Goal: Task Accomplishment & Management: Manage account settings

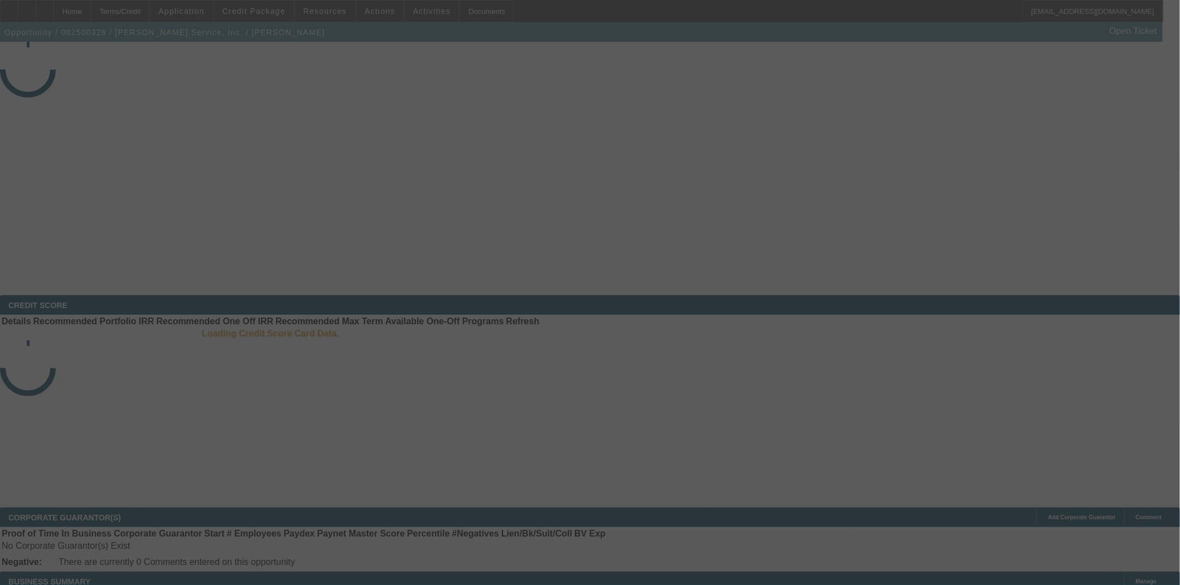
select select "4"
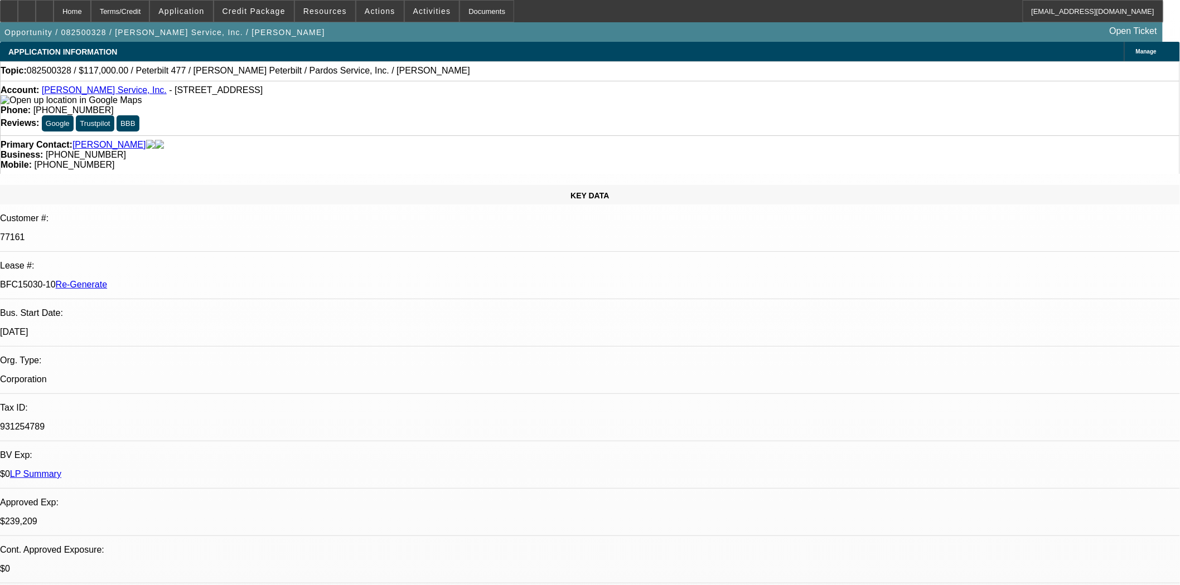
select select "0"
select select "2"
select select "0"
select select "6"
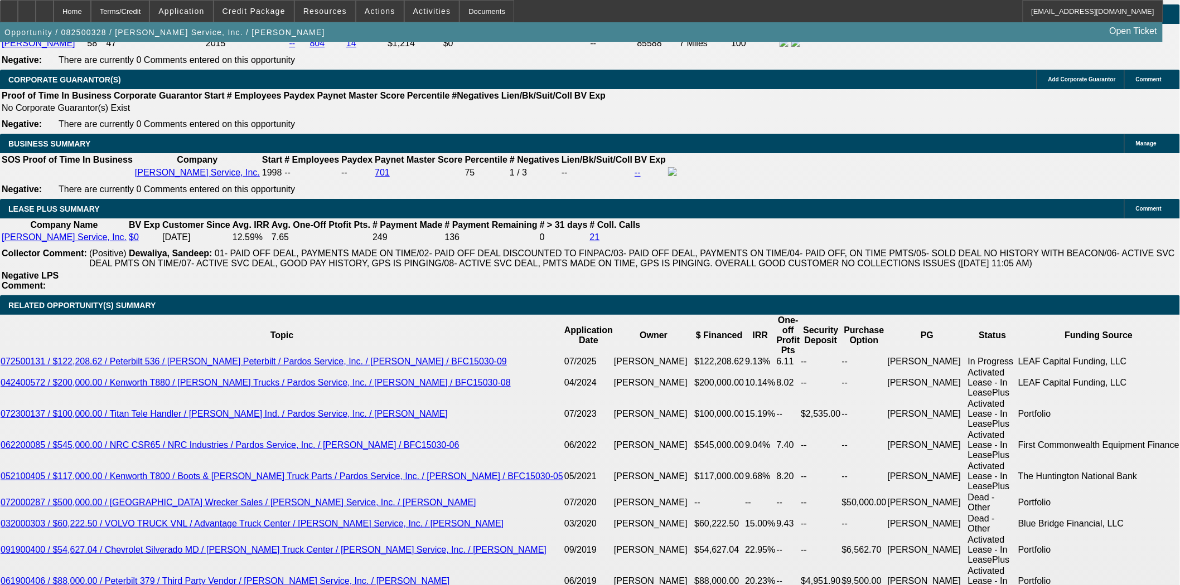
scroll to position [1858, 0]
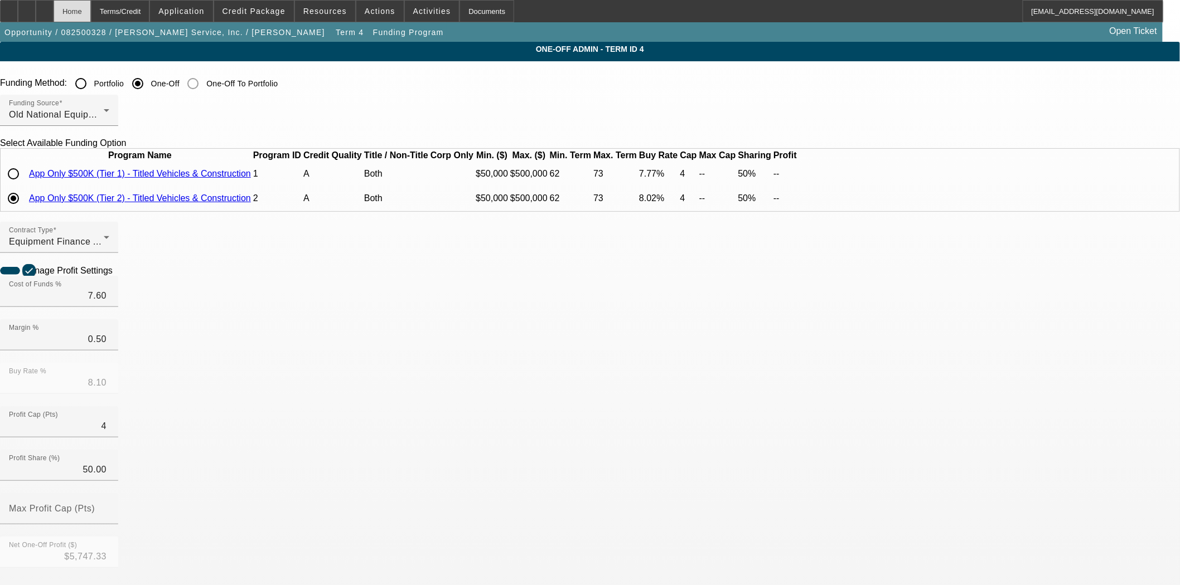
click at [91, 13] on div "Home" at bounding box center [72, 11] width 37 height 22
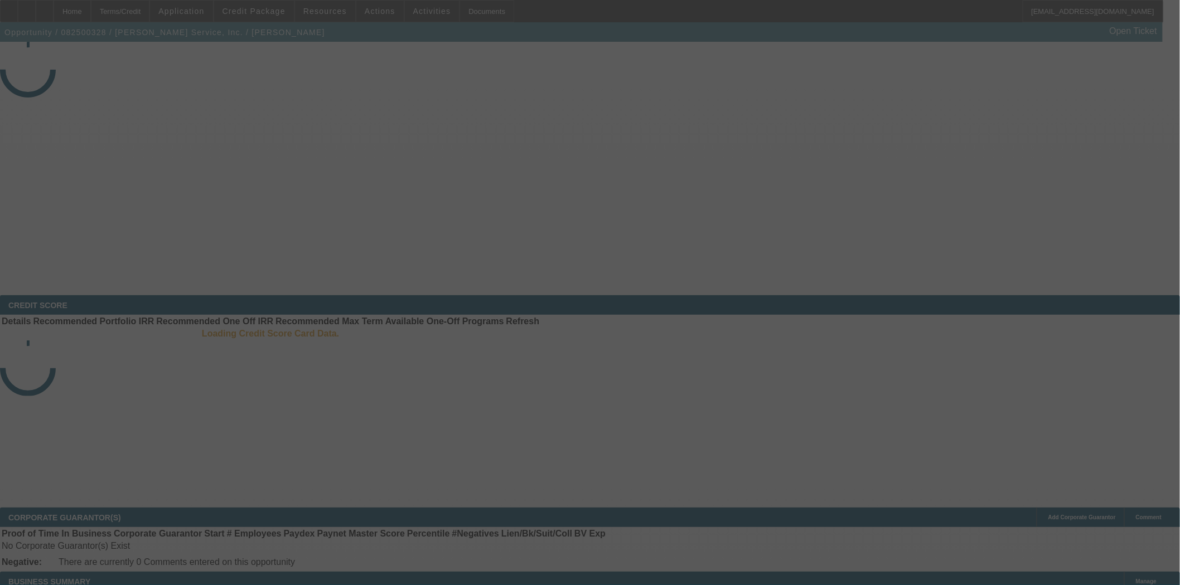
select select "4"
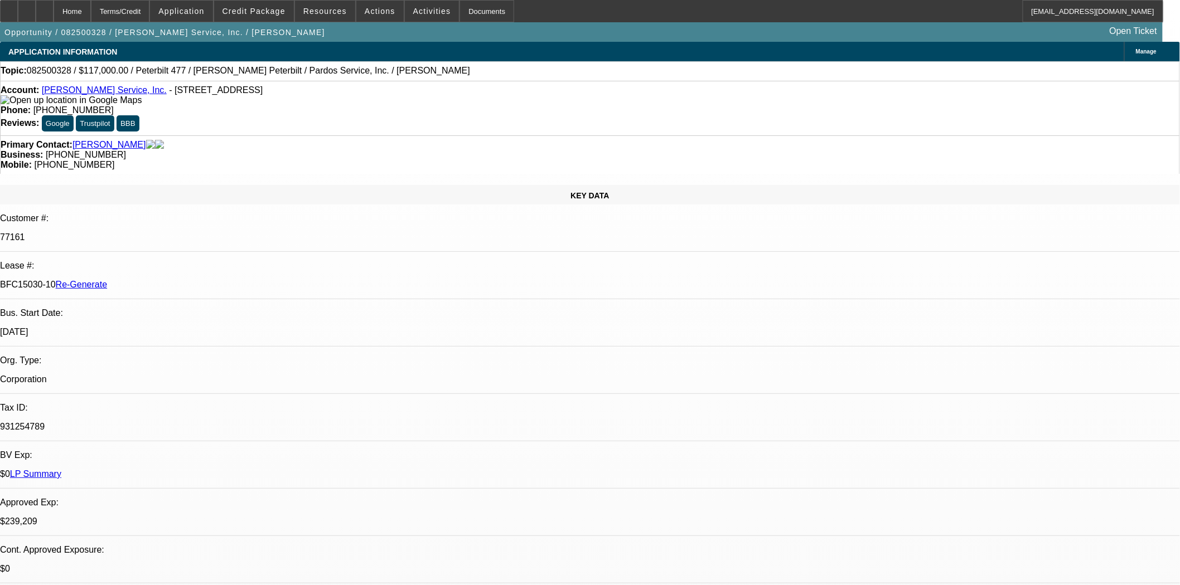
select select "0"
select select "2"
select select "0"
select select "6"
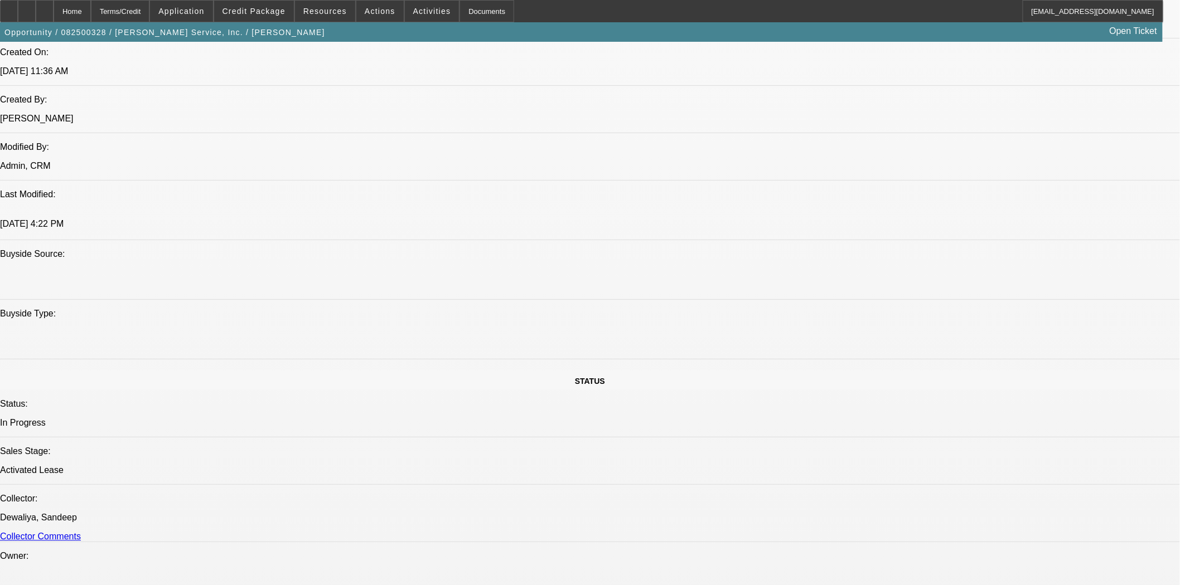
scroll to position [1053, 0]
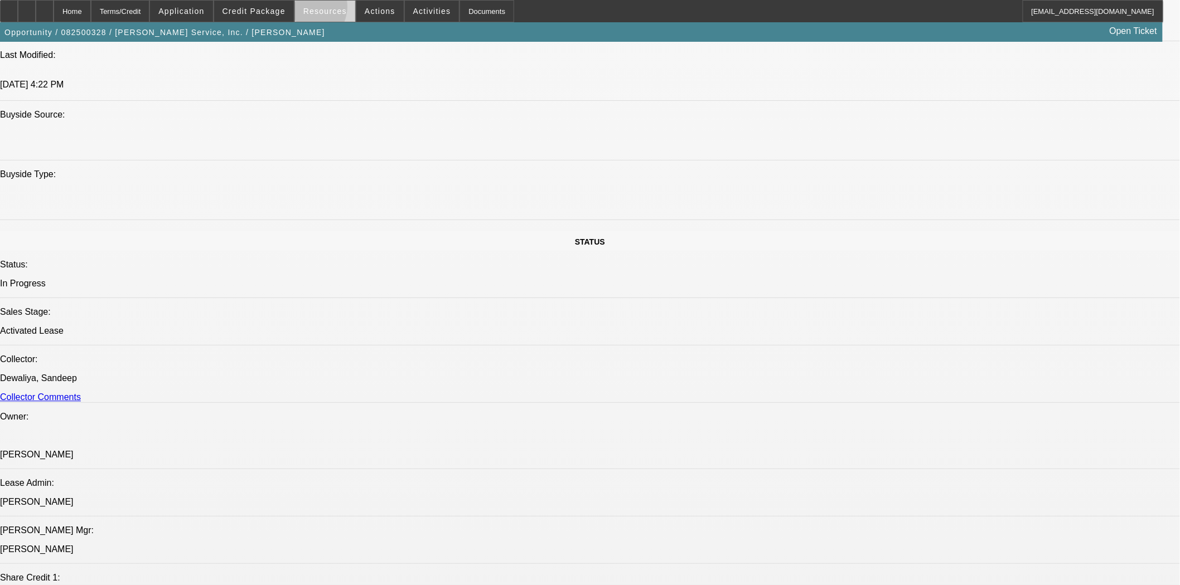
click at [308, 9] on span "Resources" at bounding box center [324, 11] width 43 height 9
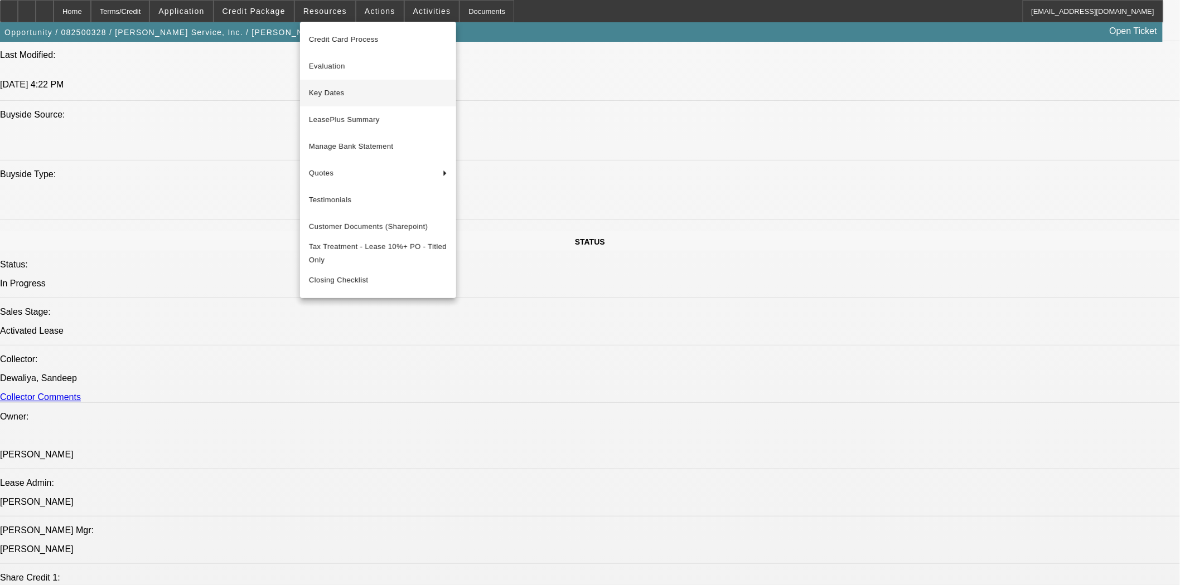
click at [335, 97] on span "Key Dates" at bounding box center [378, 92] width 138 height 13
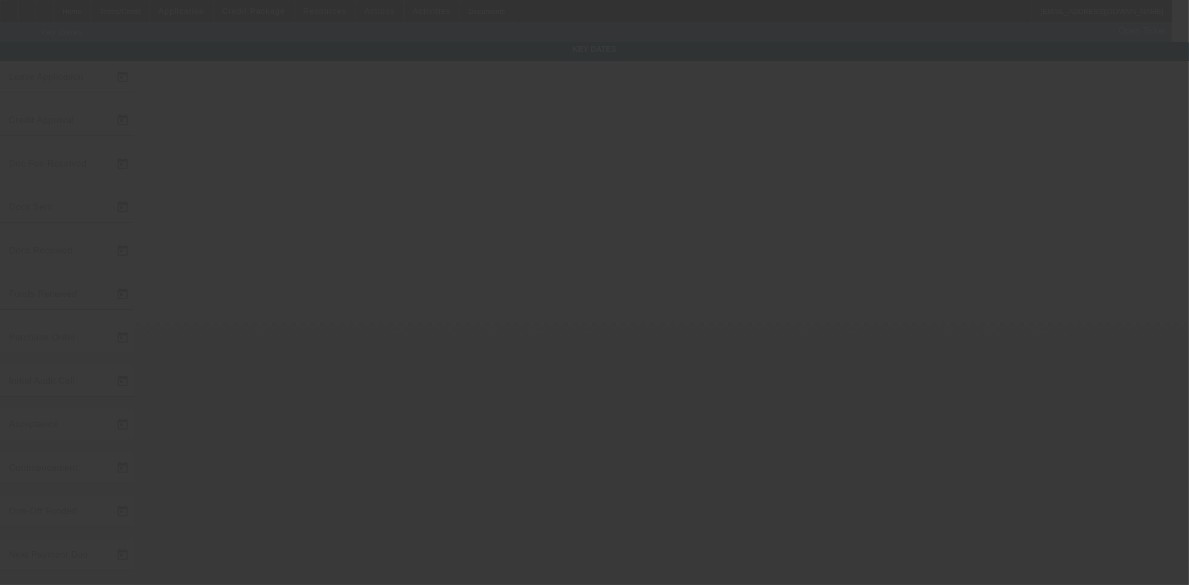
type input "8/13/2025"
type input "8/19/2025"
type input "8/22/2025"
type input "8/19/2025"
type input "8/22/2025"
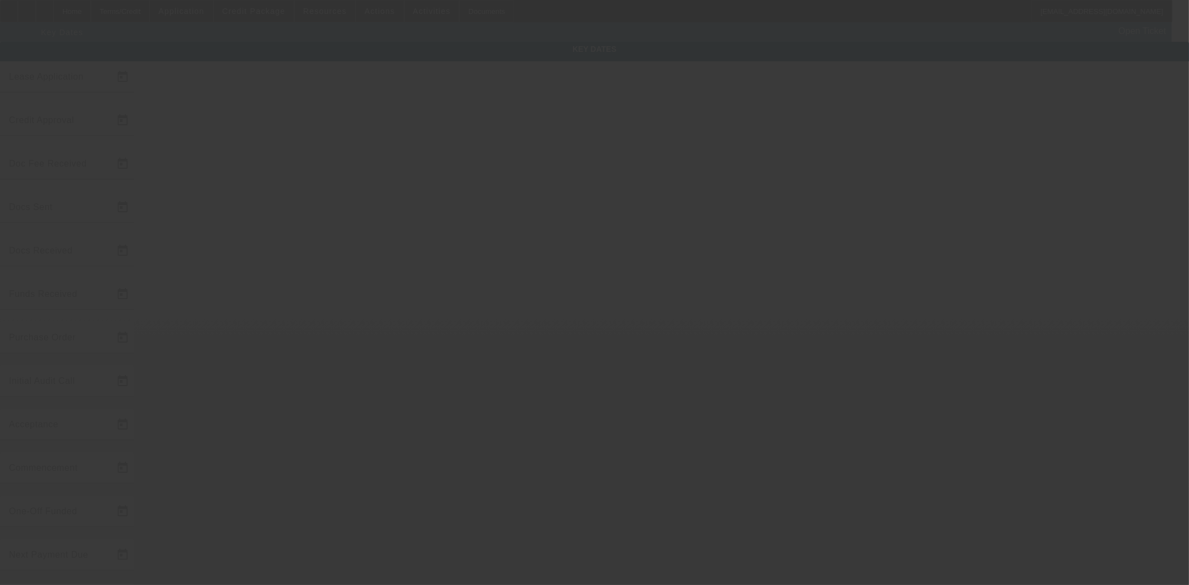
type input "8/22/2025"
type input "[DATE]"
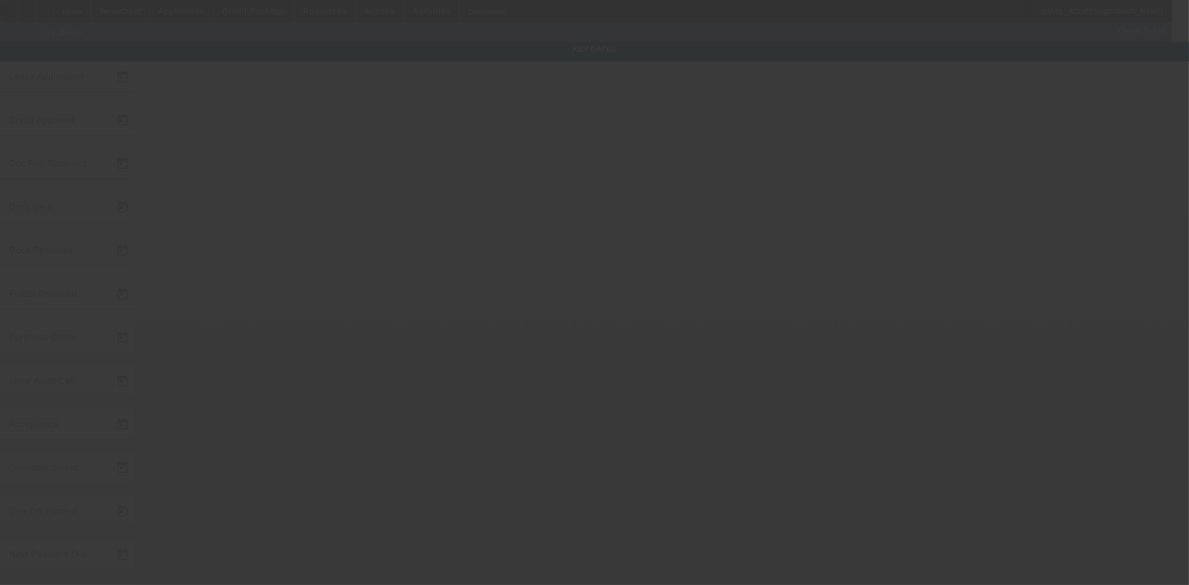
type input "[DATE]"
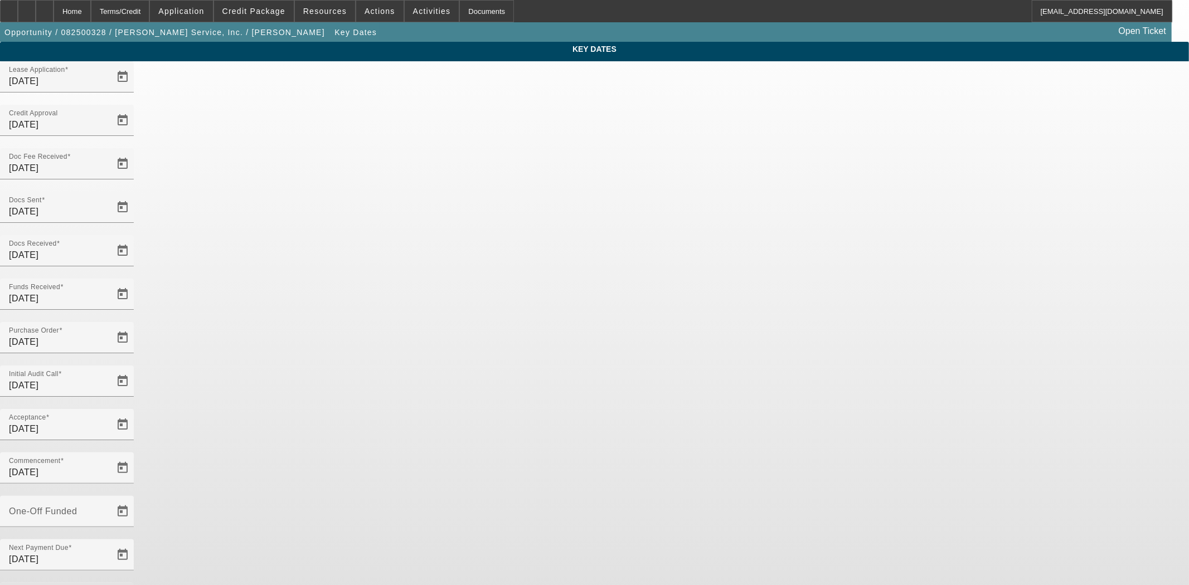
drag, startPoint x: 492, startPoint y: 353, endPoint x: 359, endPoint y: 350, distance: 132.7
click at [359, 350] on div "Key Dates Lease Application 8/13/2025 Credit Approval 8/19/2025 Doc Fee Receive…" at bounding box center [594, 368] width 1189 height 652
type input "8/28/2025"
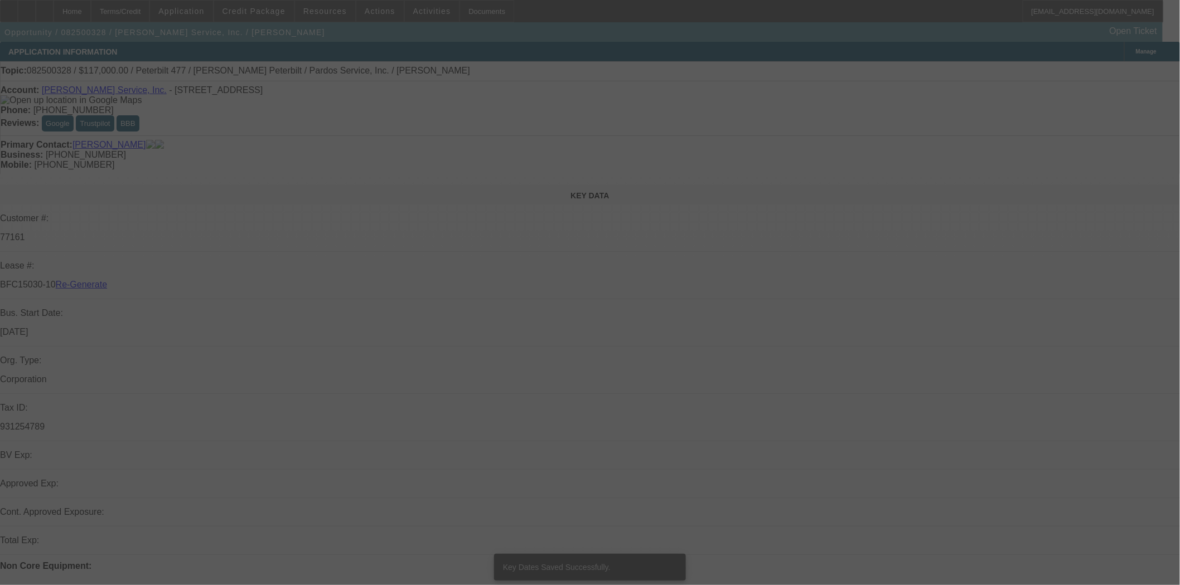
select select "4"
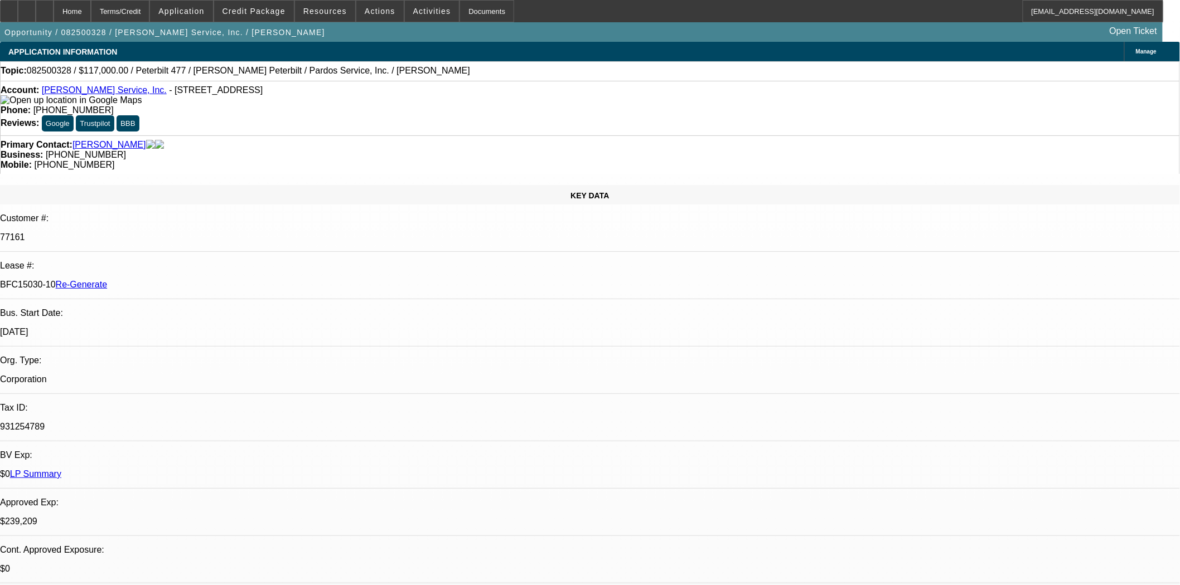
select select "0"
select select "2"
select select "0"
select select "6"
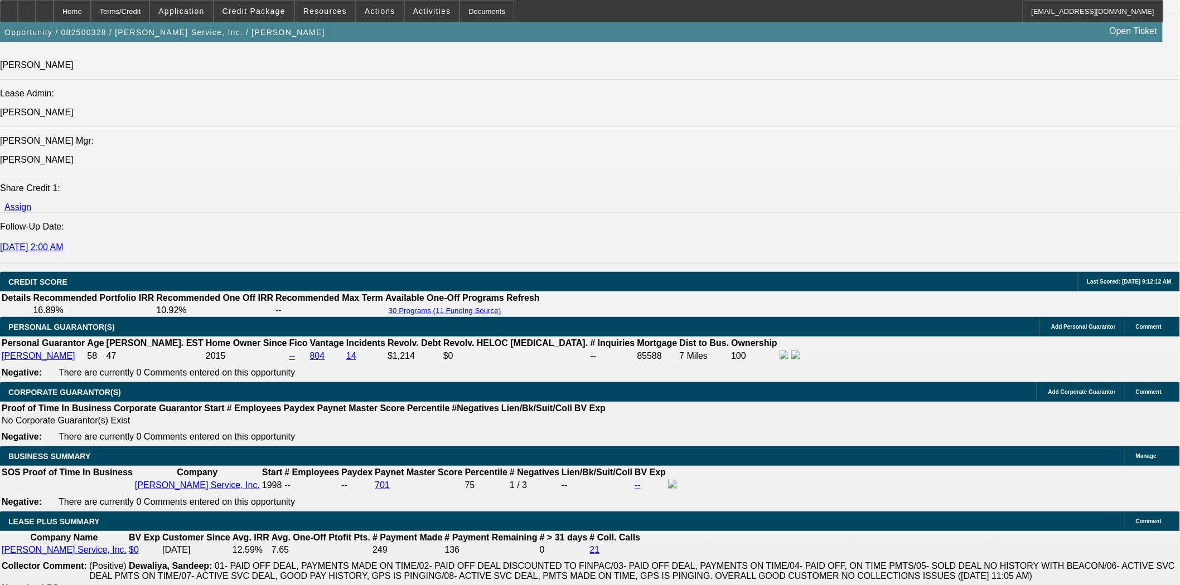
scroll to position [1610, 0]
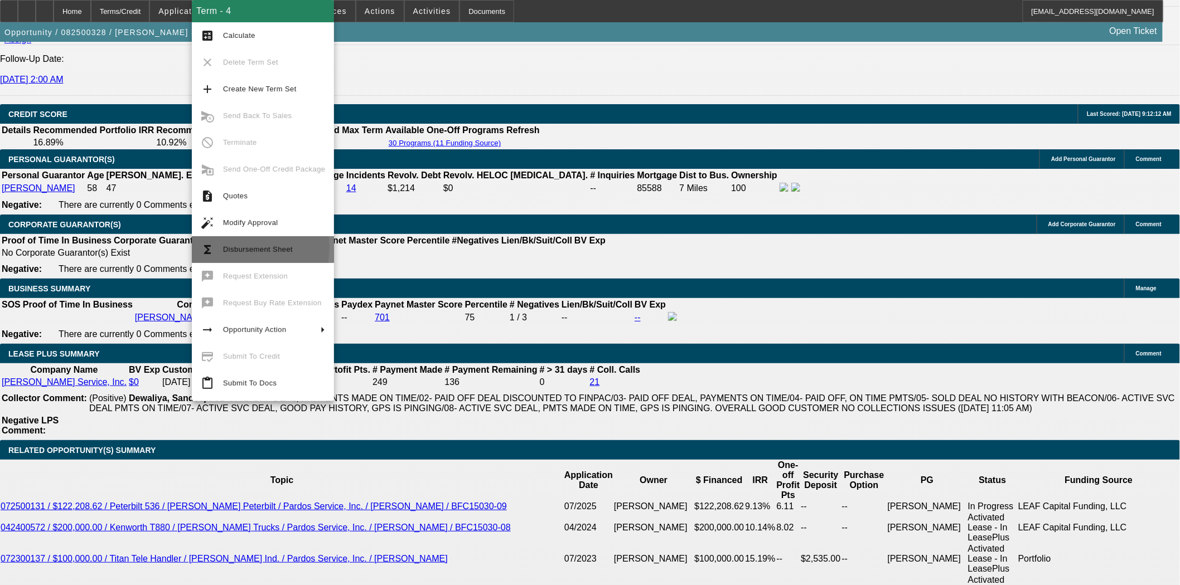
click at [250, 248] on span "Disbursement Sheet" at bounding box center [258, 249] width 70 height 8
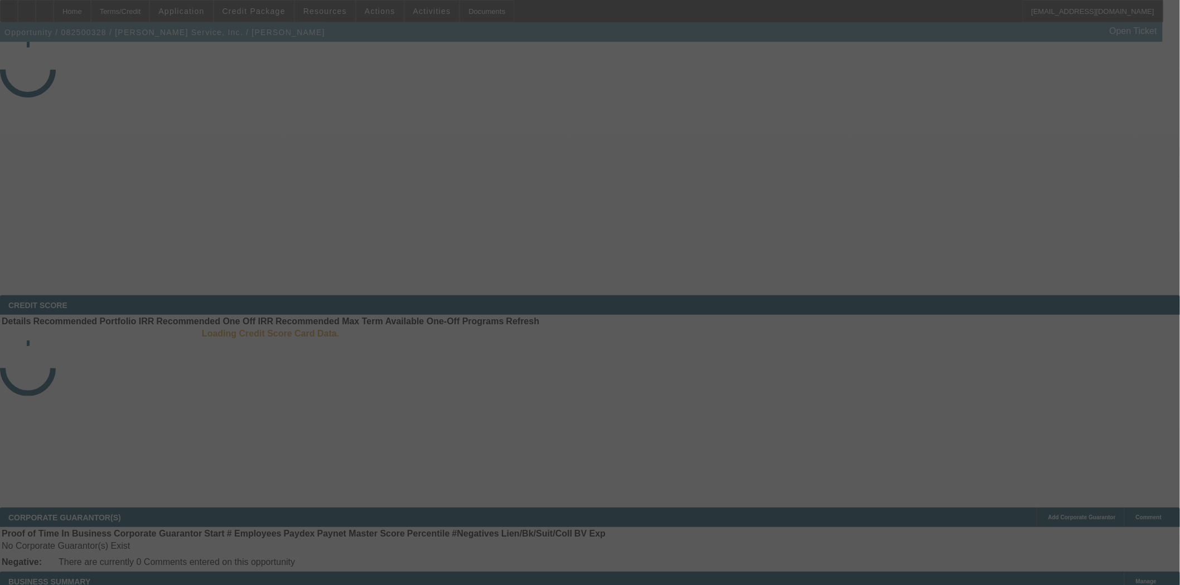
select select "4"
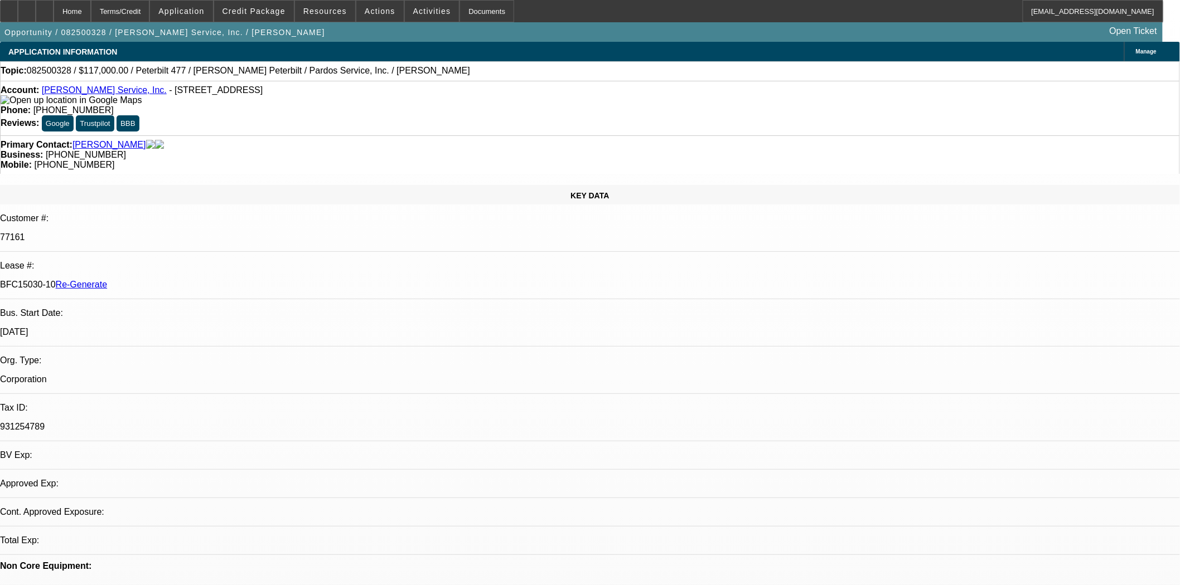
select select "0"
select select "2"
select select "0"
select select "6"
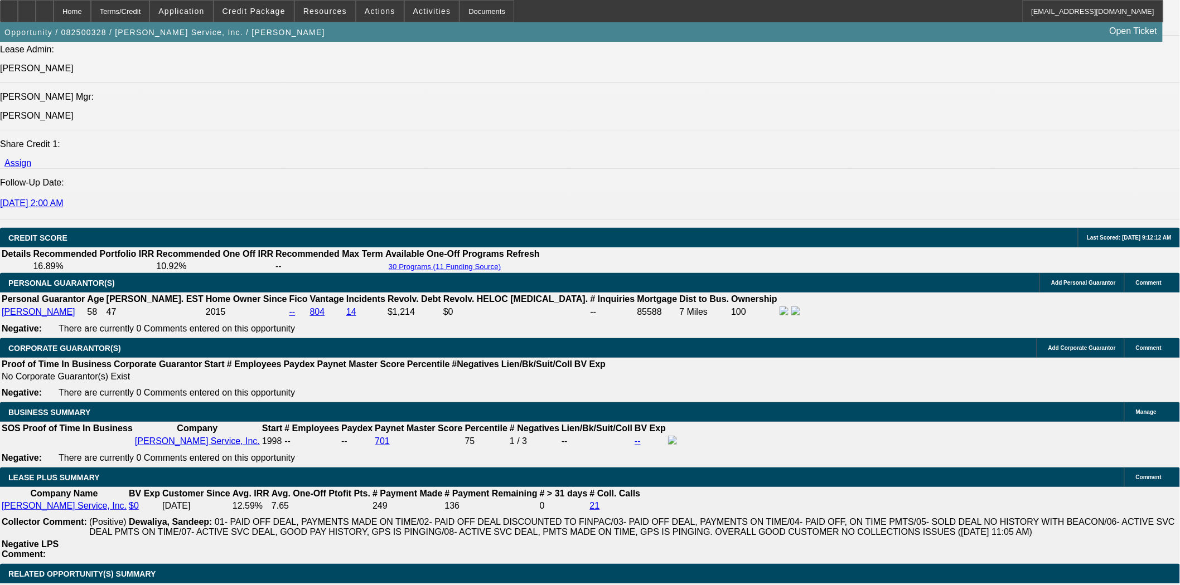
scroll to position [1875, 0]
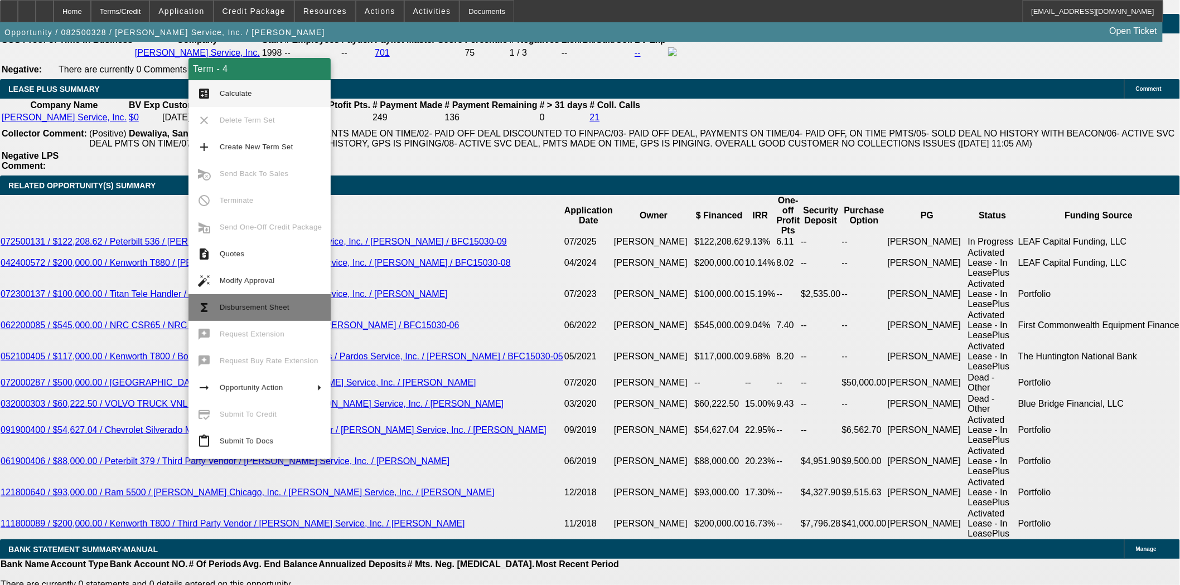
click at [263, 304] on span "Disbursement Sheet" at bounding box center [255, 307] width 70 height 8
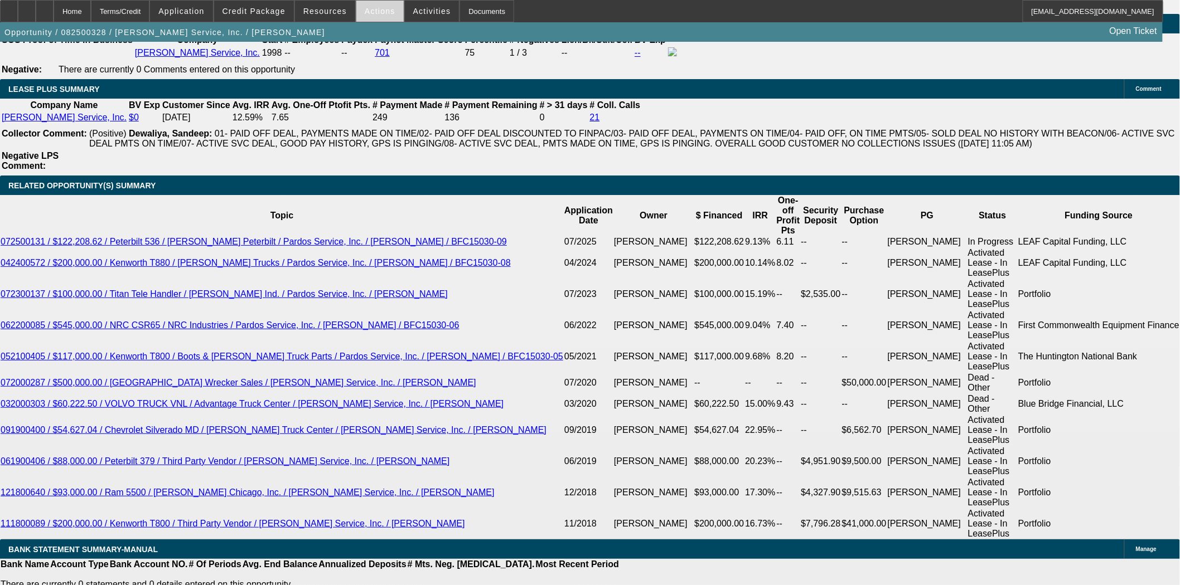
click at [376, 7] on span "Actions" at bounding box center [380, 11] width 31 height 9
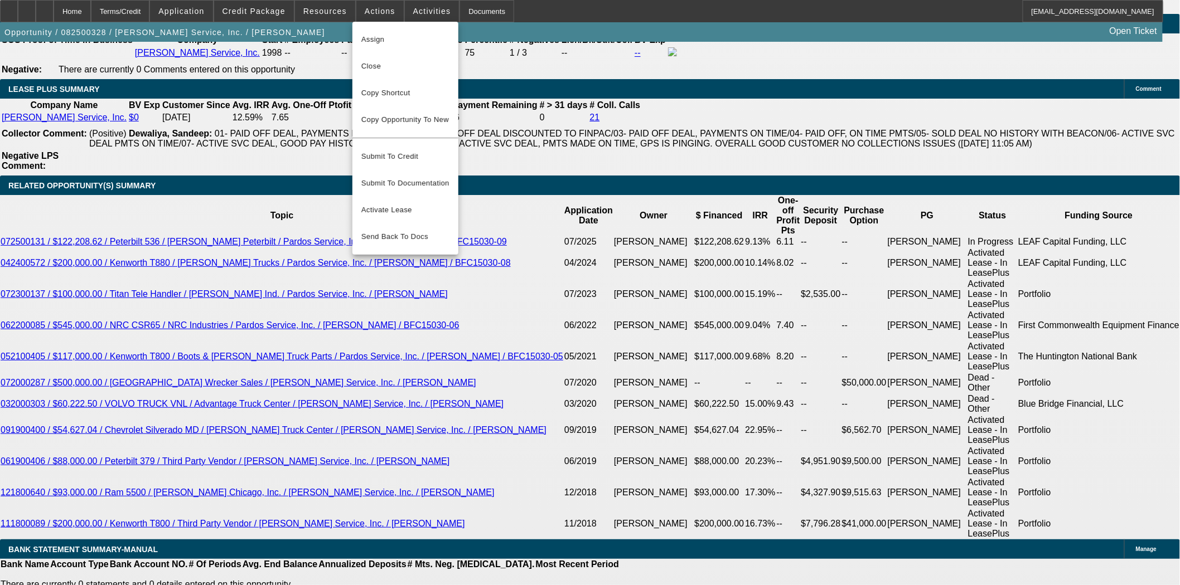
click at [324, 13] on div at bounding box center [590, 292] width 1180 height 585
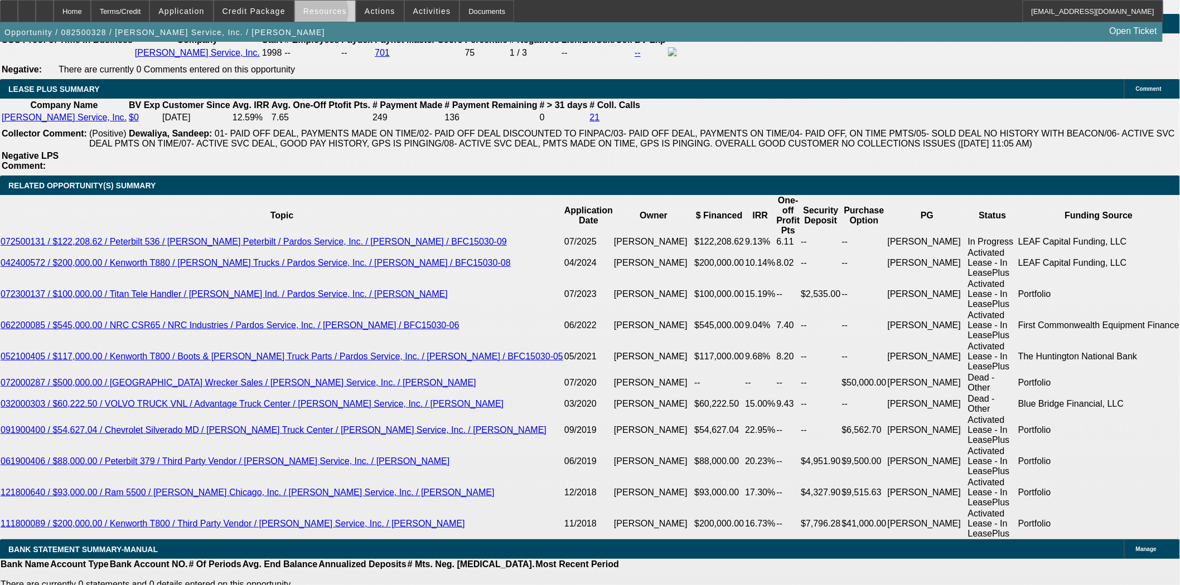
click at [323, 14] on span "Resources" at bounding box center [324, 11] width 43 height 9
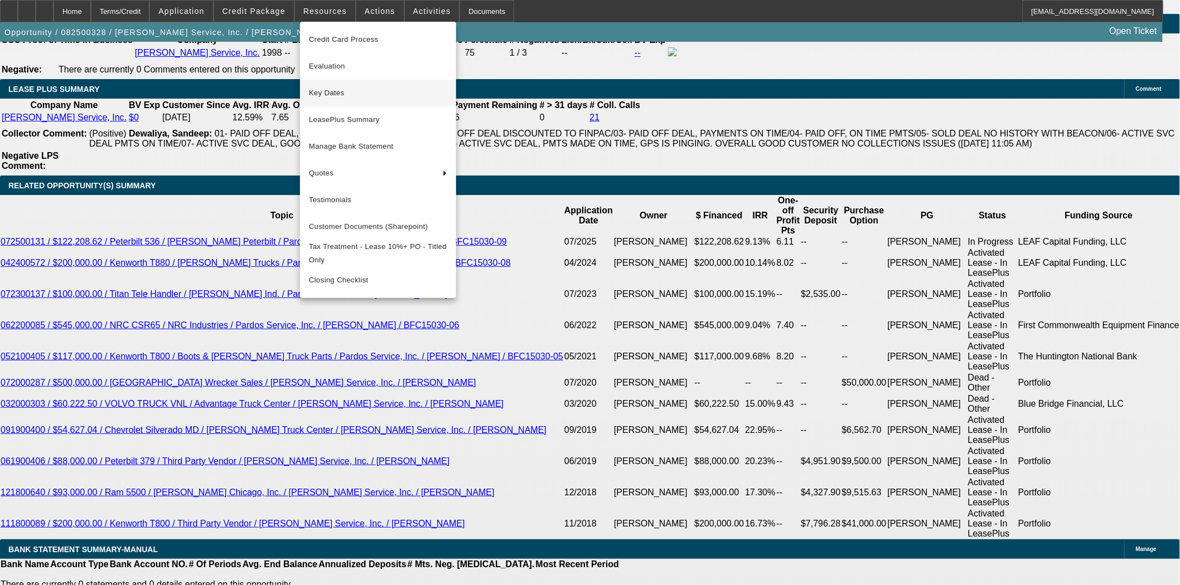
click at [329, 95] on span "Key Dates" at bounding box center [378, 92] width 138 height 13
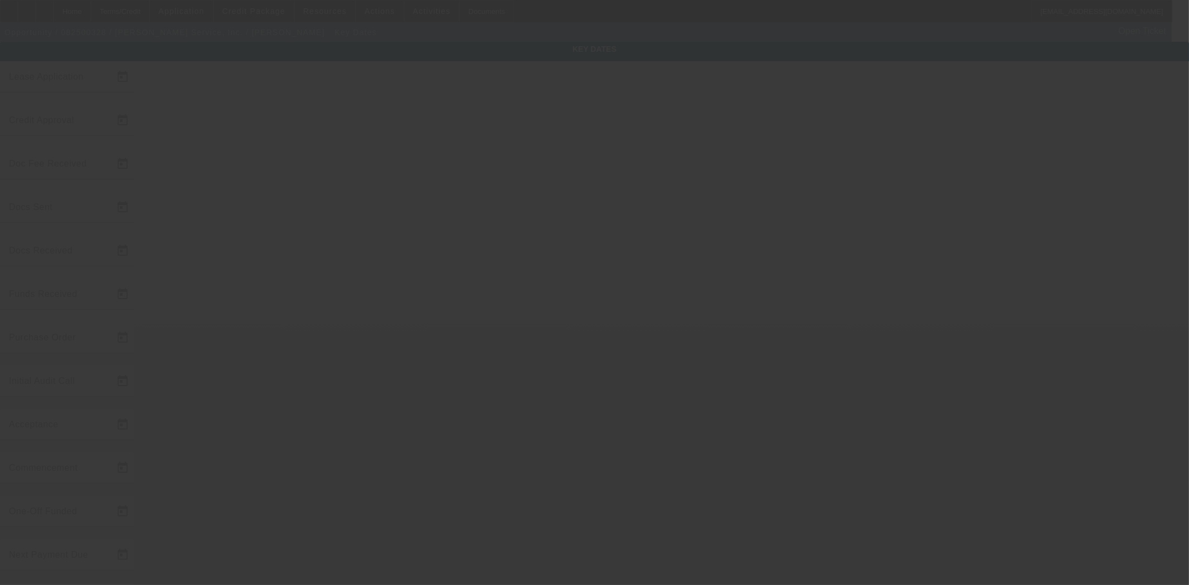
type input "8/13/2025"
type input "8/19/2025"
type input "8/22/2025"
type input "8/19/2025"
type input "8/22/2025"
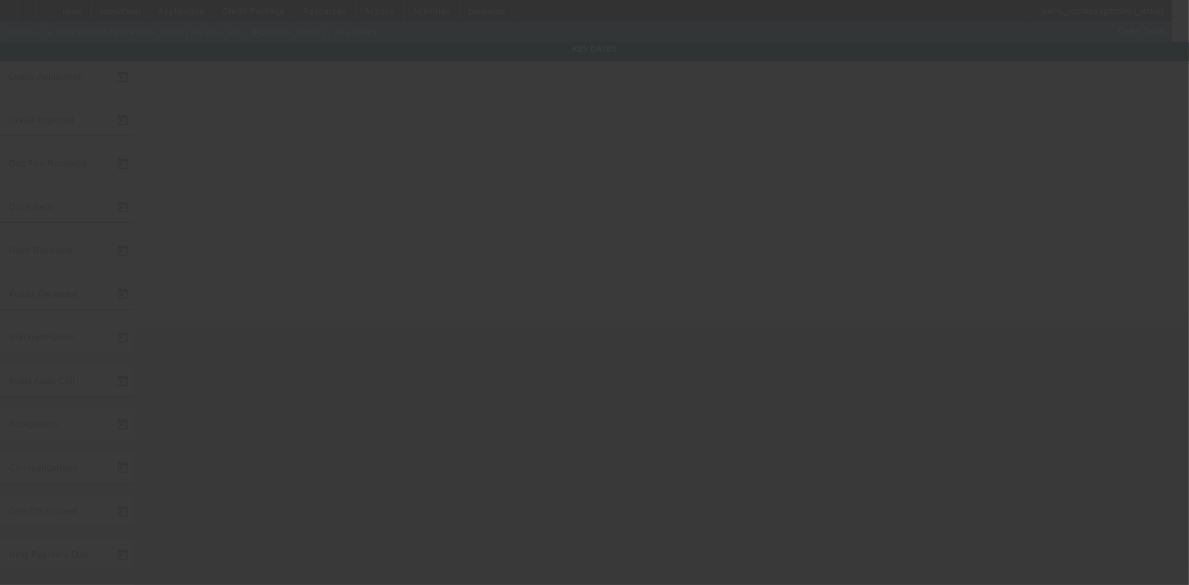
type input "8/22/2025"
type input "9/1/2025"
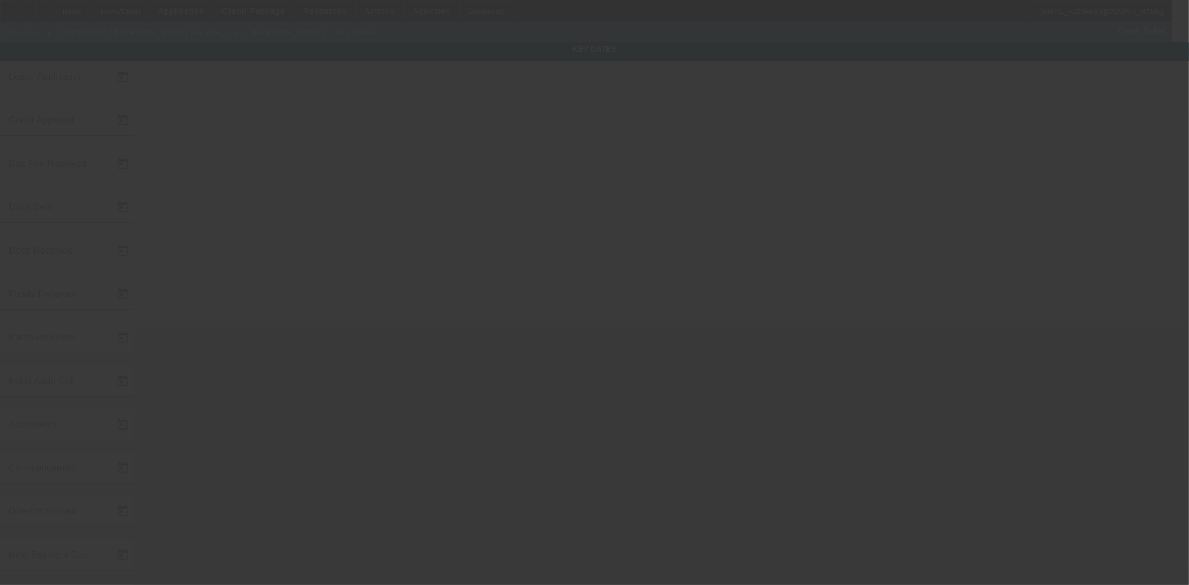
type input "10/1/2025"
type input "8/28/2025"
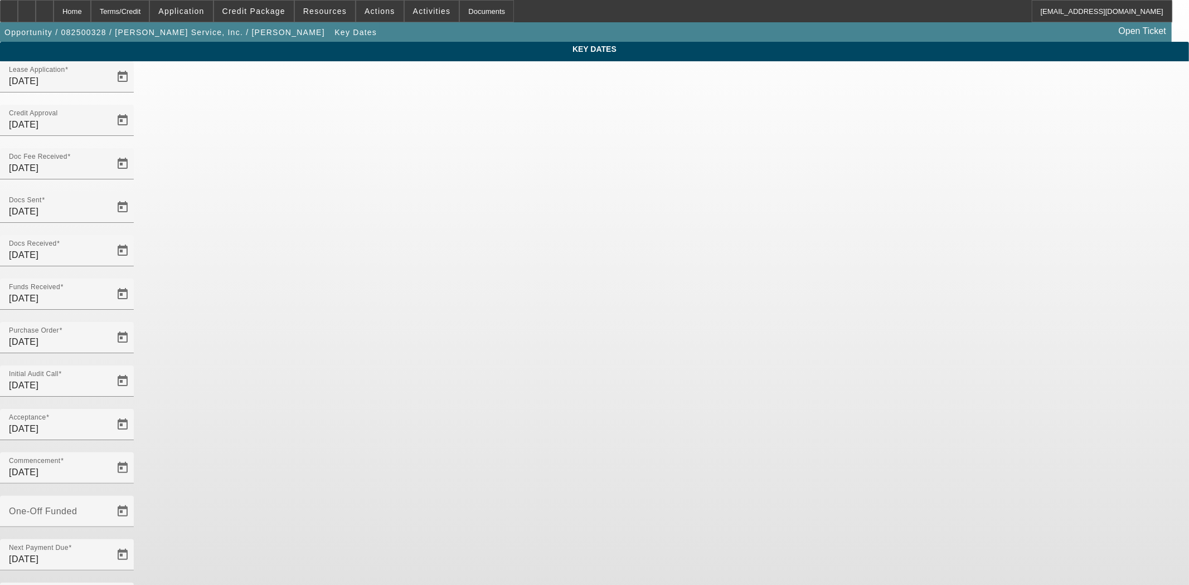
click at [77, 507] on mat-label "One-Off Funded" at bounding box center [43, 511] width 68 height 9
click at [109, 510] on input "One-Off Funded" at bounding box center [59, 516] width 100 height 13
type input "8/28/2025"
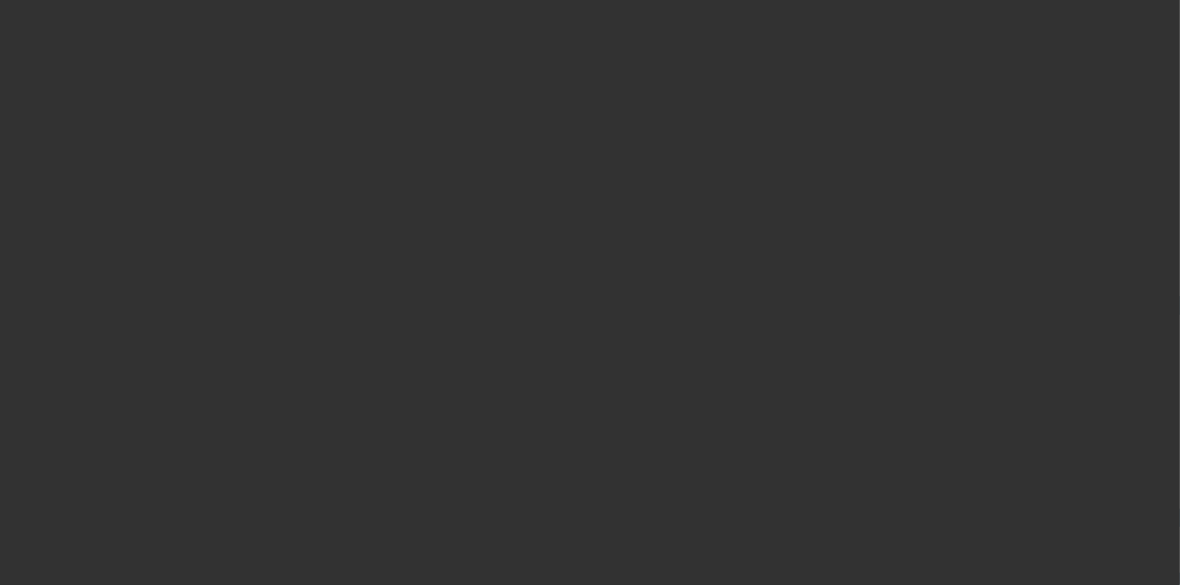
select select "4"
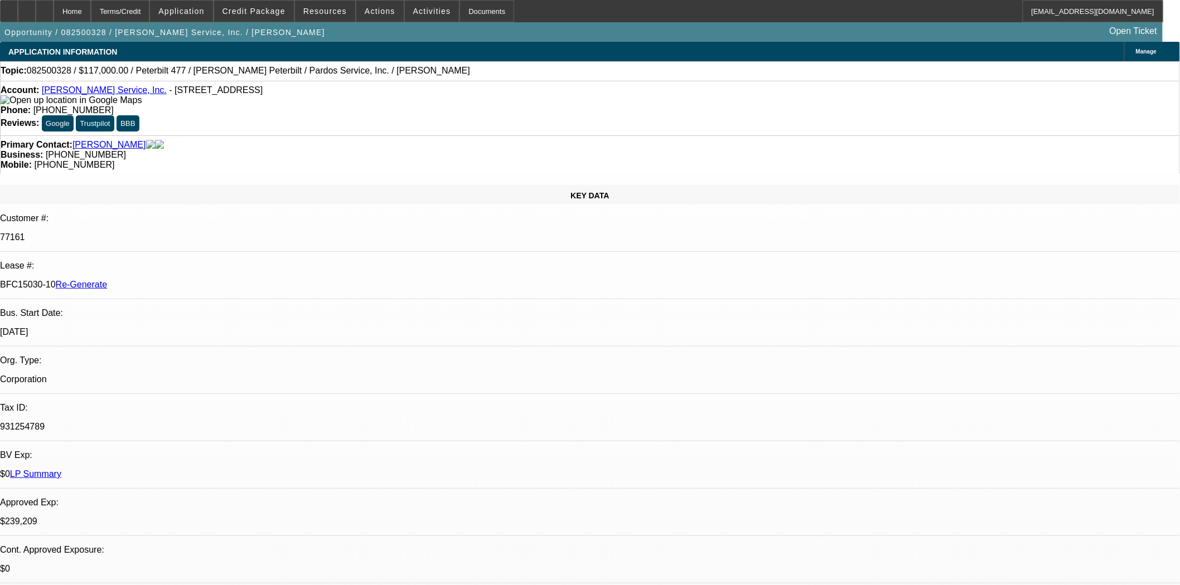
select select "0"
select select "2"
select select "0"
select select "6"
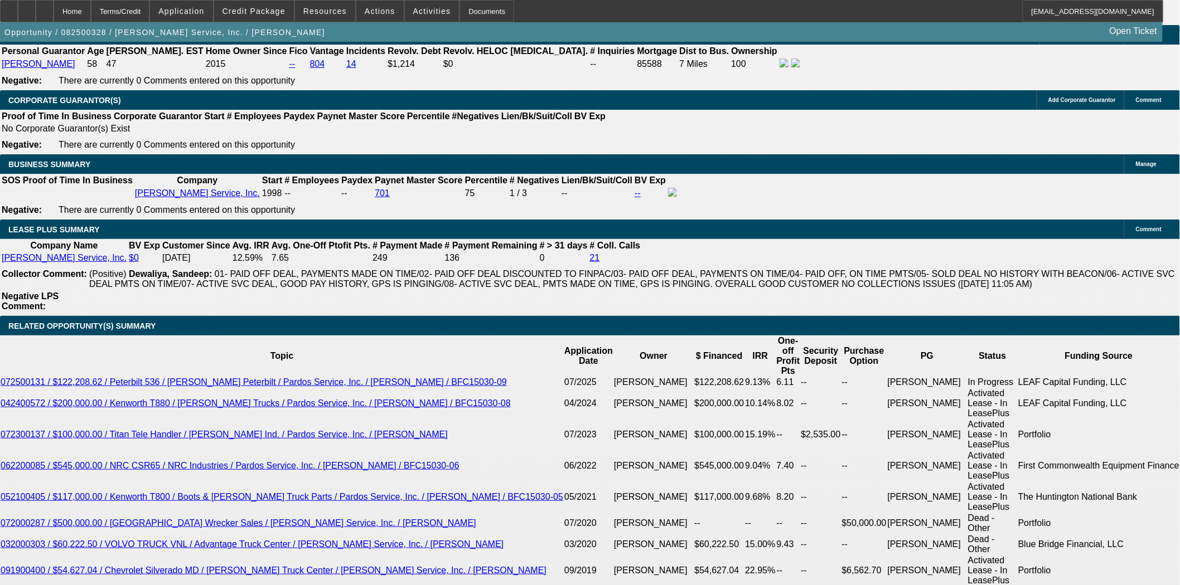
scroll to position [1610, 0]
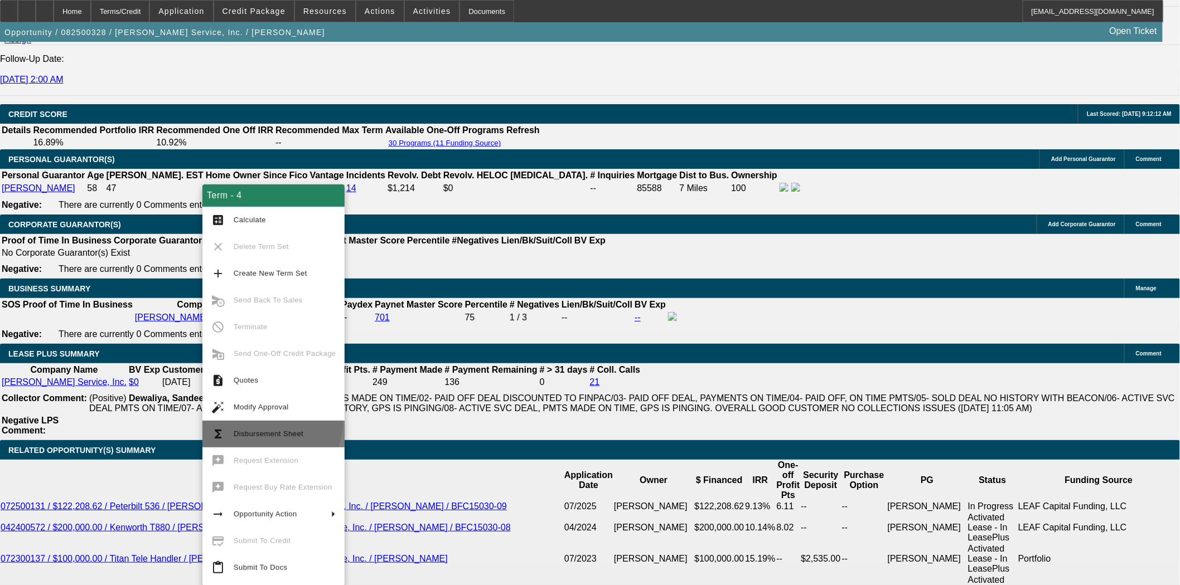
click at [270, 423] on button "functions Disbursement Sheet" at bounding box center [273, 434] width 142 height 27
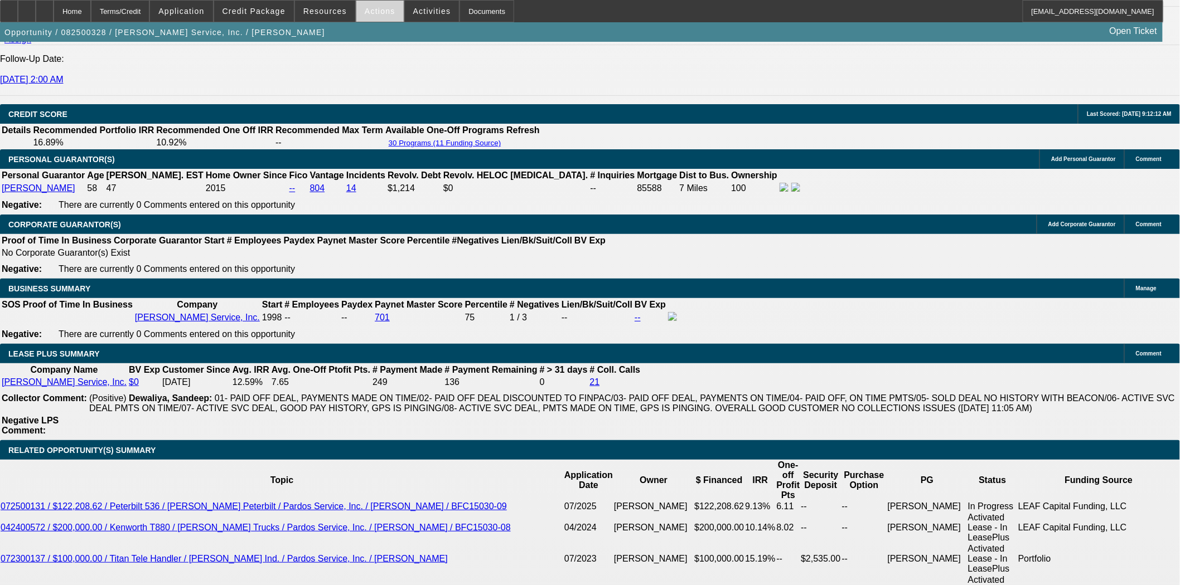
click at [356, 14] on span at bounding box center [379, 11] width 47 height 27
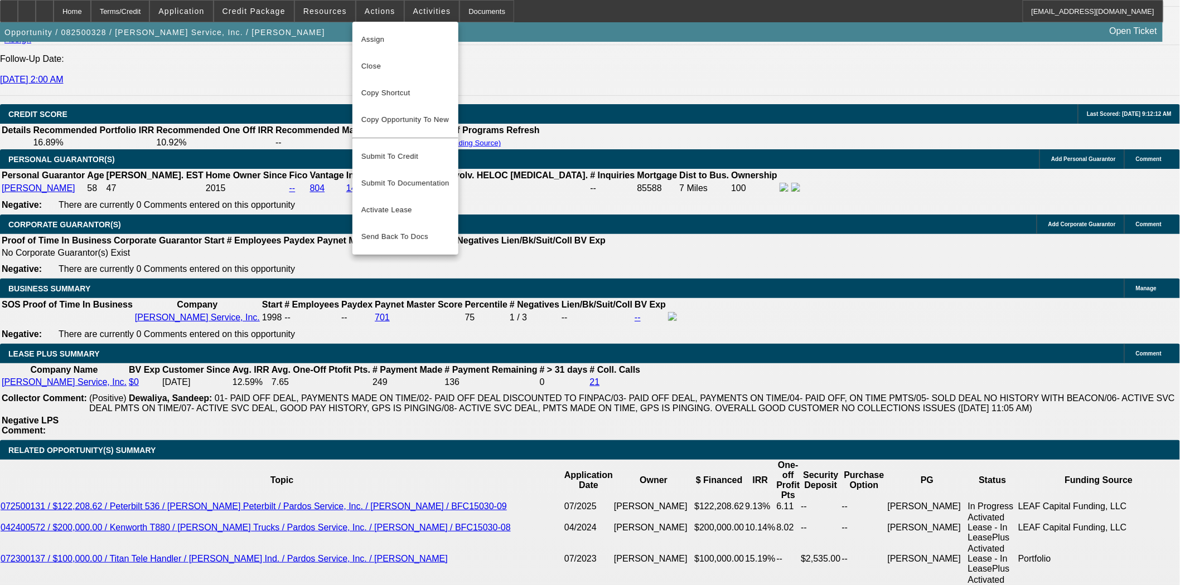
click at [335, 13] on div at bounding box center [590, 292] width 1180 height 585
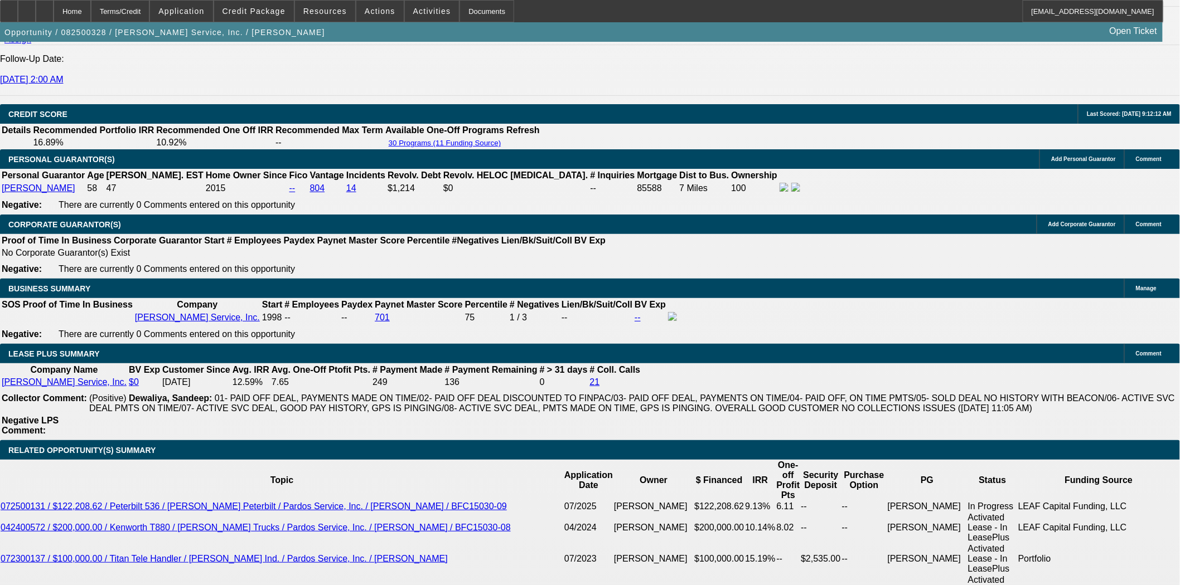
click at [335, 13] on span "Resources" at bounding box center [324, 11] width 43 height 9
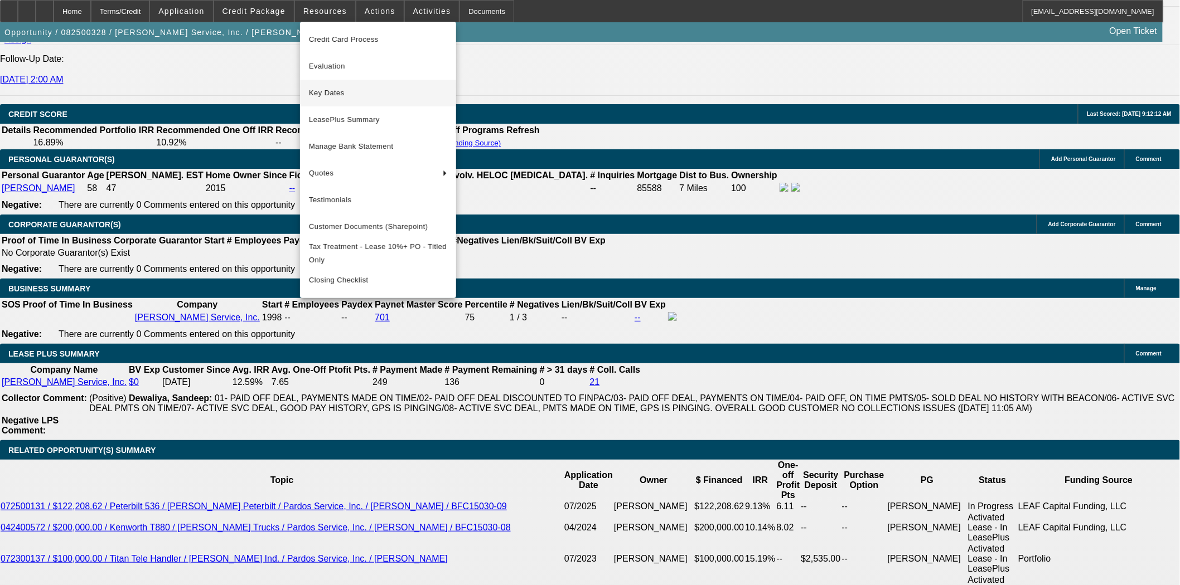
click at [331, 82] on button "Key Dates" at bounding box center [378, 93] width 156 height 27
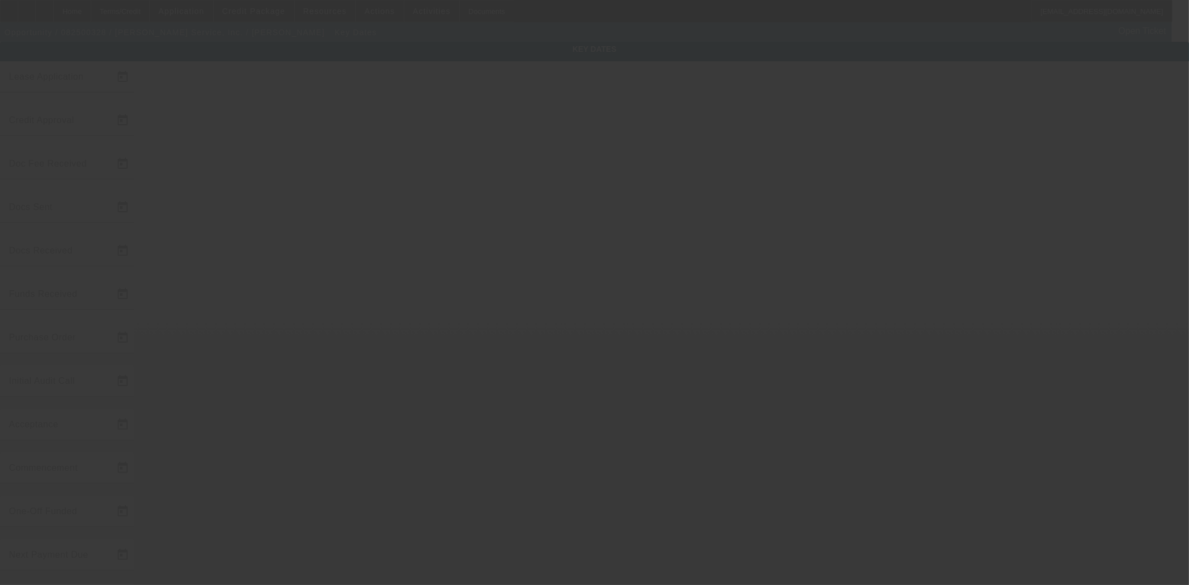
type input "8/13/2025"
type input "8/19/2025"
type input "8/22/2025"
type input "8/19/2025"
type input "8/22/2025"
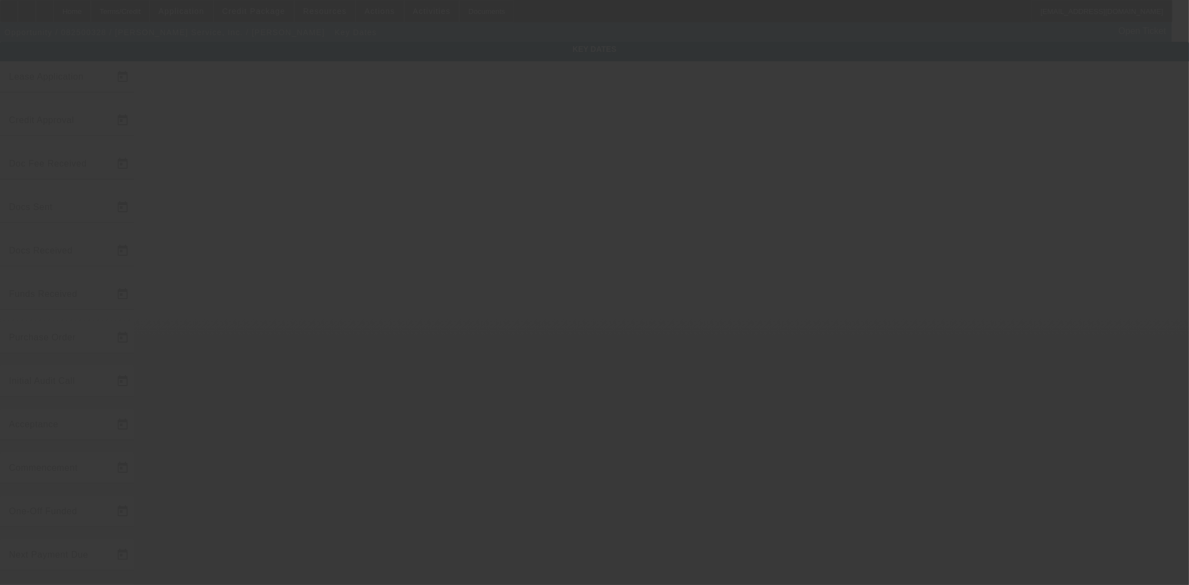
type input "8/22/2025"
type input "9/1/2025"
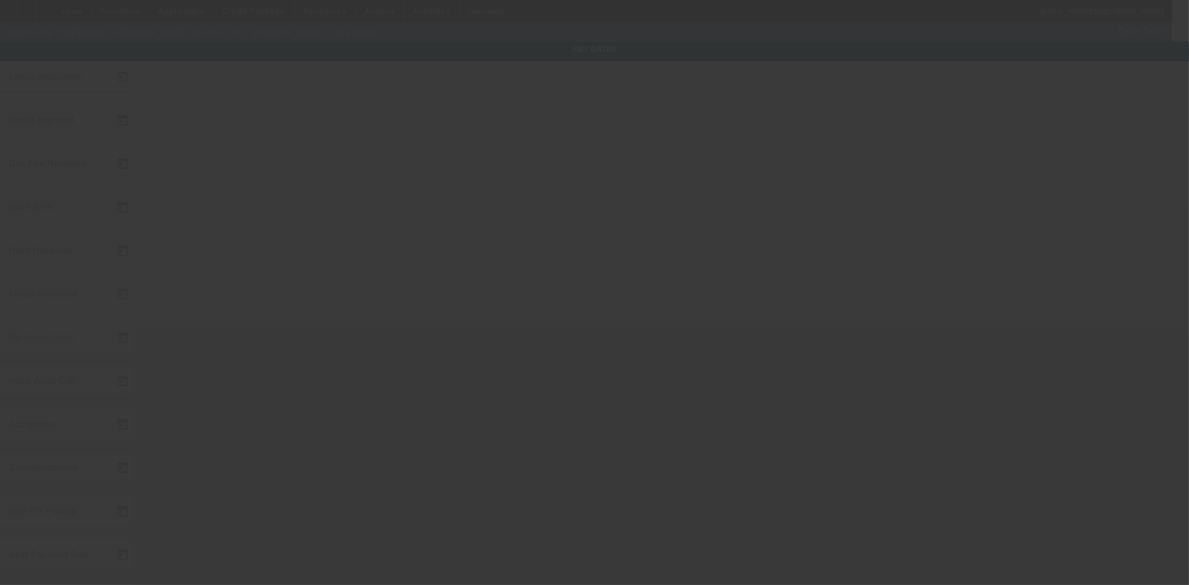
type input "8/28/2025"
type input "10/1/2025"
type input "8/28/2025"
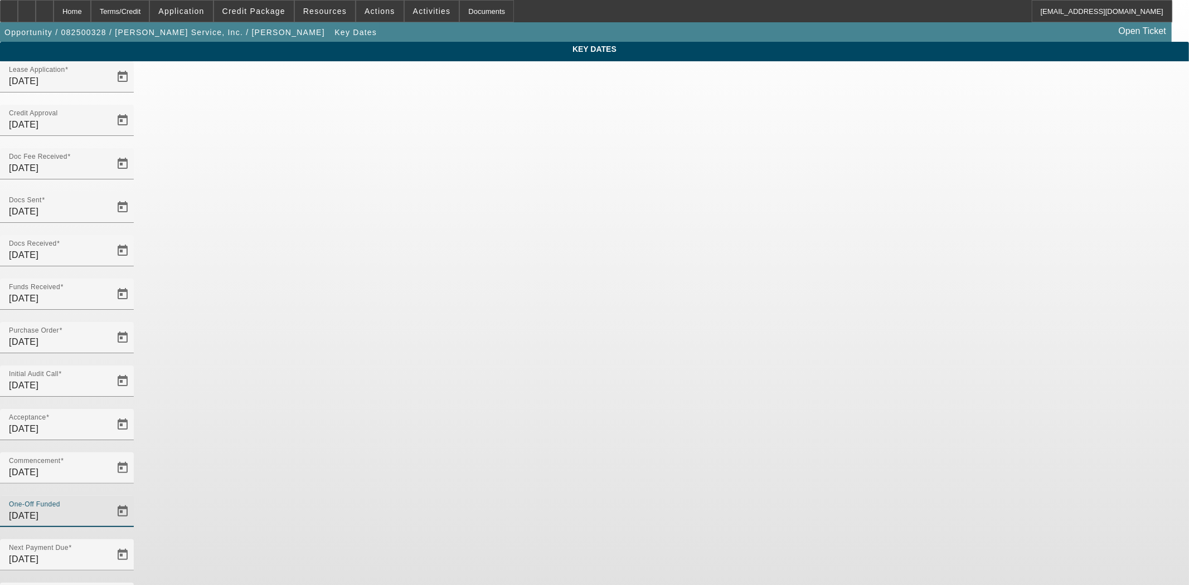
drag, startPoint x: 488, startPoint y: 313, endPoint x: 349, endPoint y: 308, distance: 139.5
click at [350, 308] on div "Key Dates Lease Application 8/13/2025 Credit Approval 8/19/2025 Doc Fee Receive…" at bounding box center [594, 368] width 1189 height 652
type input "8/28/2025"
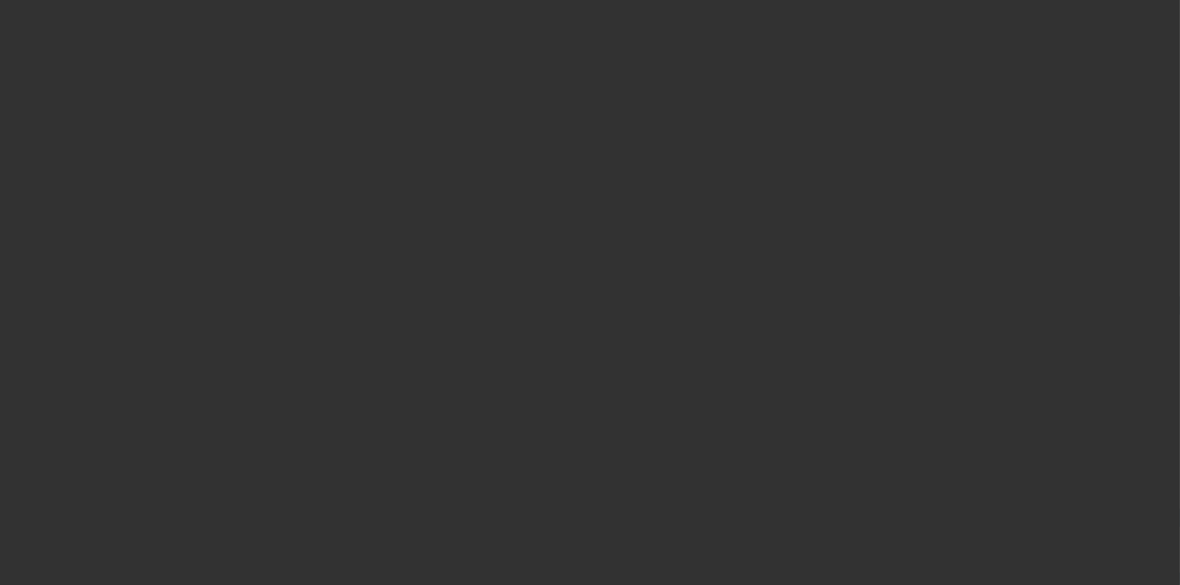
select select "4"
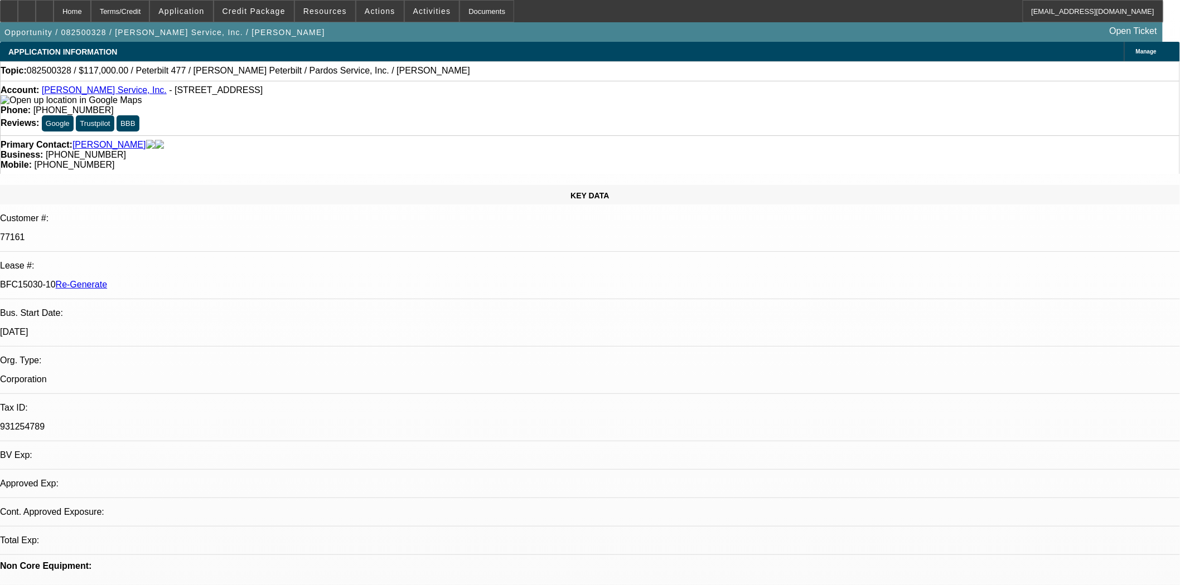
select select "0"
select select "2"
select select "0"
select select "6"
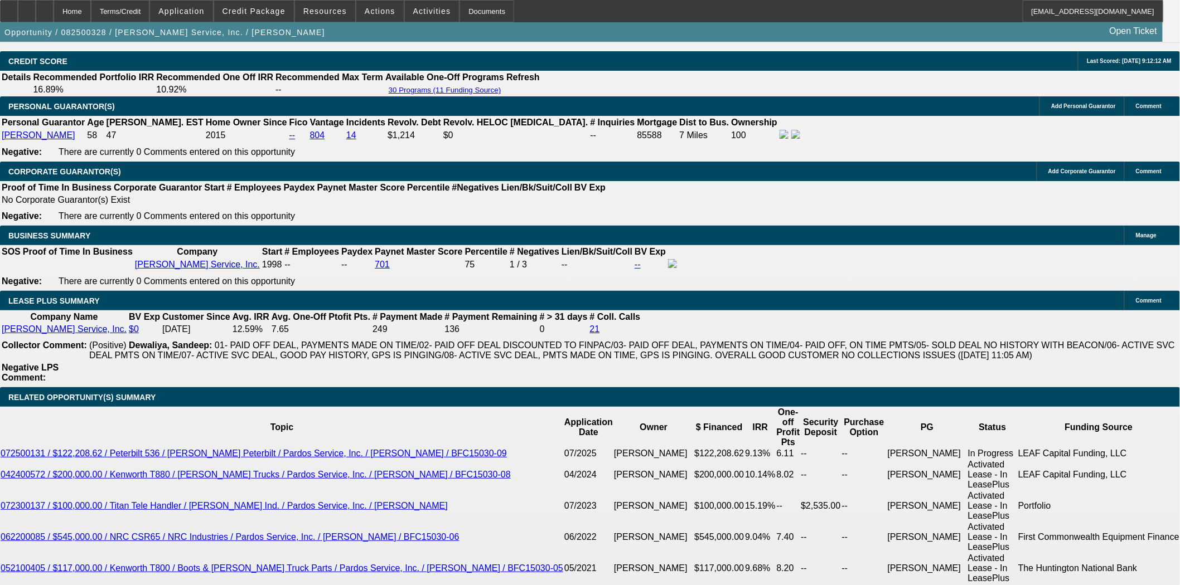
scroll to position [1796, 0]
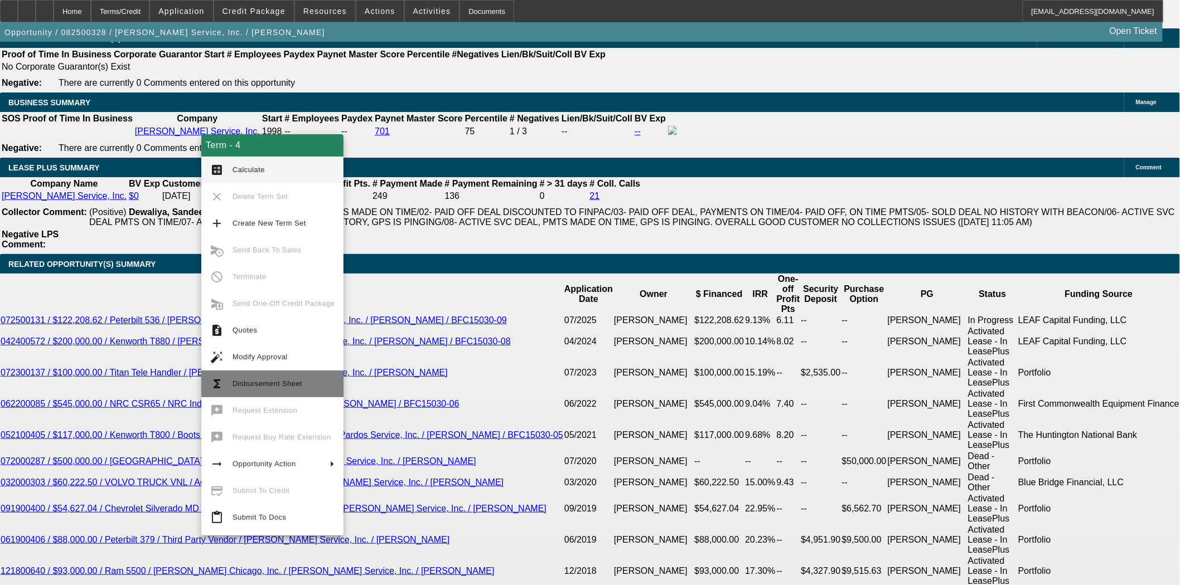
click at [279, 389] on span "Disbursement Sheet" at bounding box center [283, 383] width 102 height 13
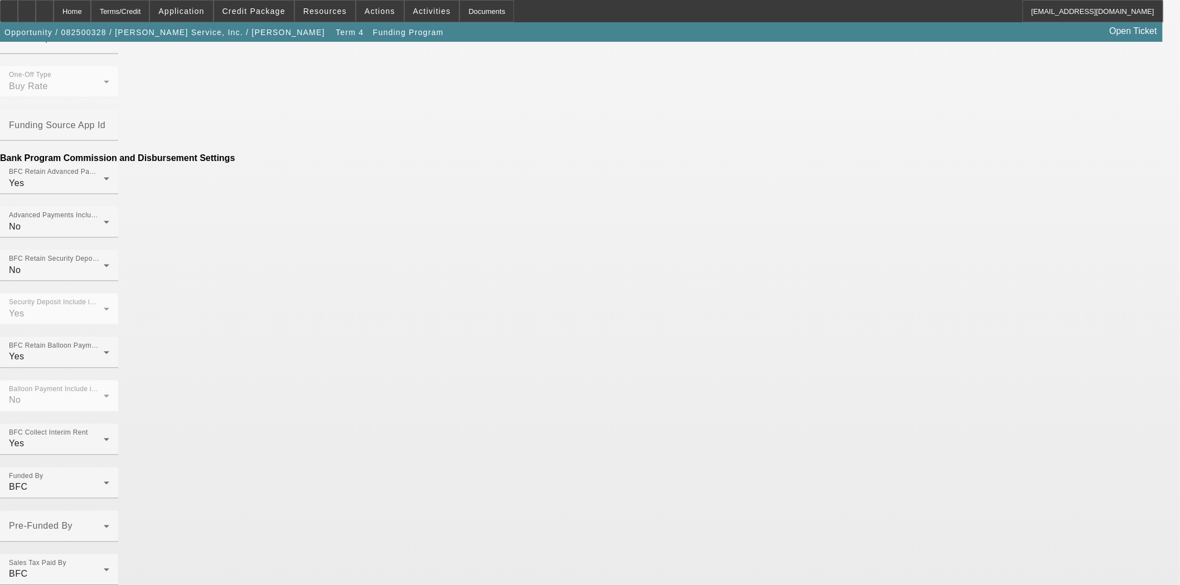
scroll to position [578, 0]
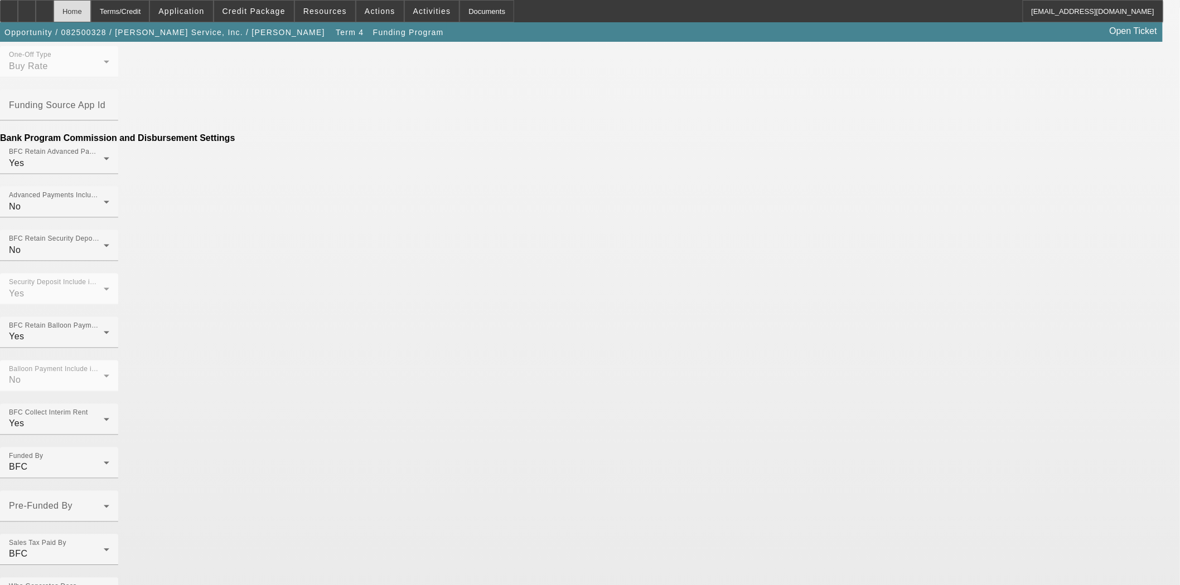
click at [91, 7] on div "Home" at bounding box center [72, 11] width 37 height 22
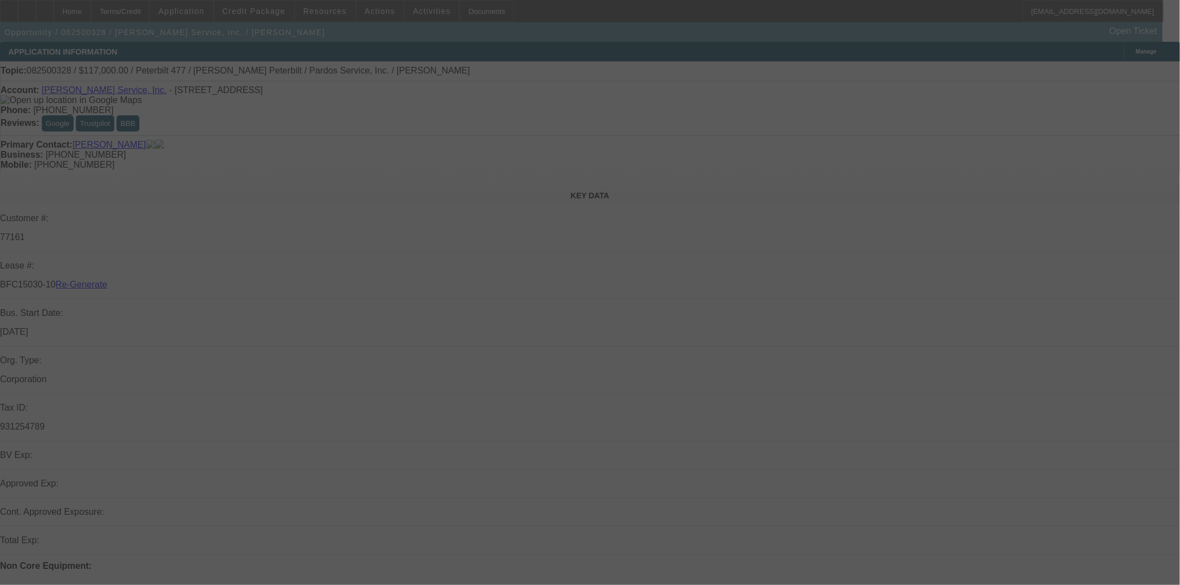
select select "4"
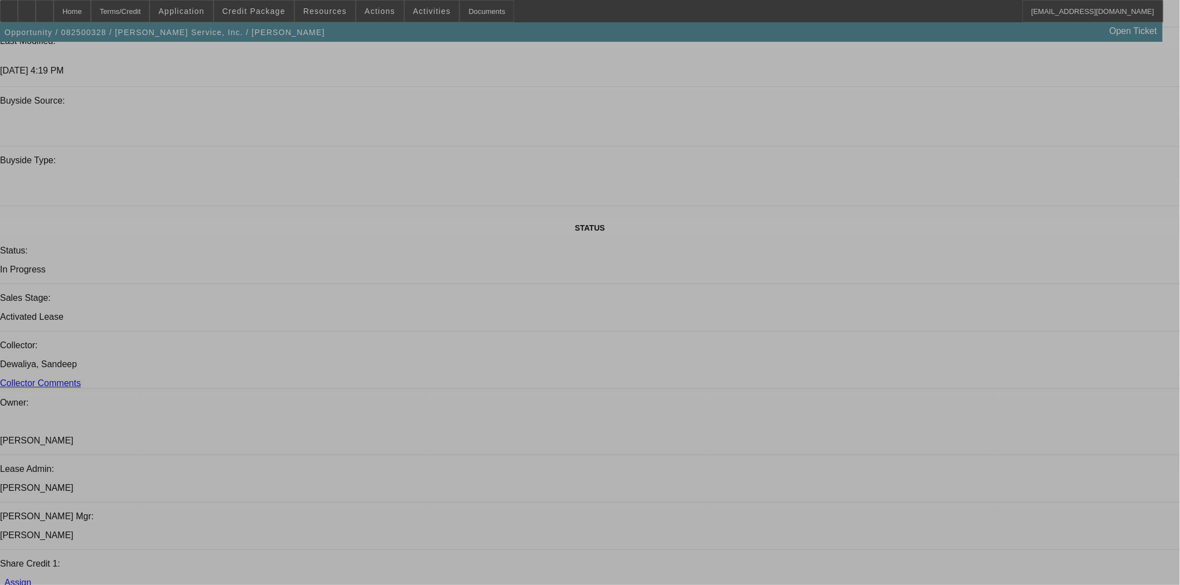
select select "0"
select select "2"
select select "0"
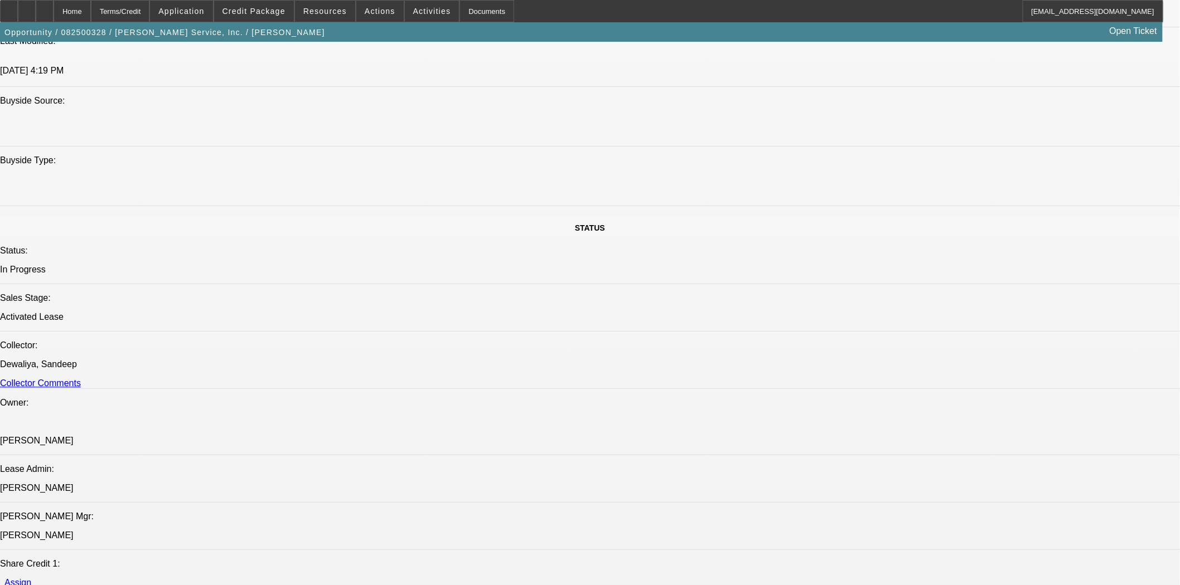
select select "6"
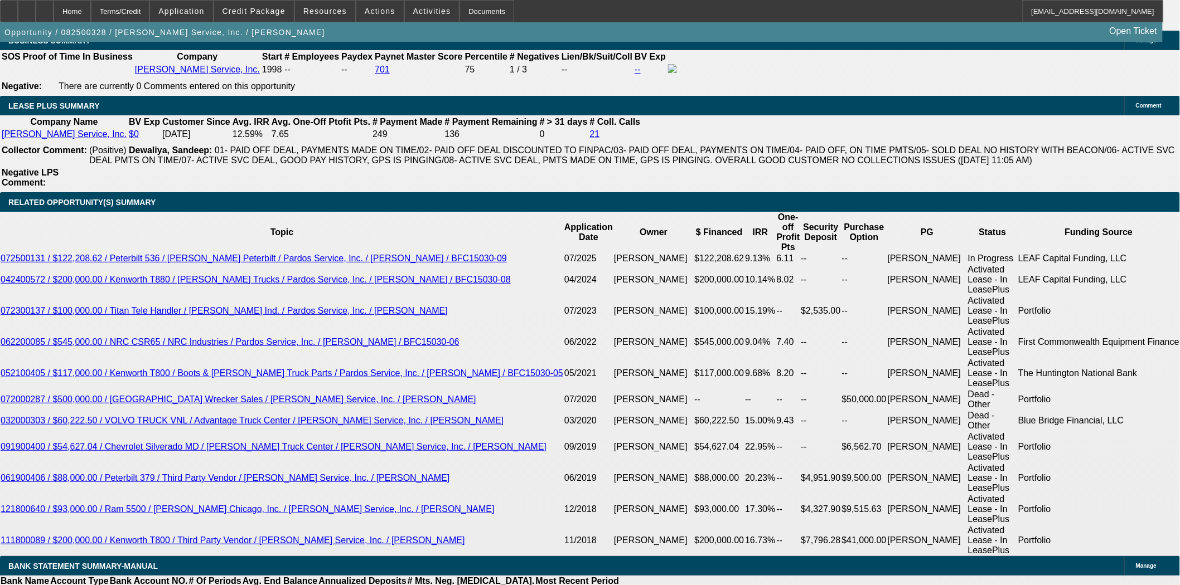
scroll to position [1854, 0]
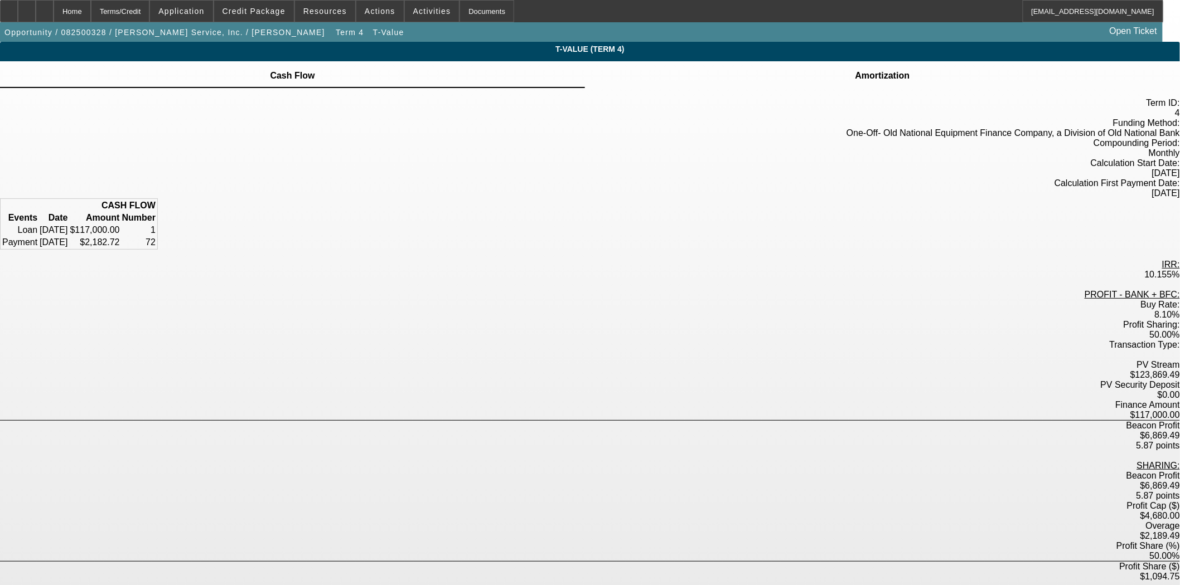
click at [855, 70] on td at bounding box center [883, 69] width 56 height 1
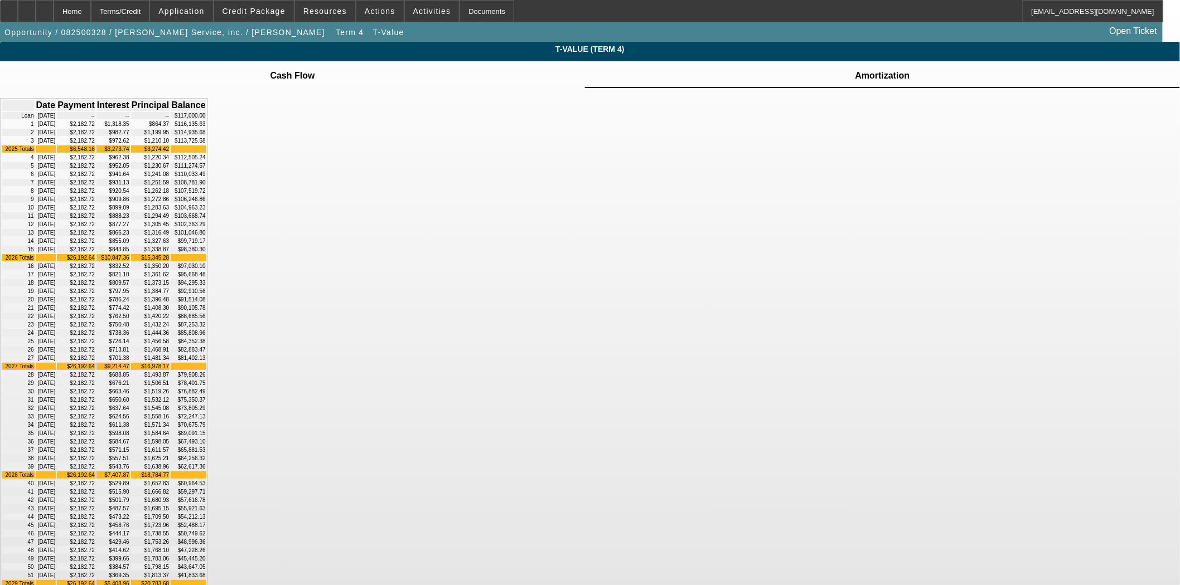
click at [316, 70] on td at bounding box center [293, 69] width 46 height 1
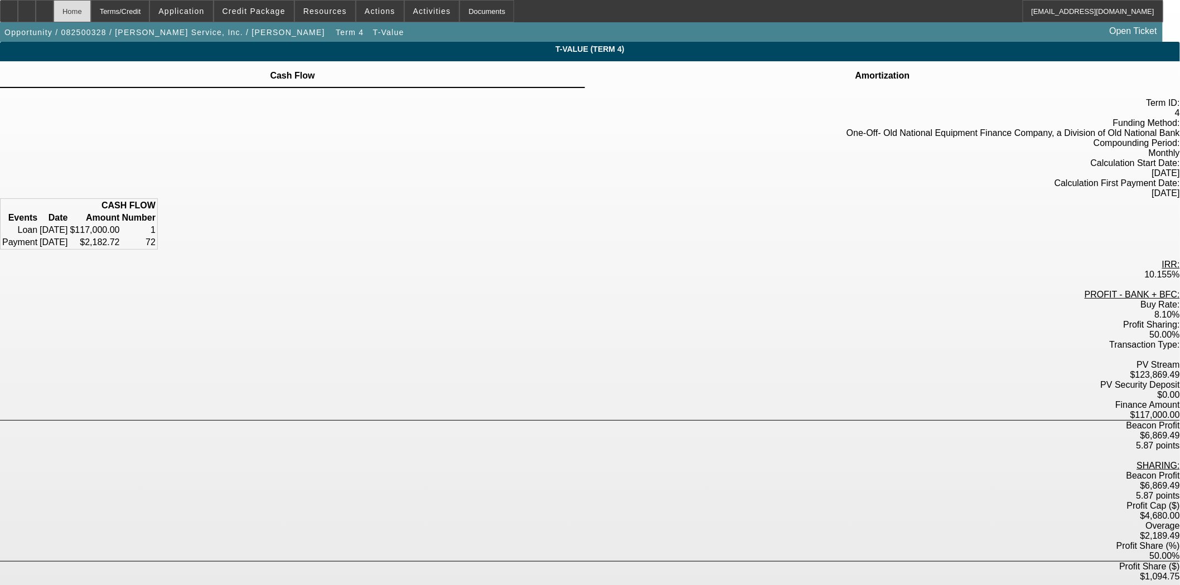
click at [91, 6] on div "Home" at bounding box center [72, 11] width 37 height 22
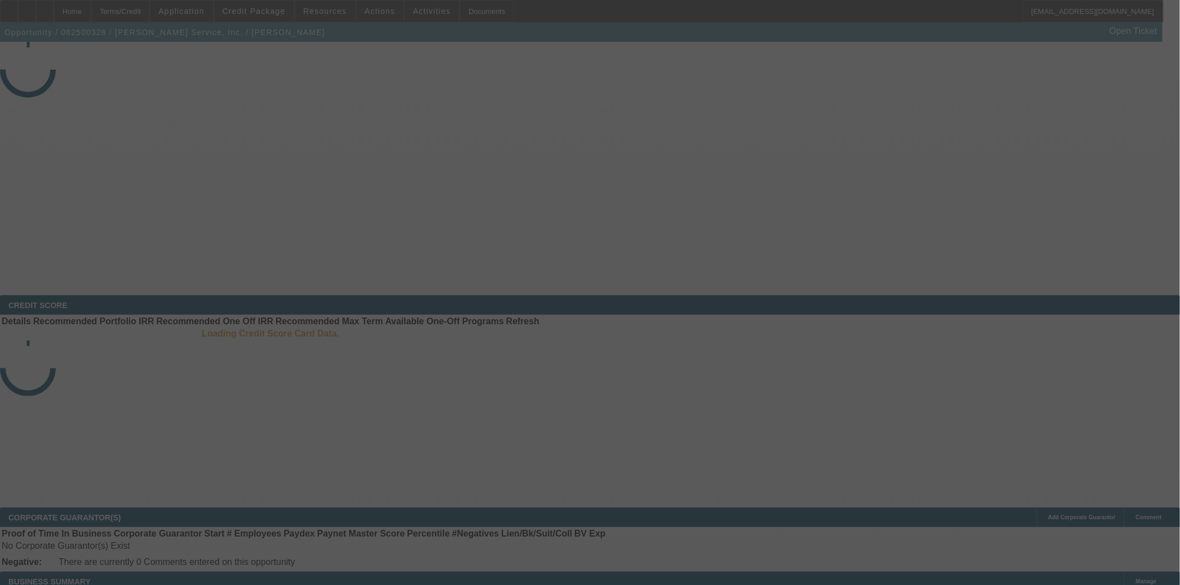
select select "4"
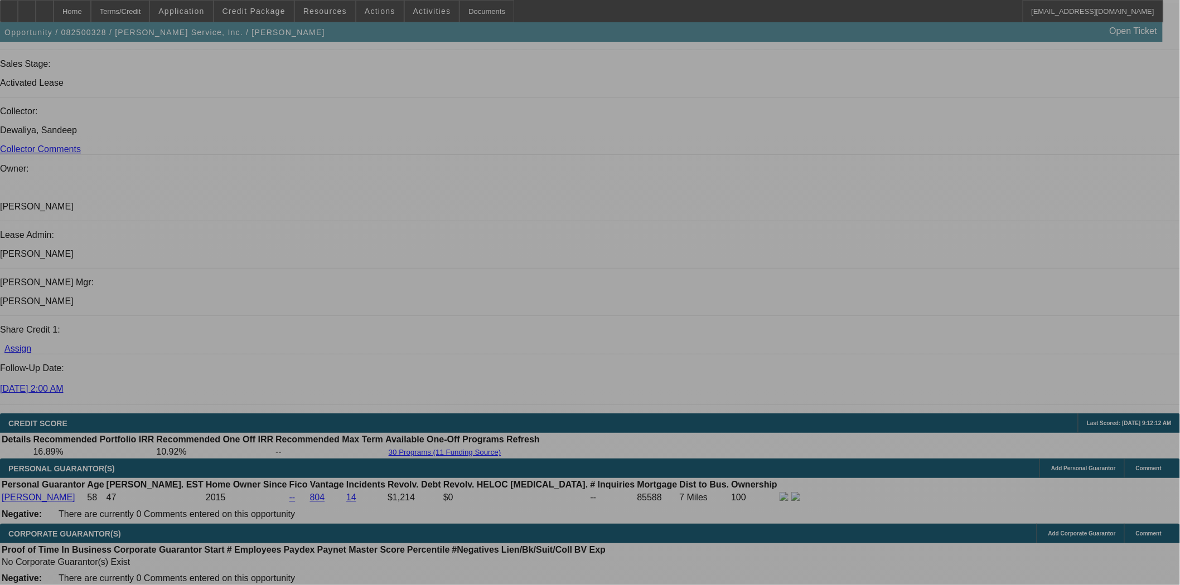
select select "0"
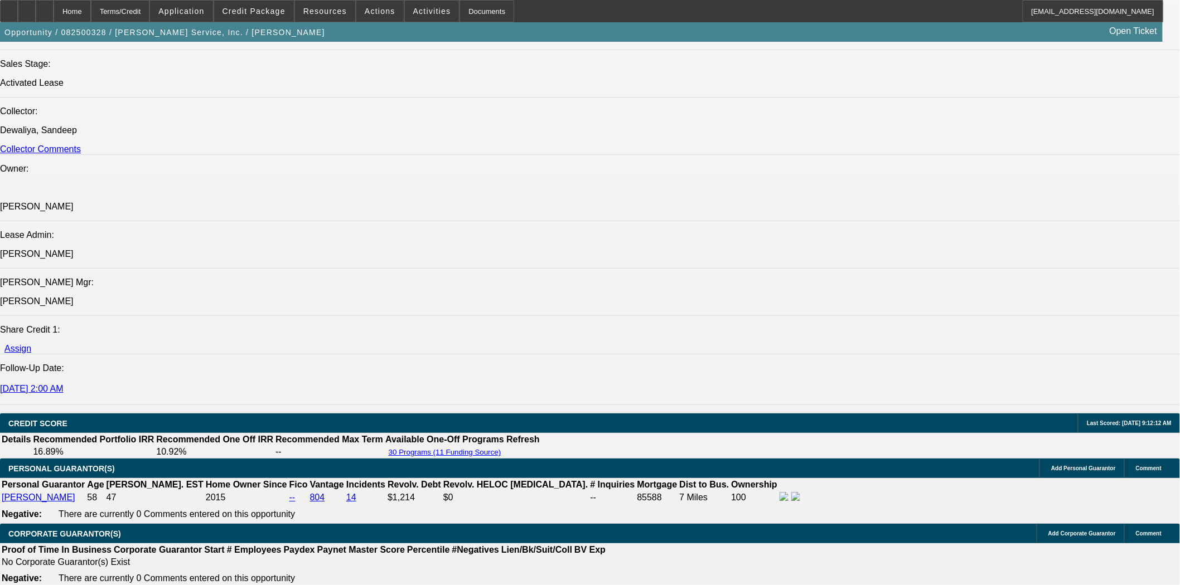
select select "0"
select select "2"
select select "0"
select select "6"
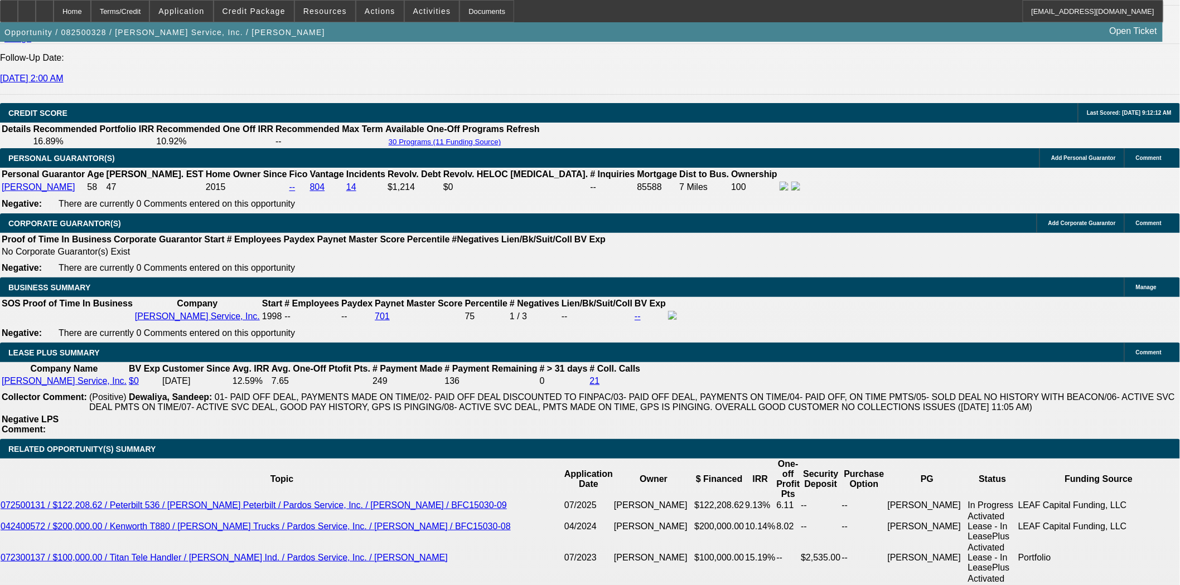
scroll to position [1734, 0]
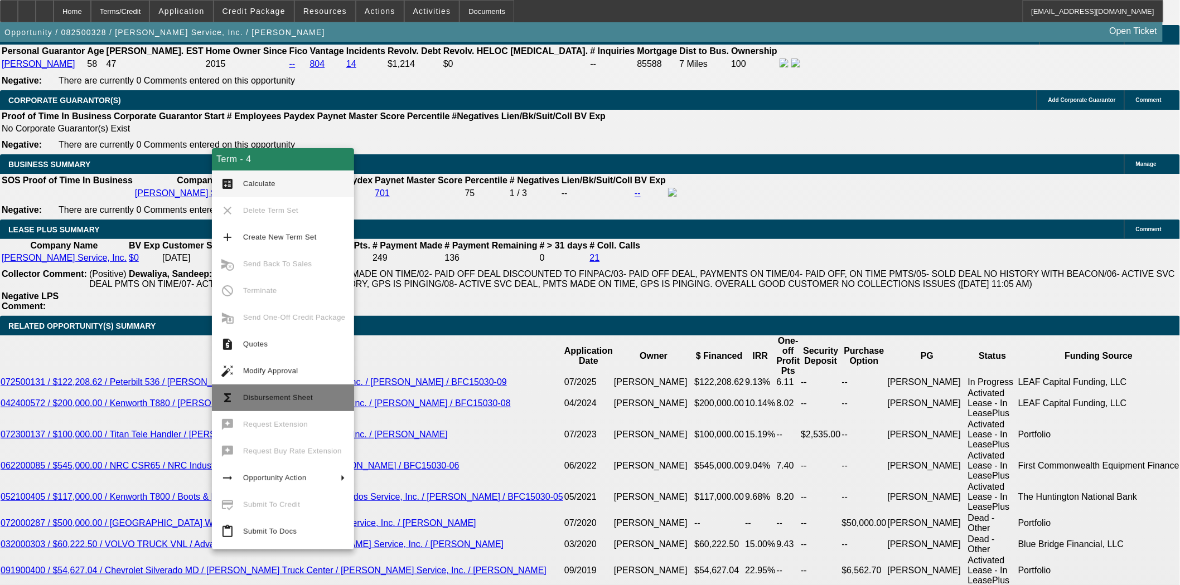
click at [270, 394] on span "Disbursement Sheet" at bounding box center [278, 398] width 70 height 8
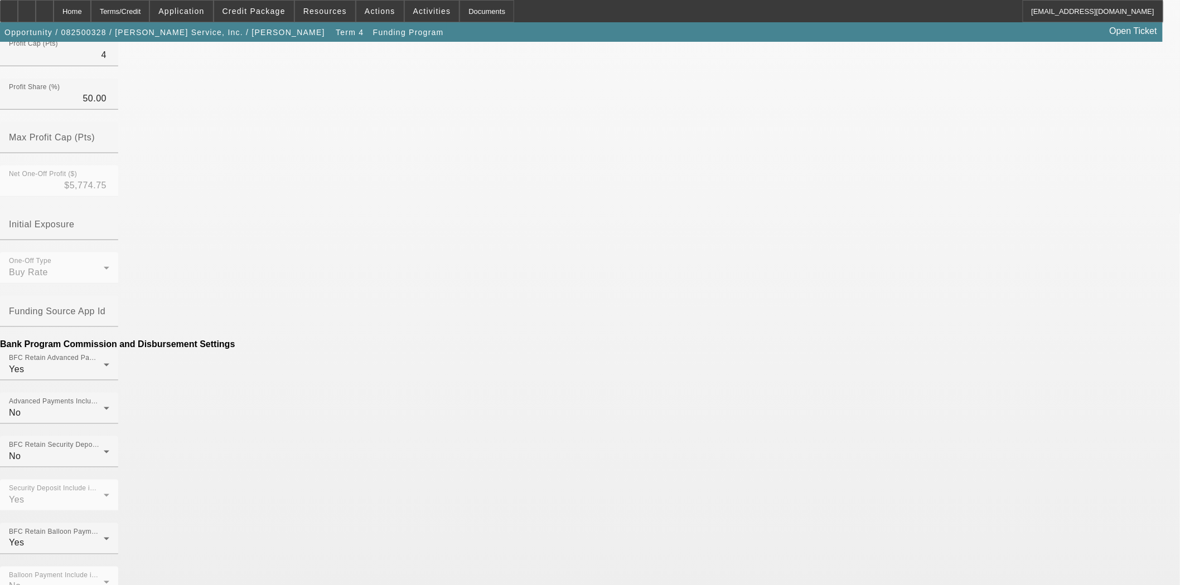
scroll to position [419, 0]
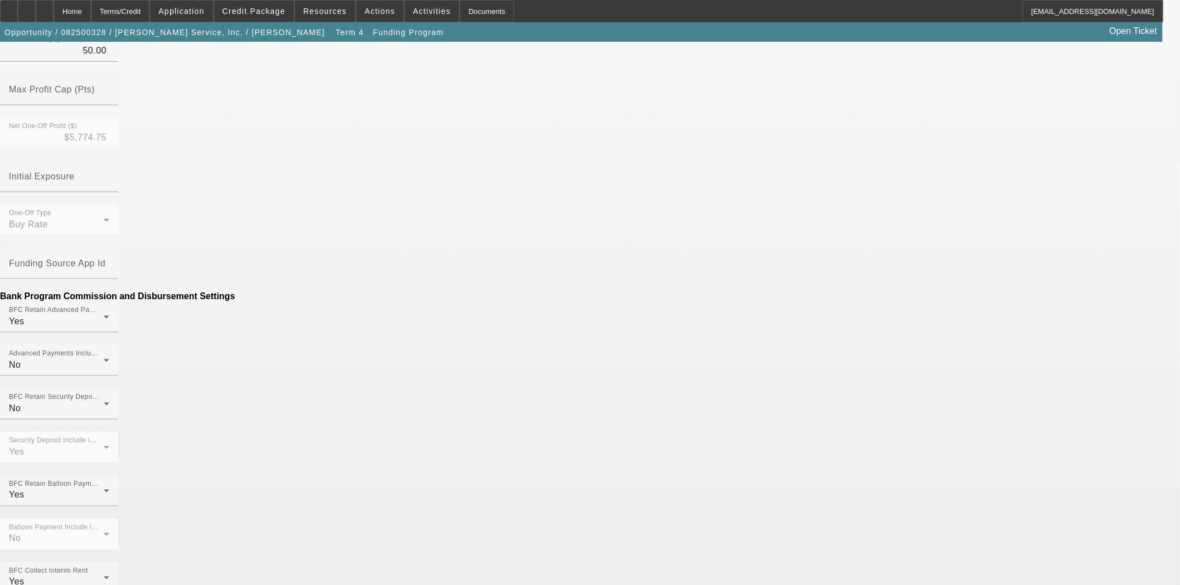
drag, startPoint x: 361, startPoint y: 295, endPoint x: 455, endPoint y: 297, distance: 94.2
type input "($52.25)"
type input "Per Diem"
click at [449, 233] on div "One-Off Type Buy Rate Funding Source App Id Bank Program Commission and Disburs…" at bounding box center [590, 591] width 1180 height 772
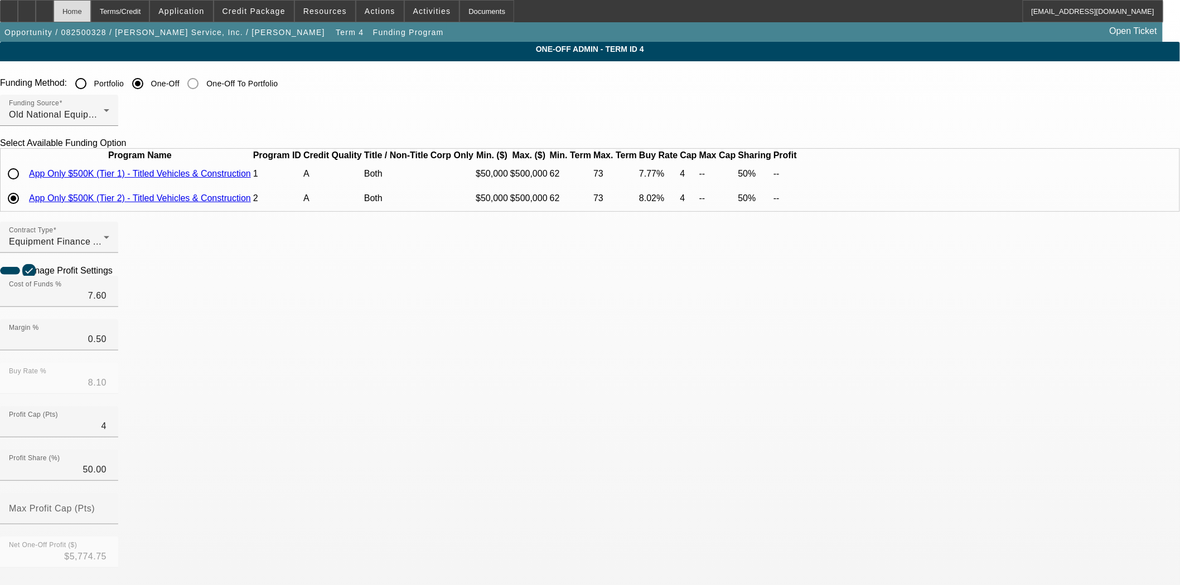
click at [91, 14] on div "Home" at bounding box center [72, 11] width 37 height 22
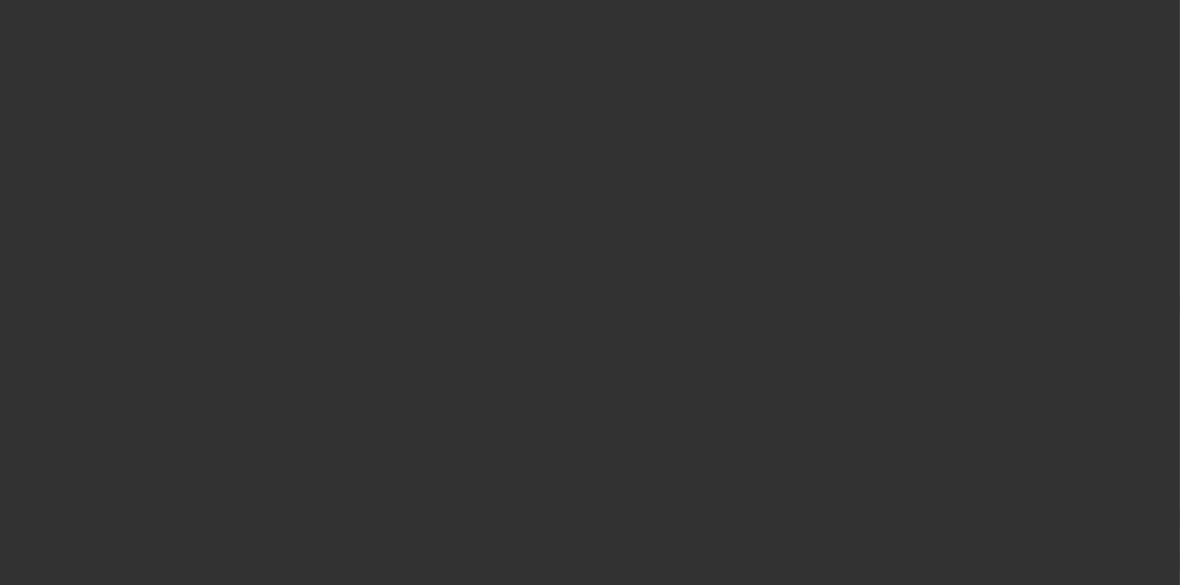
select select "4"
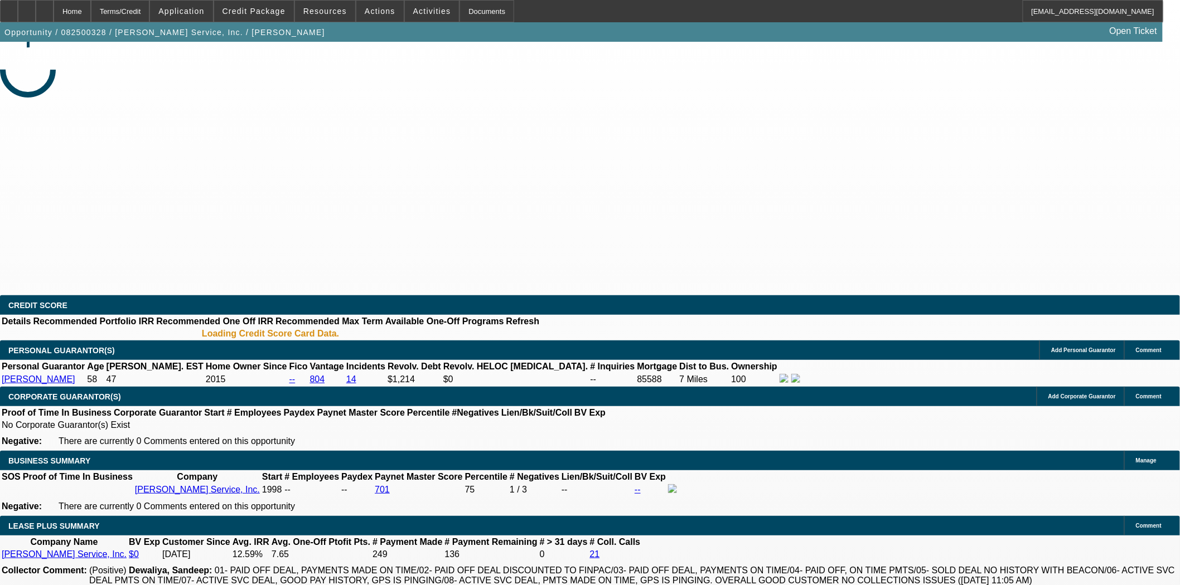
select select "0"
select select "2"
select select "0"
select select "6"
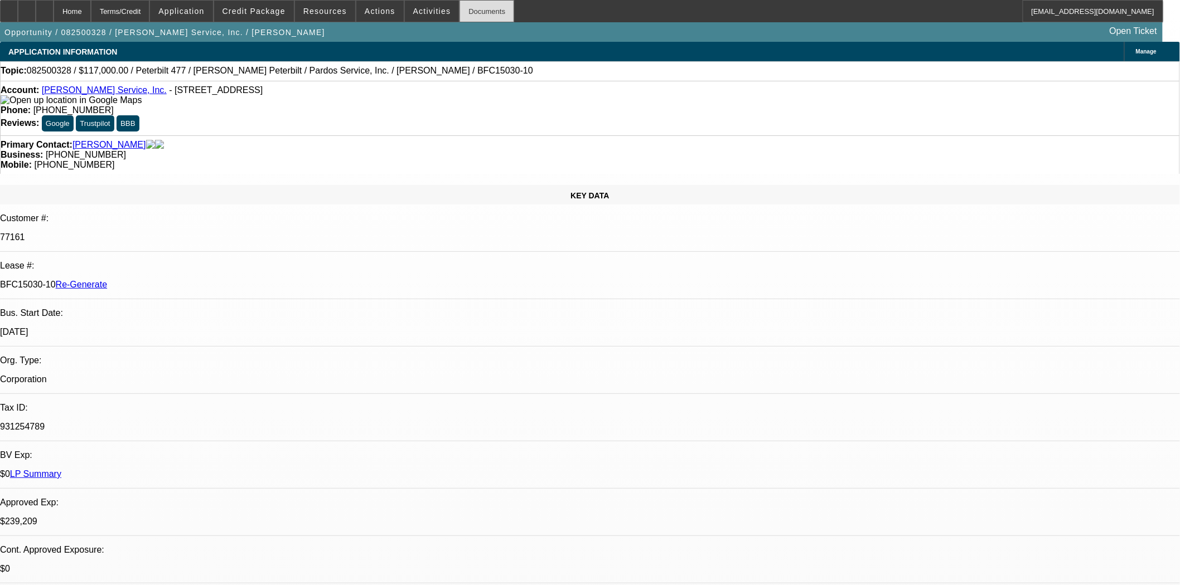
click at [477, 8] on div "Documents" at bounding box center [486, 11] width 55 height 22
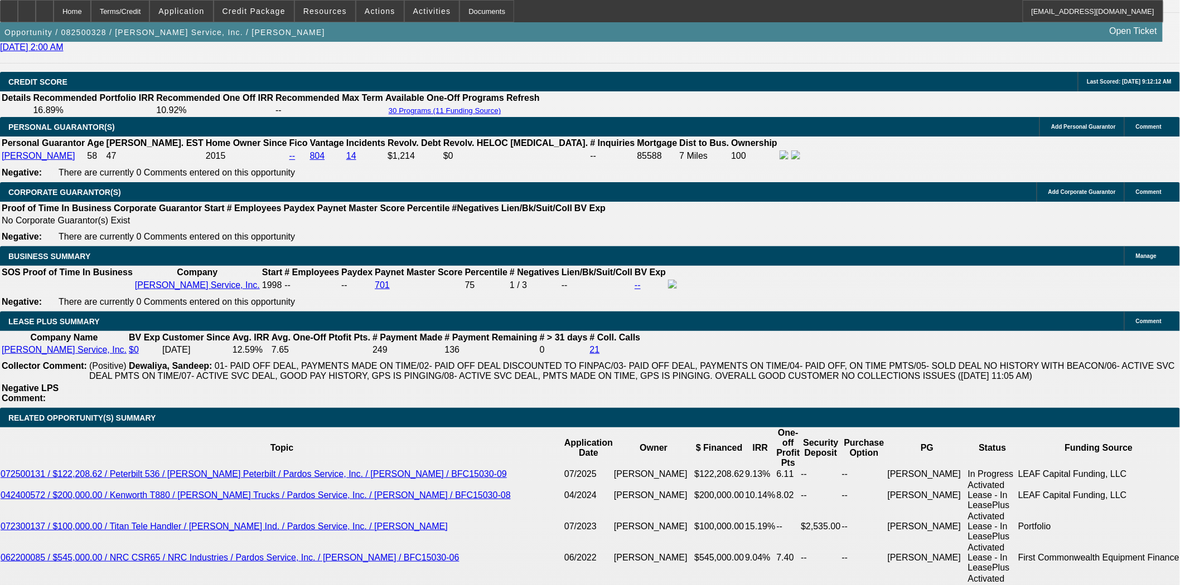
scroll to position [1673, 0]
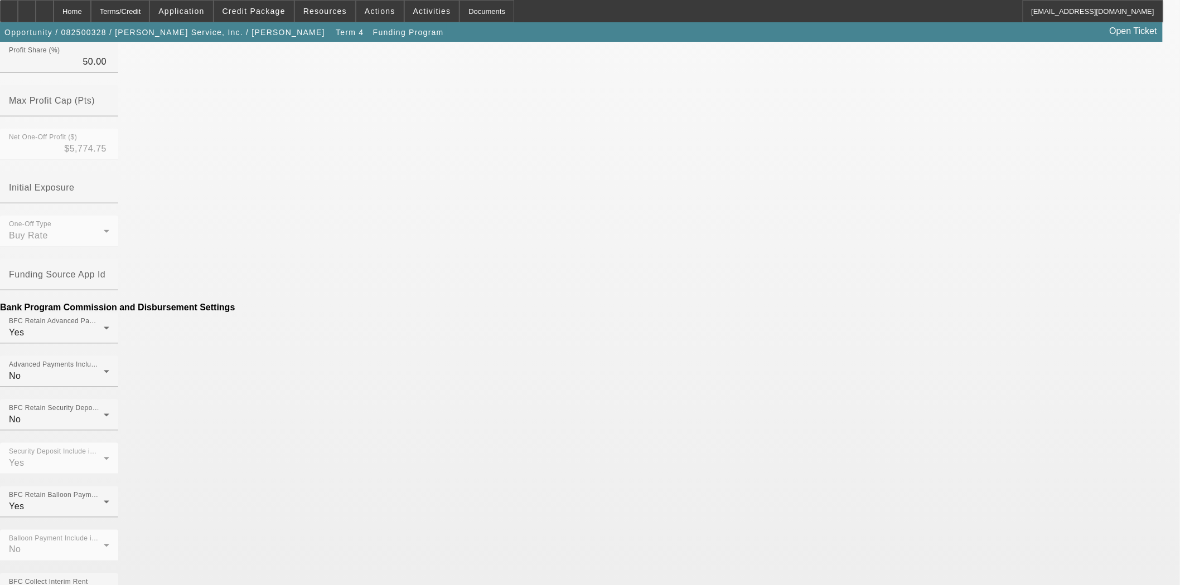
scroll to position [419, 0]
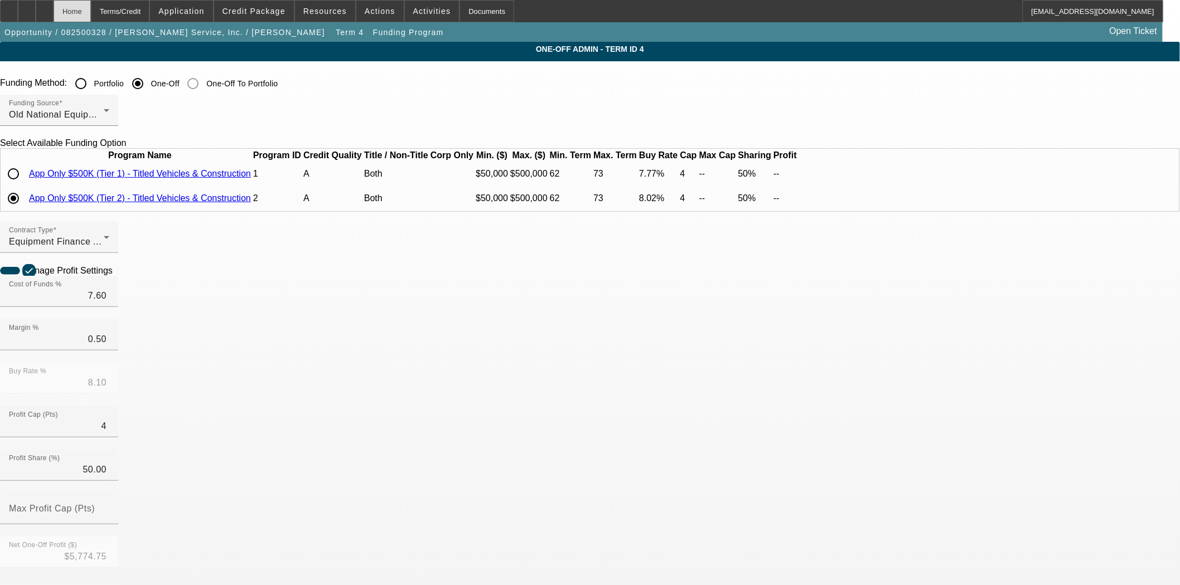
click at [91, 12] on div "Home" at bounding box center [72, 11] width 37 height 22
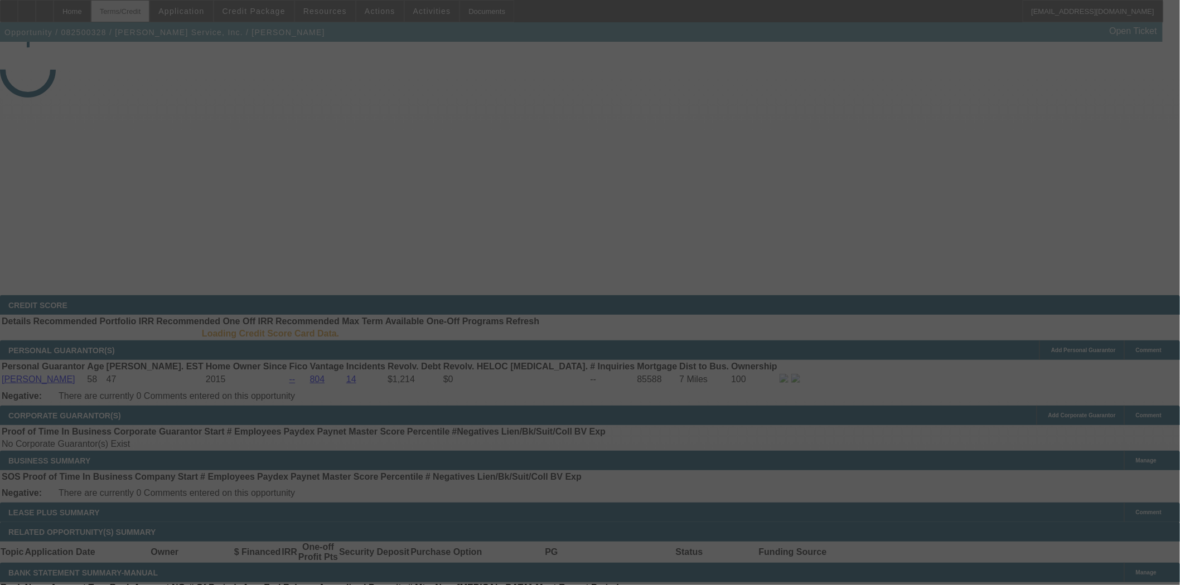
select select "4"
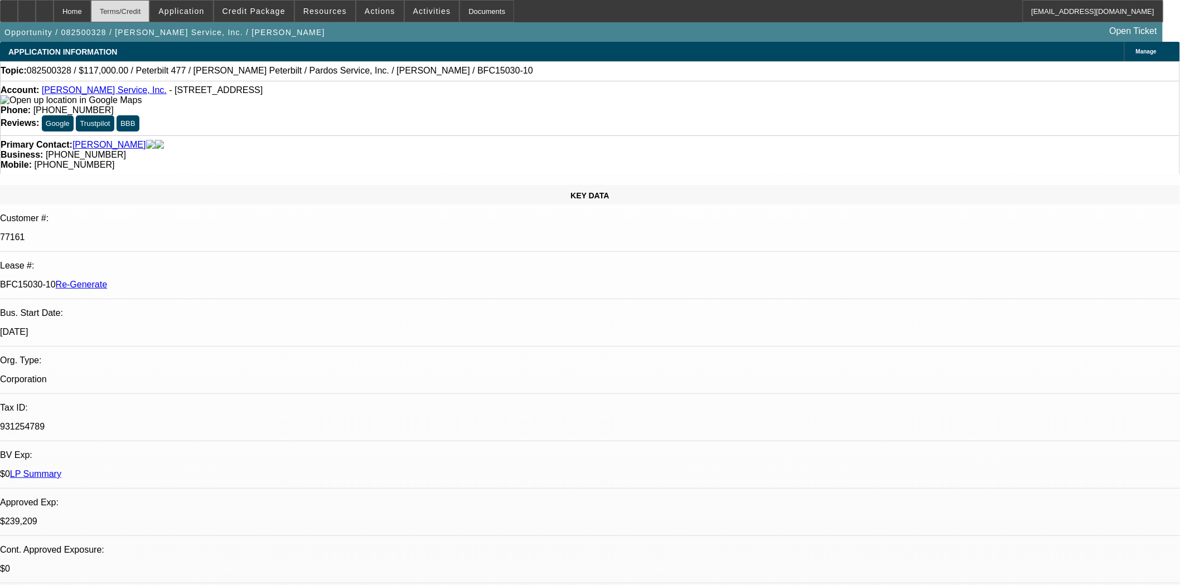
select select "0"
select select "2"
select select "0"
select select "6"
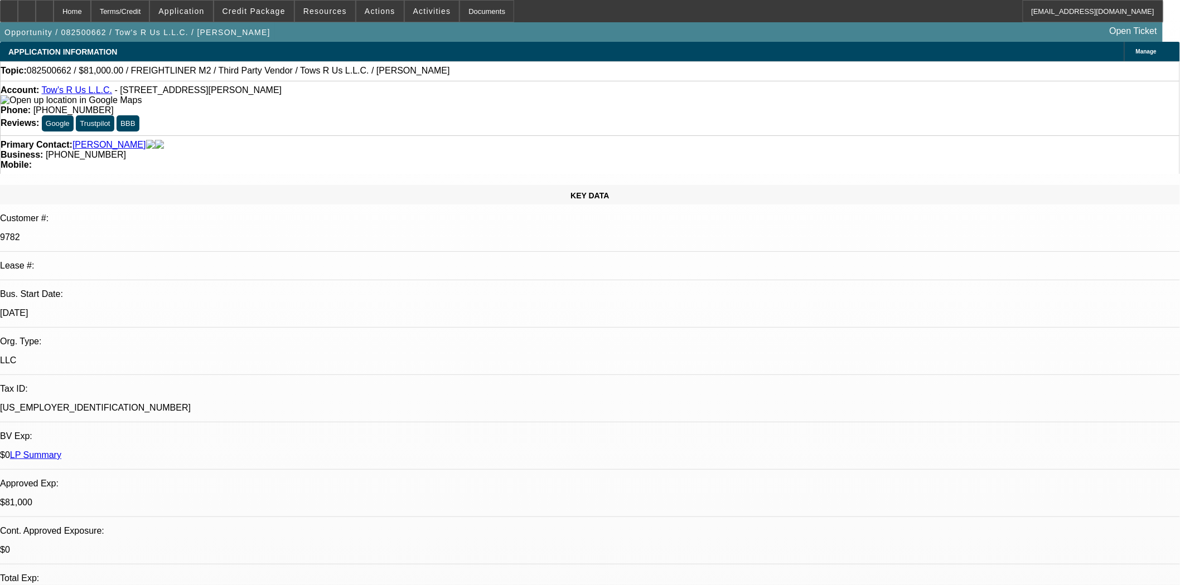
select select "0.1"
select select "2"
select select "0.1"
select select "0"
select select "2"
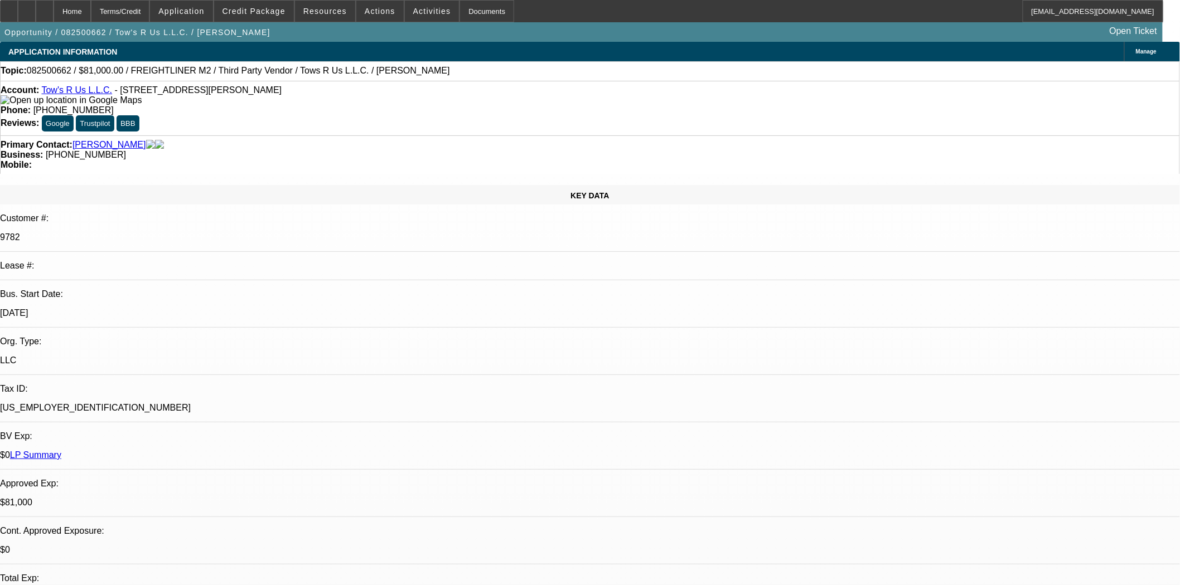
select select "0.1"
select select "1"
select select "2"
select select "4"
select select "1"
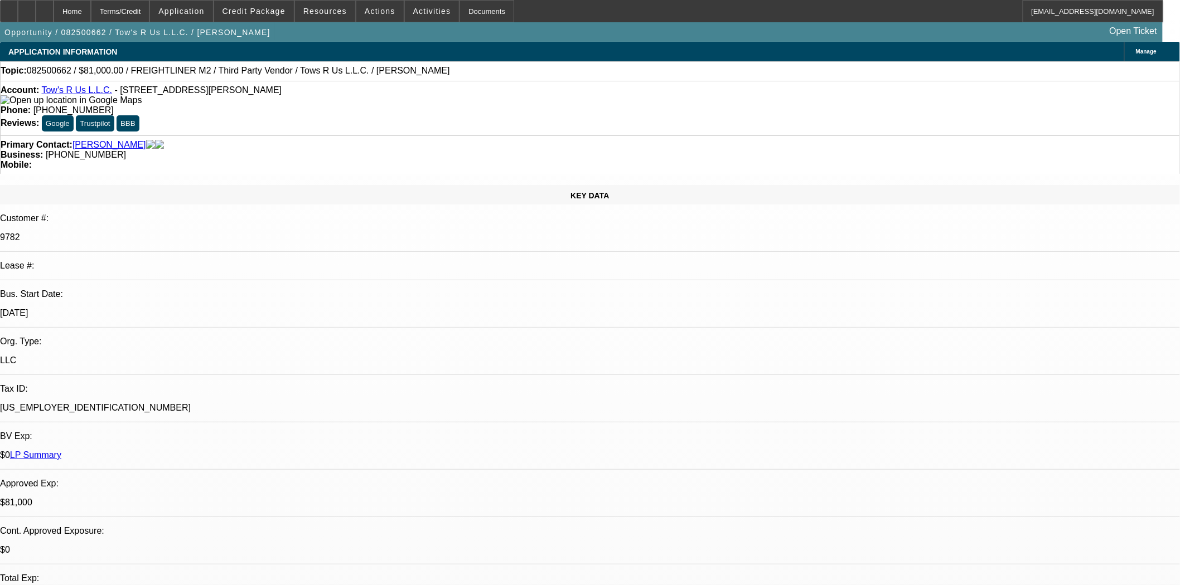
select select "2"
select select "4"
click at [18, 4] on div at bounding box center [9, 11] width 18 height 22
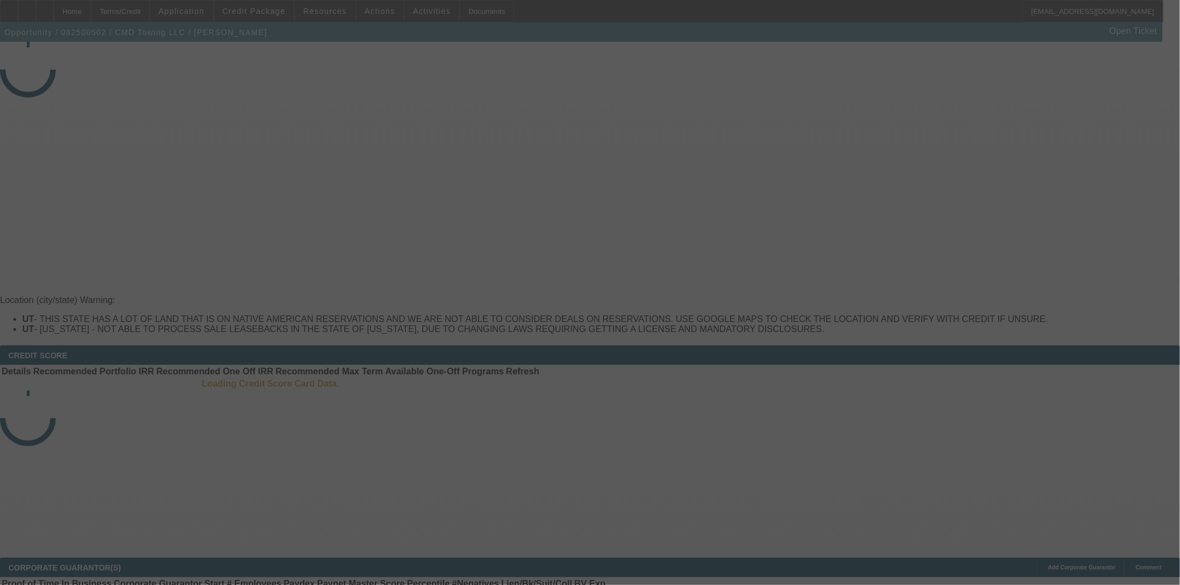
select select "3"
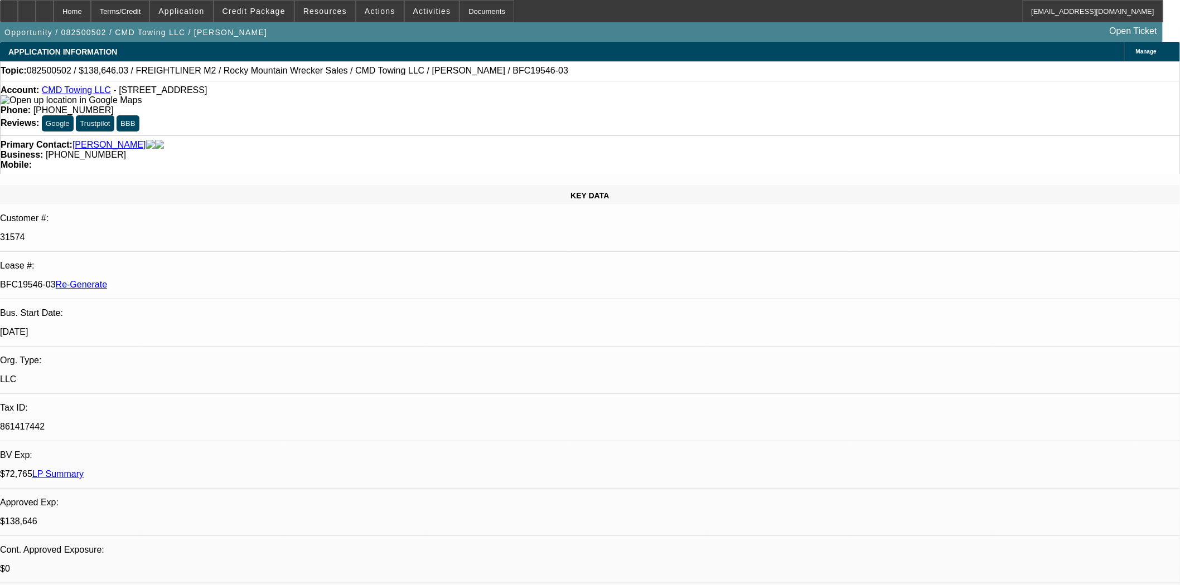
select select "0"
select select "6"
click at [284, 13] on span "Credit Package" at bounding box center [253, 11] width 63 height 9
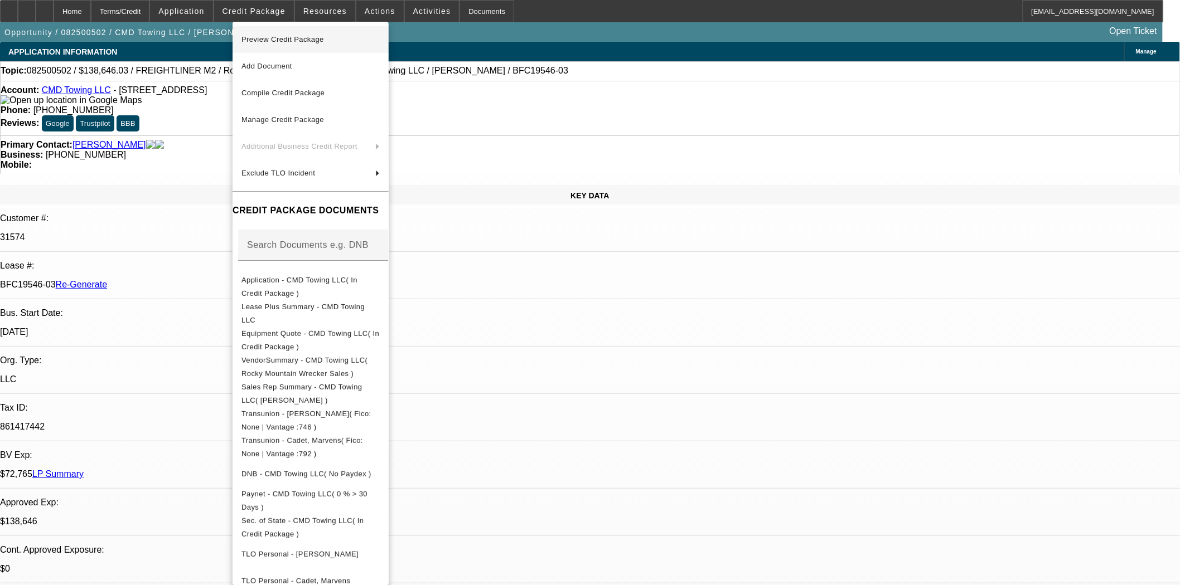
click at [286, 35] on span "Preview Credit Package" at bounding box center [282, 39] width 83 height 8
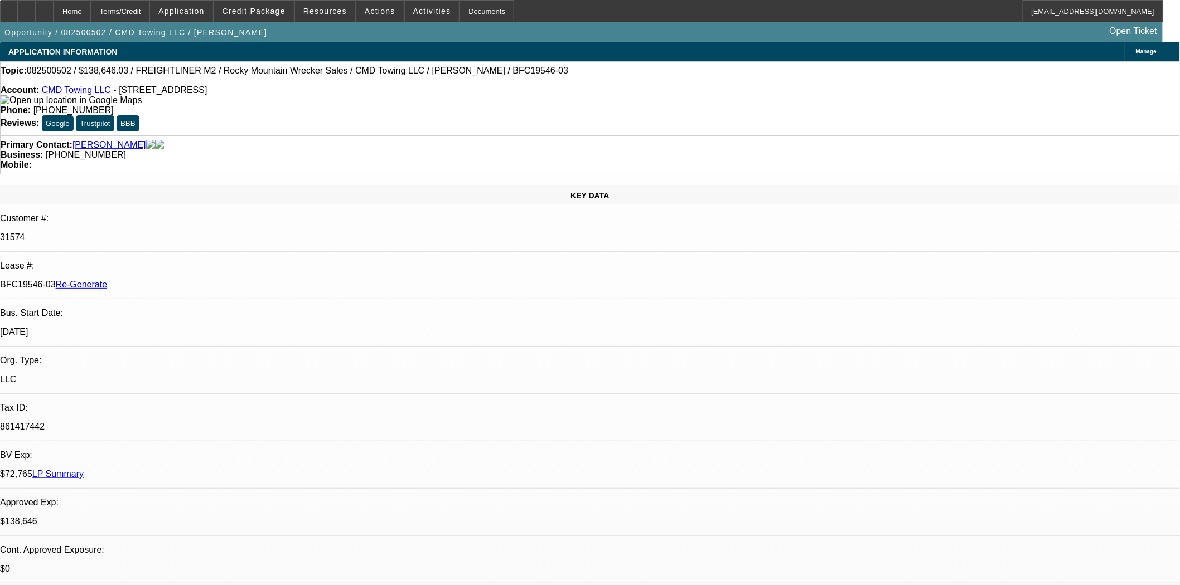
click at [288, 16] on span at bounding box center [254, 11] width 80 height 27
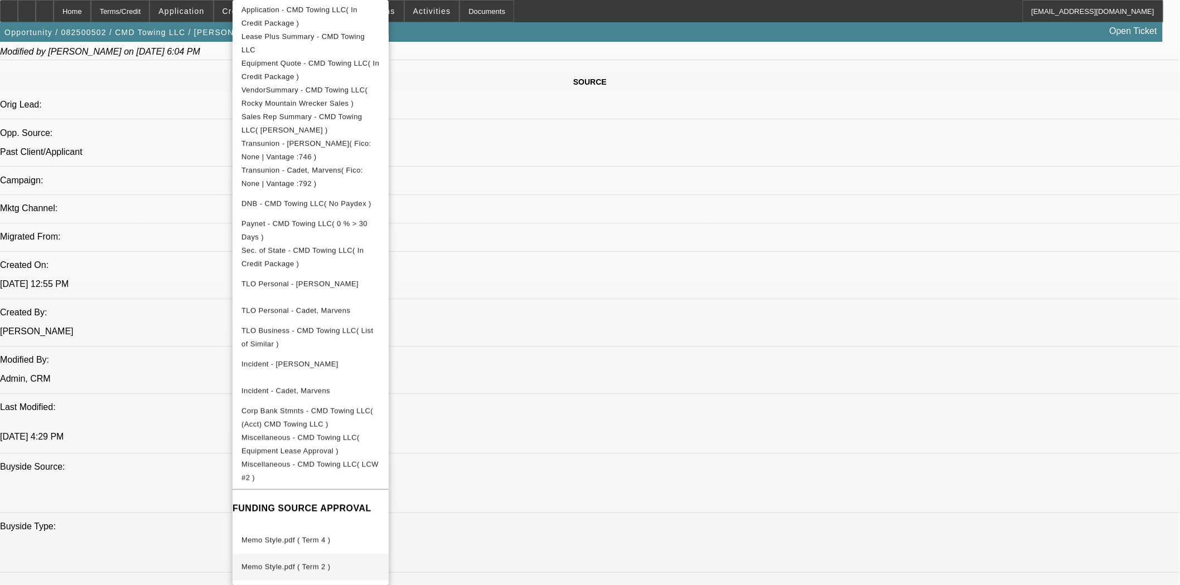
scroll to position [681, 0]
click at [290, 536] on span "Memo Style.pdf ( Term 4 )" at bounding box center [285, 540] width 89 height 8
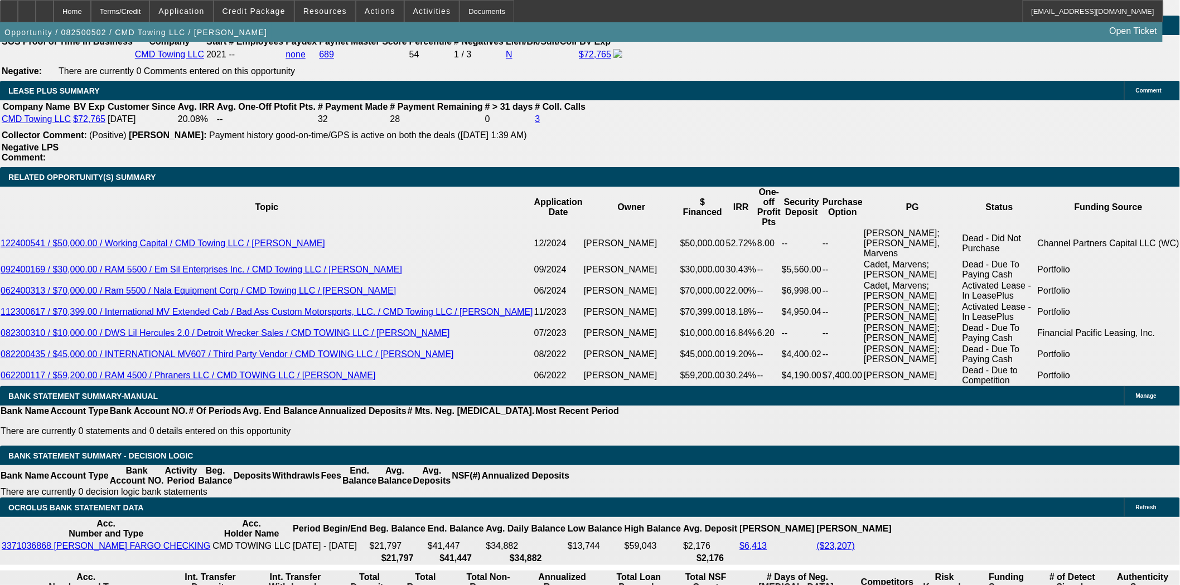
scroll to position [2044, 0]
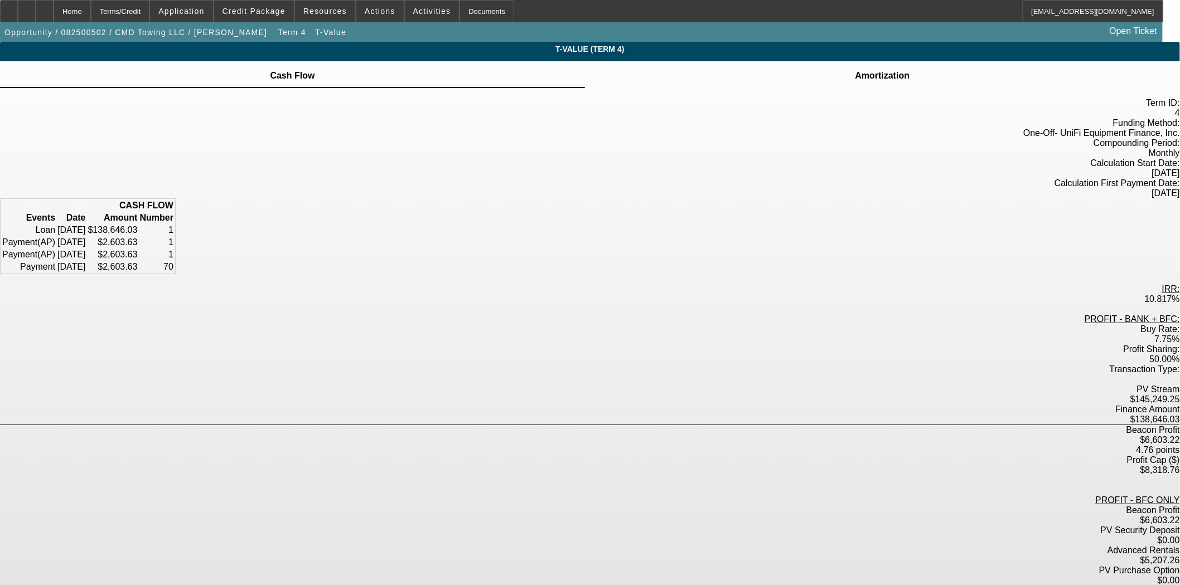
scroll to position [1, 0]
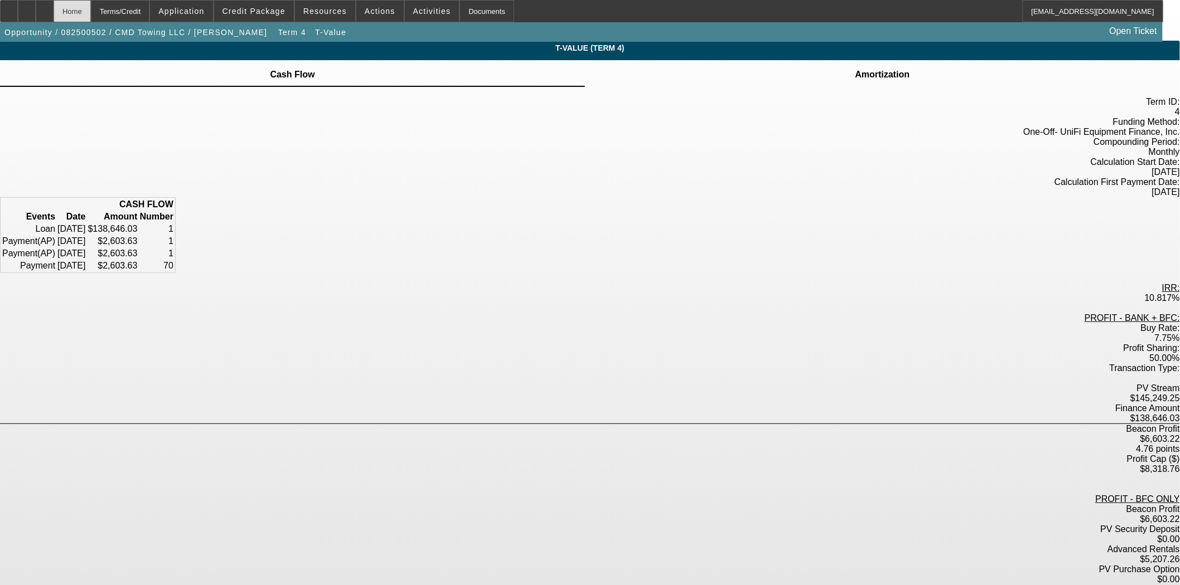
click at [91, 10] on div "Home" at bounding box center [72, 11] width 37 height 22
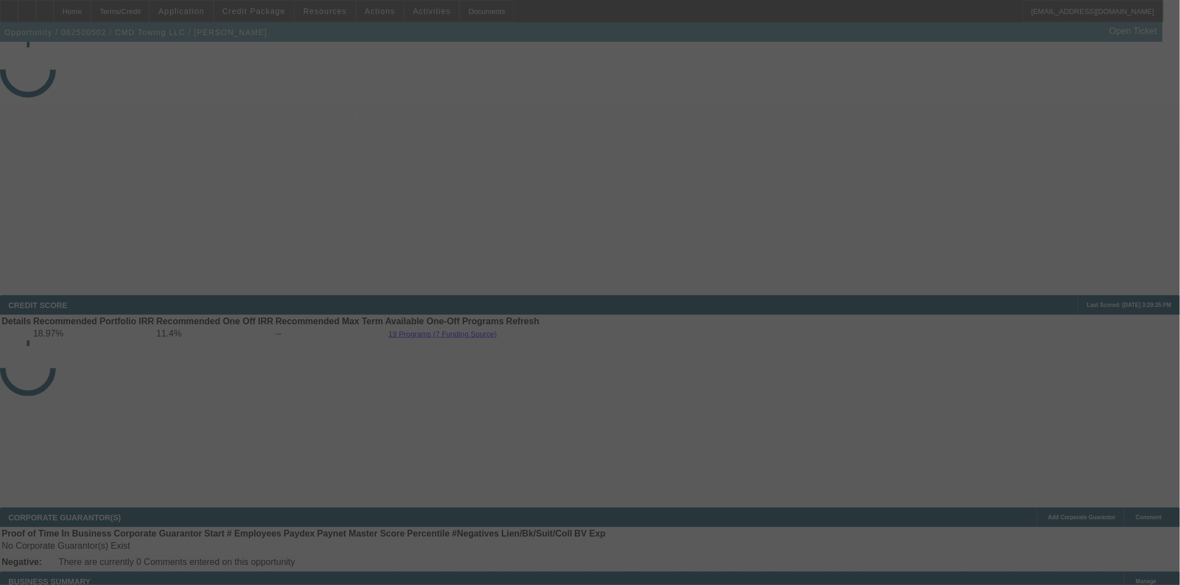
select select "3"
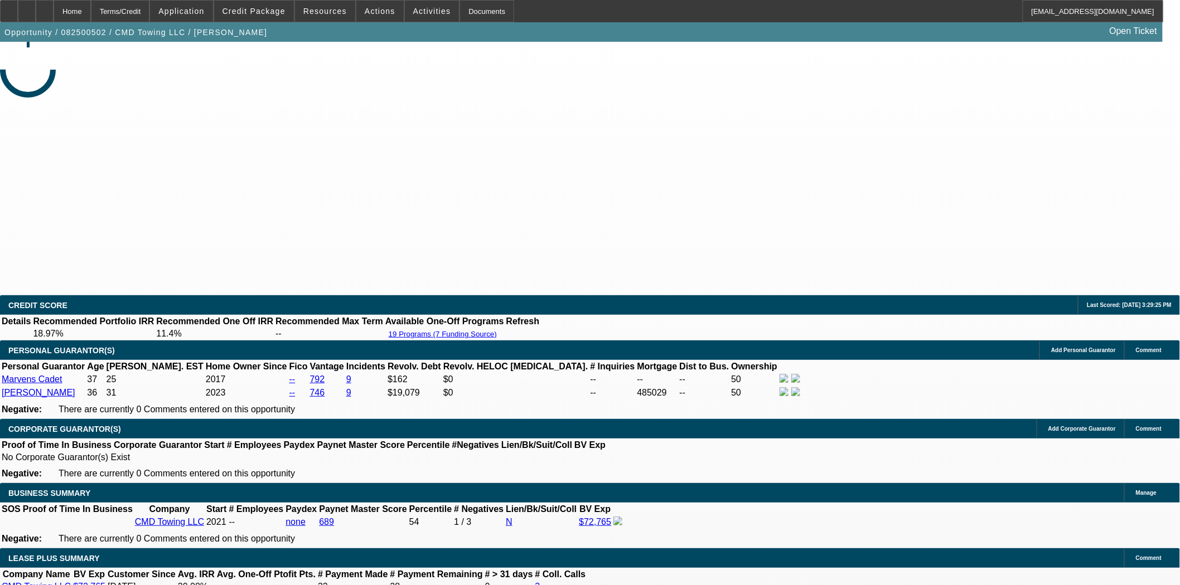
select select "0"
select select "6"
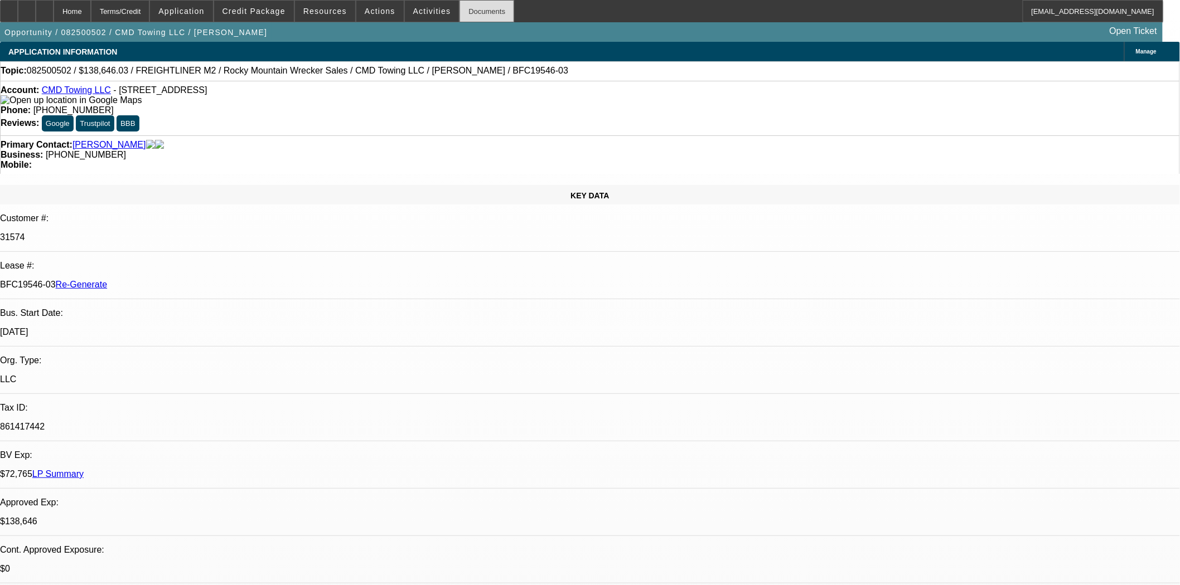
click at [473, 12] on div "Documents" at bounding box center [486, 11] width 55 height 22
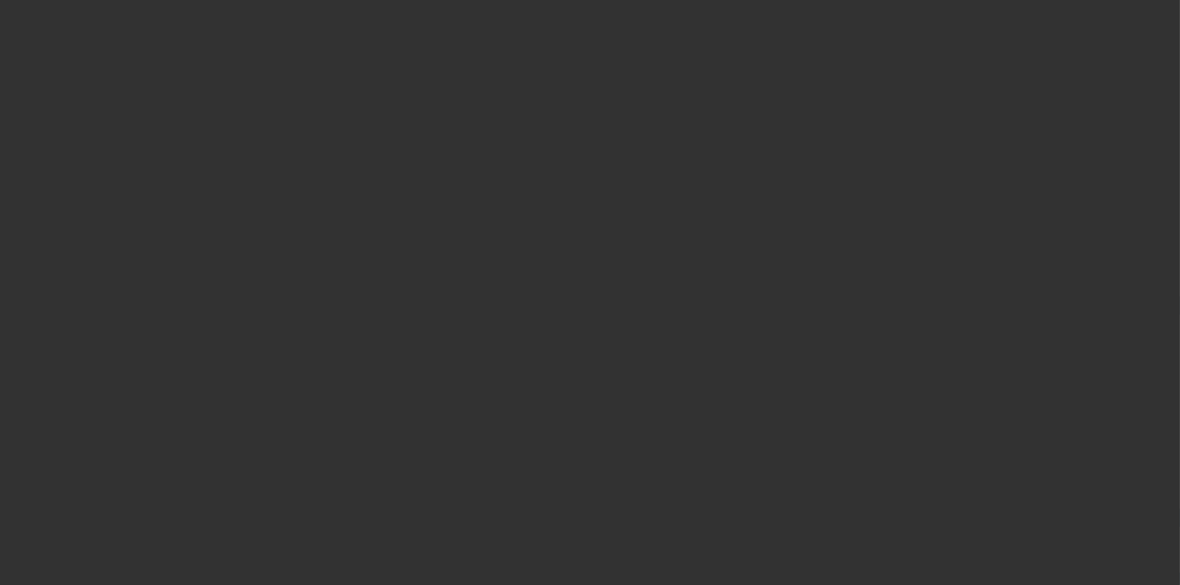
select select "4"
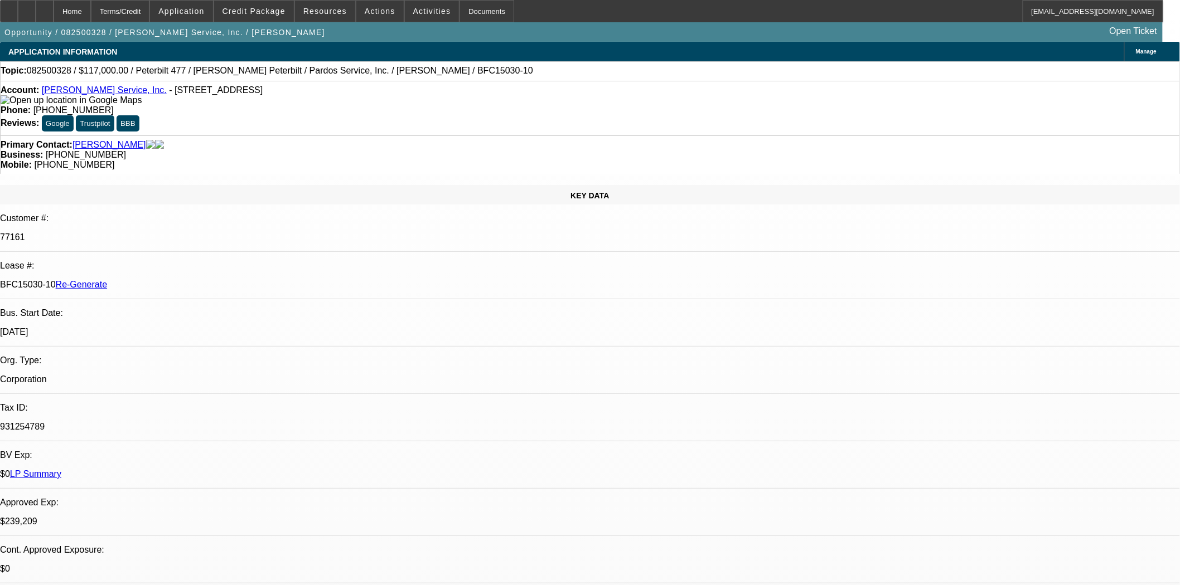
select select "0"
select select "2"
select select "0"
select select "6"
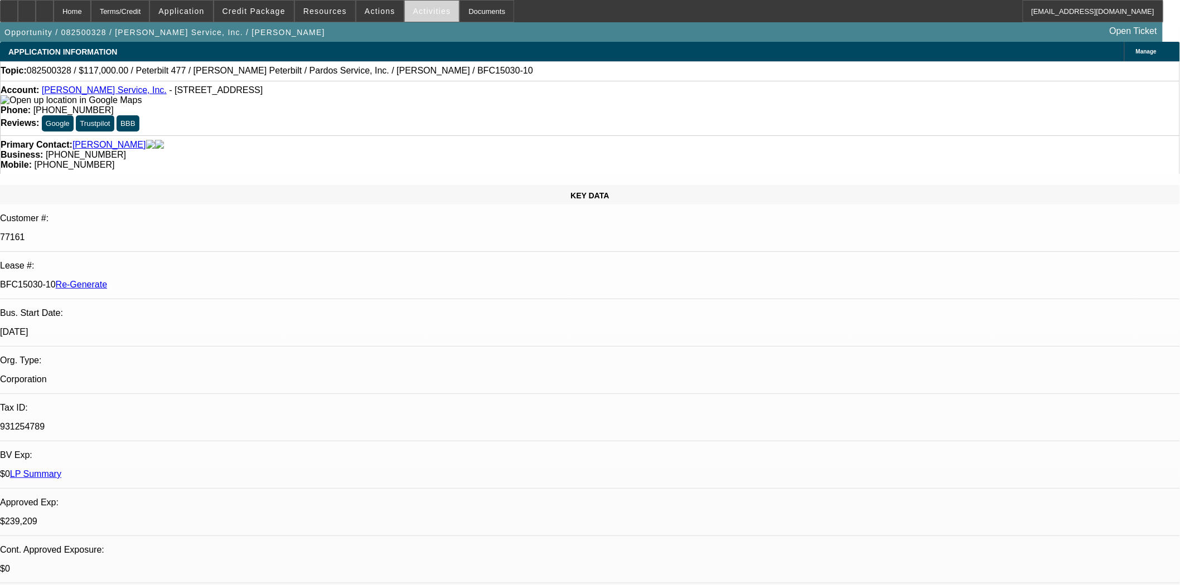
click at [423, 3] on span at bounding box center [432, 11] width 55 height 27
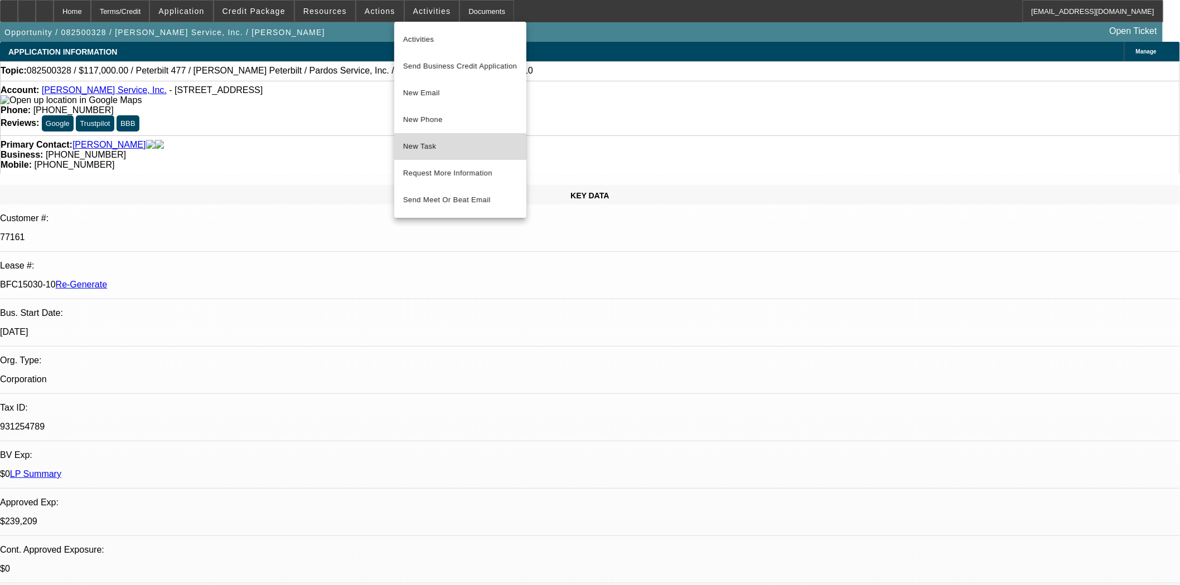
click at [411, 149] on span "New Task" at bounding box center [460, 146] width 114 height 13
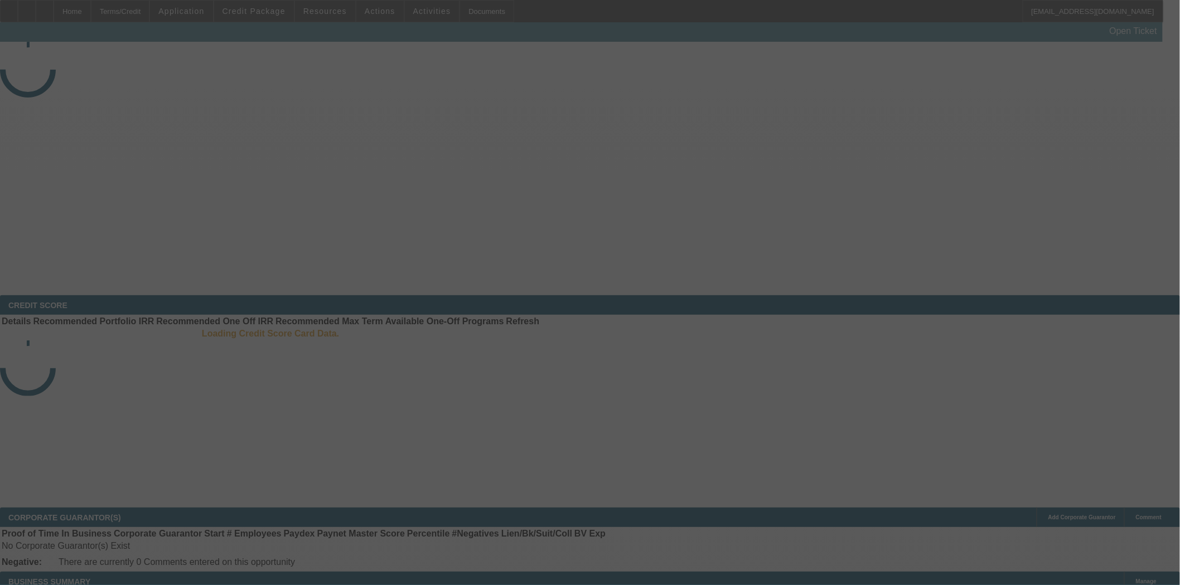
select select "4"
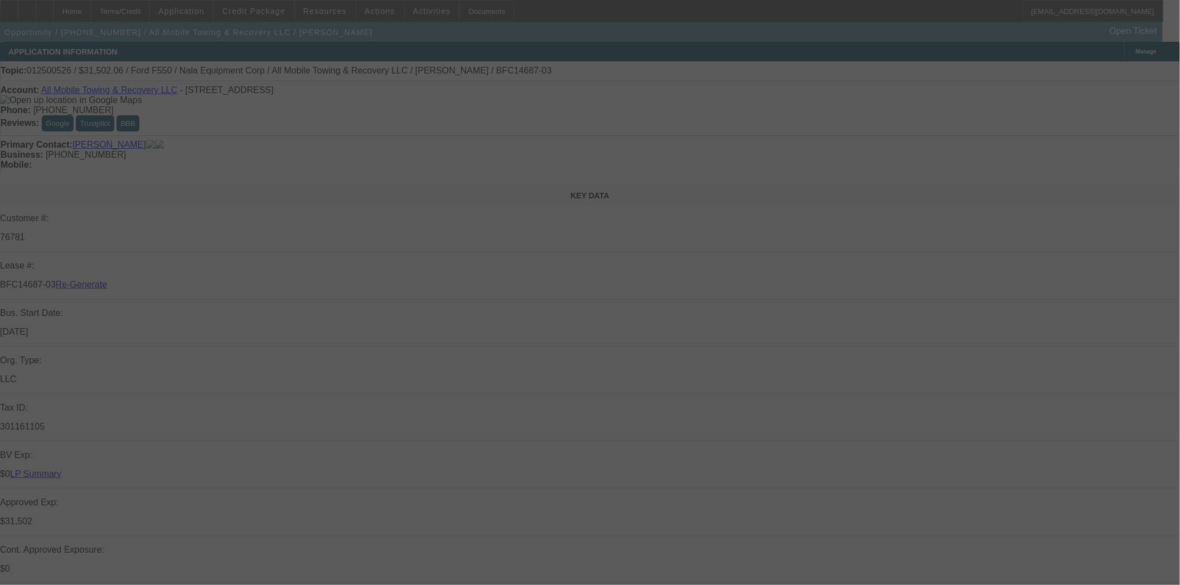
select select "0"
select select "2"
select select "0"
select select "6"
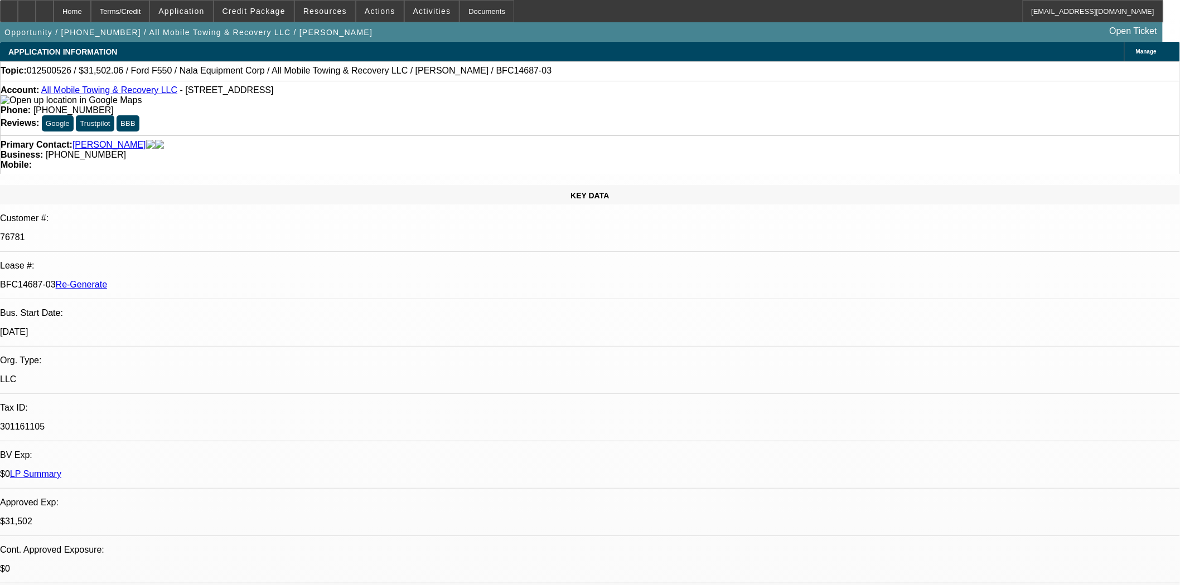
click at [520, 105] on div "Phone: [PHONE_NUMBER]" at bounding box center [590, 110] width 1179 height 10
click at [325, 6] on span at bounding box center [325, 11] width 60 height 27
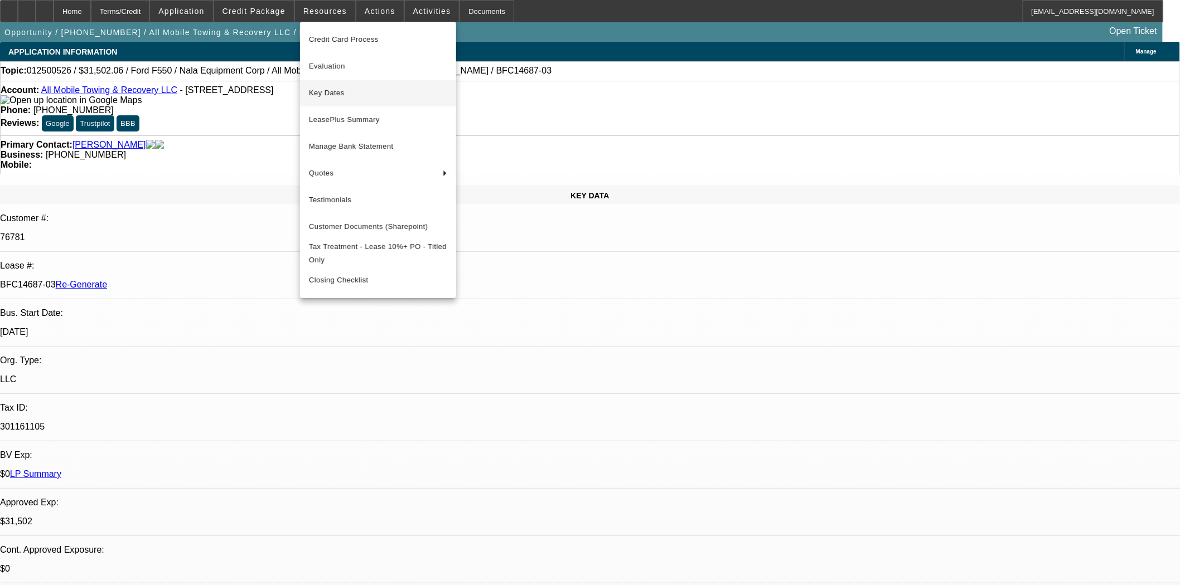
click at [324, 93] on span "Key Dates" at bounding box center [378, 92] width 138 height 13
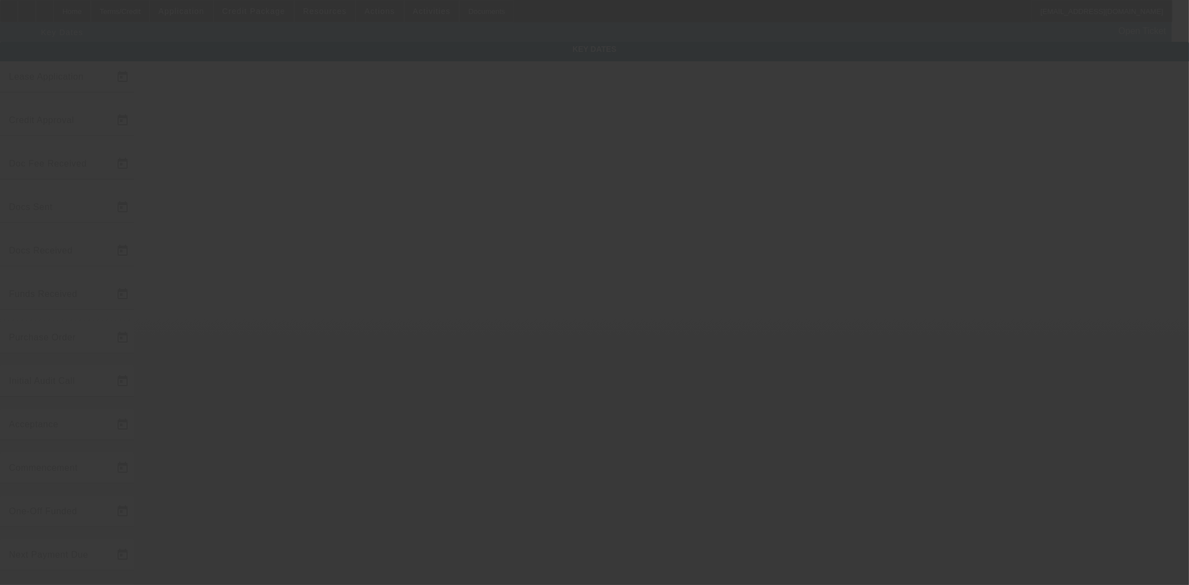
type input "1/22/2025"
type input "6/23/2025"
type input "8/11/2025"
type input "6/23/2025"
type input "8/11/2025"
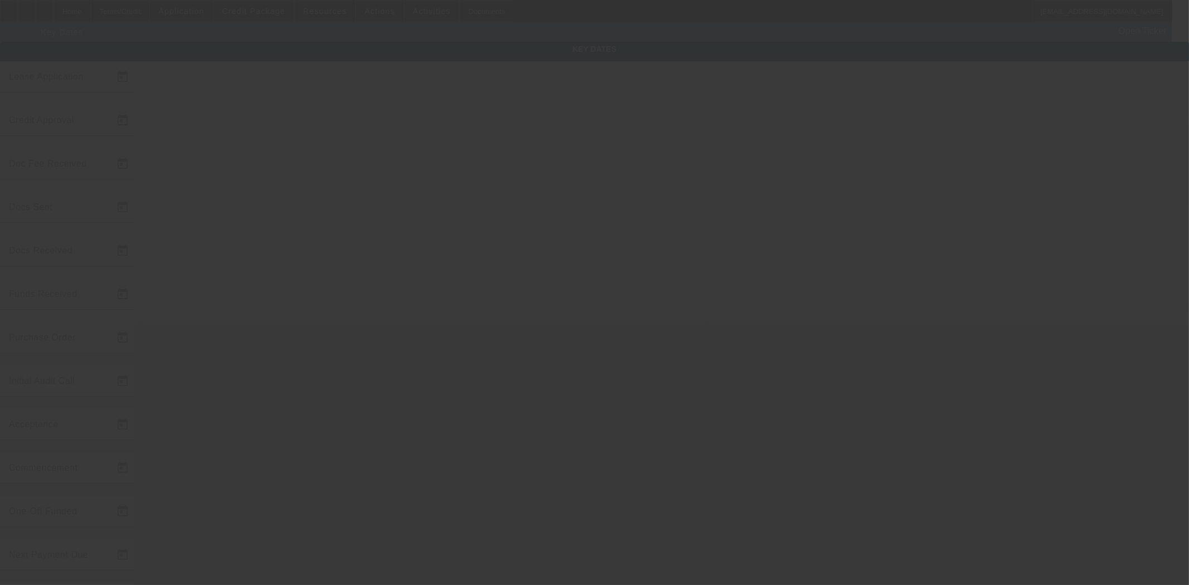
type input "8/11/2025"
type input "9/1/2025"
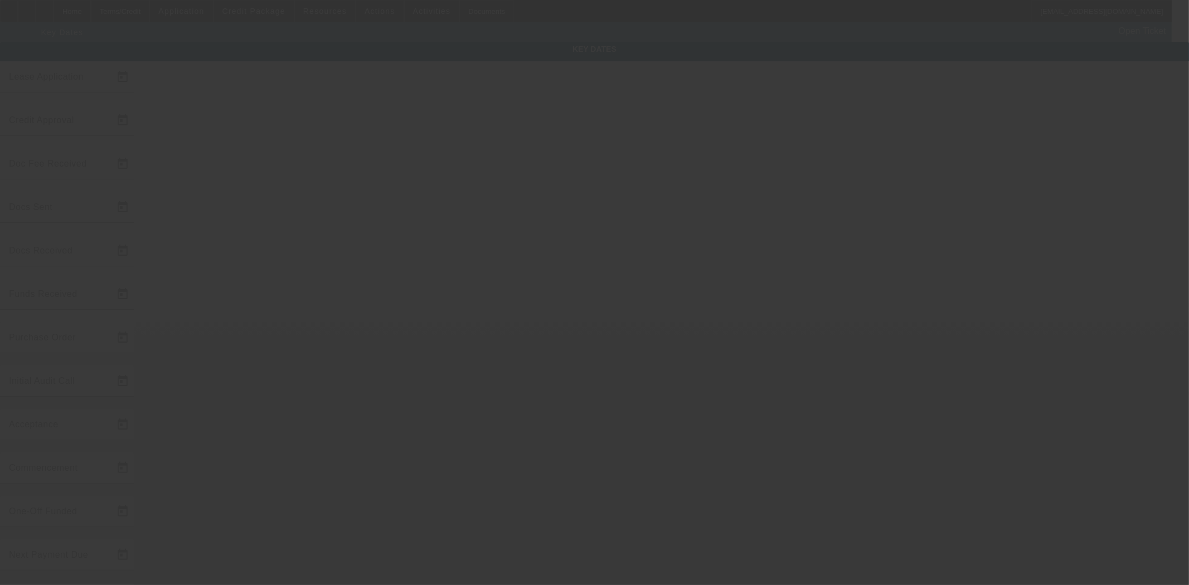
type input "10/1/2025"
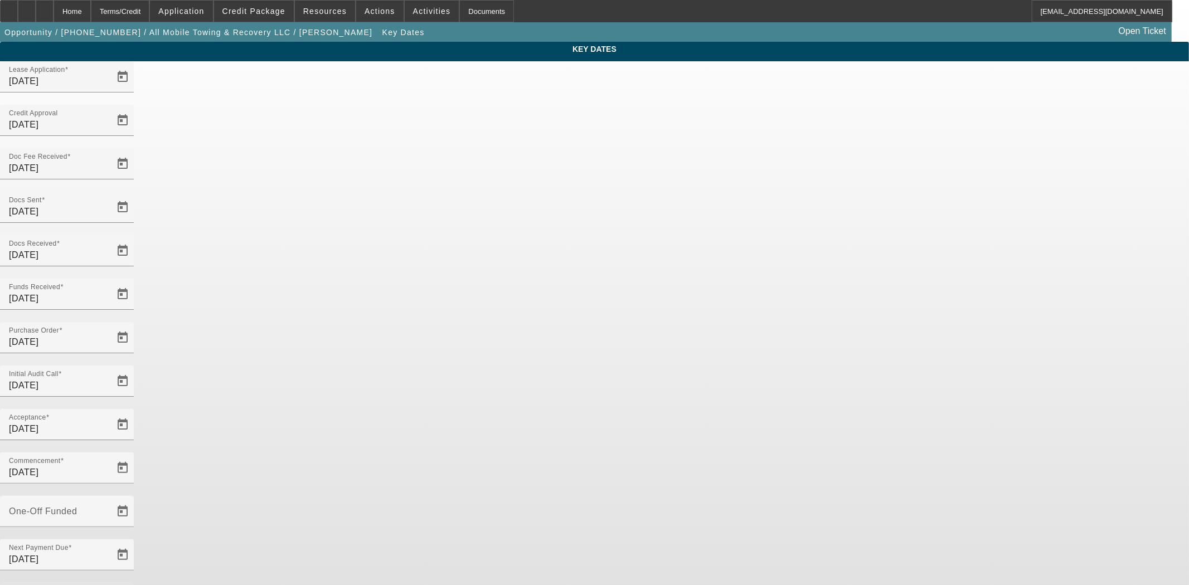
drag, startPoint x: 497, startPoint y: 348, endPoint x: 295, endPoint y: 336, distance: 201.7
click at [295, 336] on div "Key Dates Lease Application 1/22/2025 Credit Approval 6/23/2025 Doc Fee Receive…" at bounding box center [594, 368] width 1189 height 652
type input "8/26/2025"
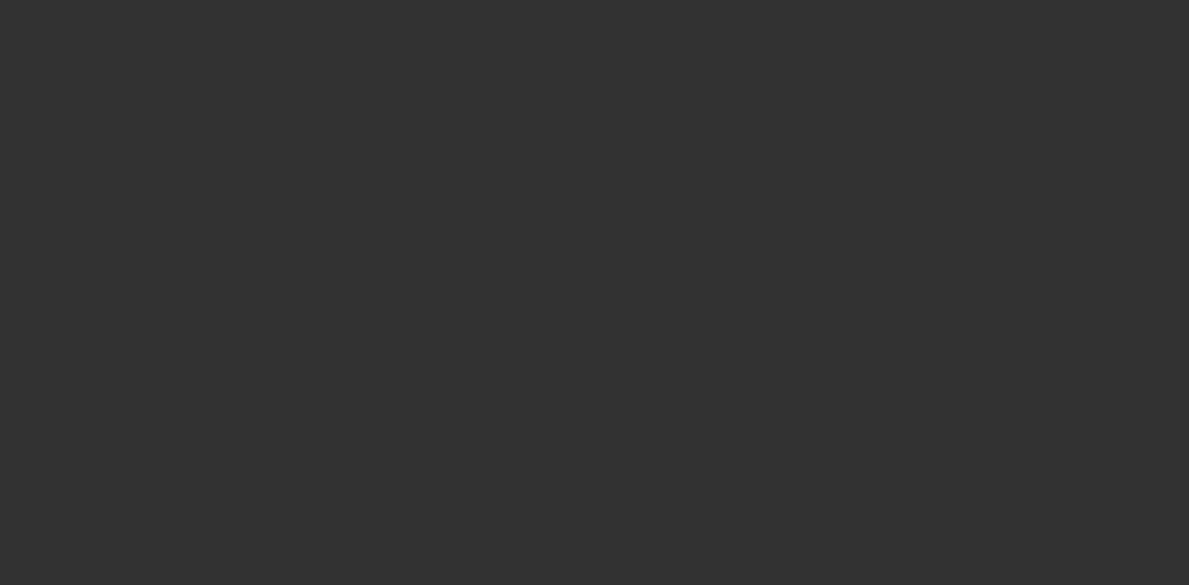
select select "4"
select select "0"
select select "2"
select select "0"
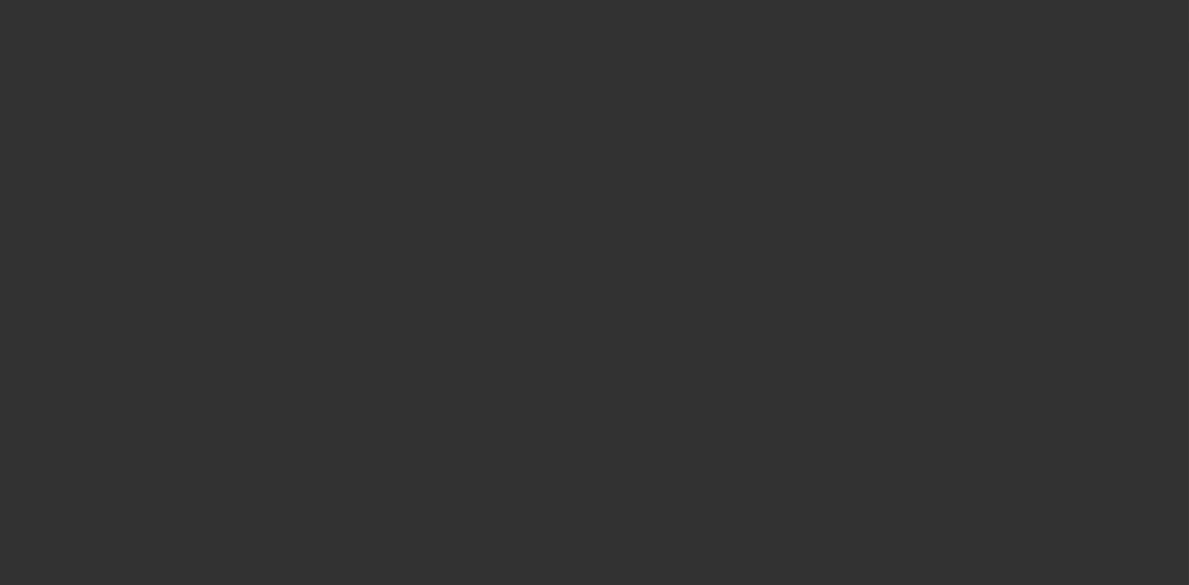
select select "6"
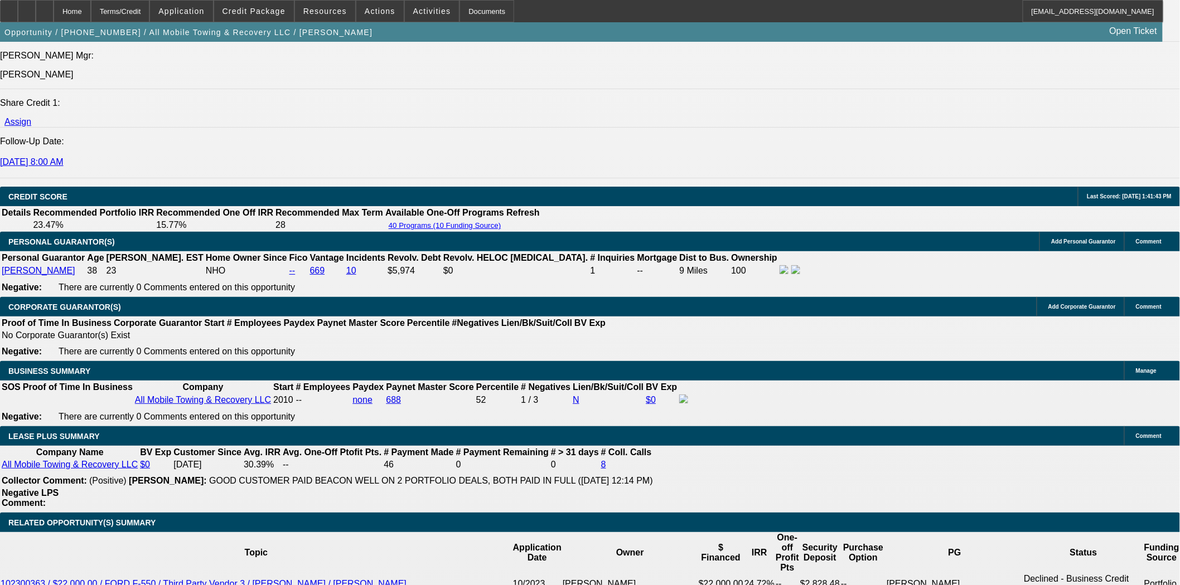
scroll to position [1548, 0]
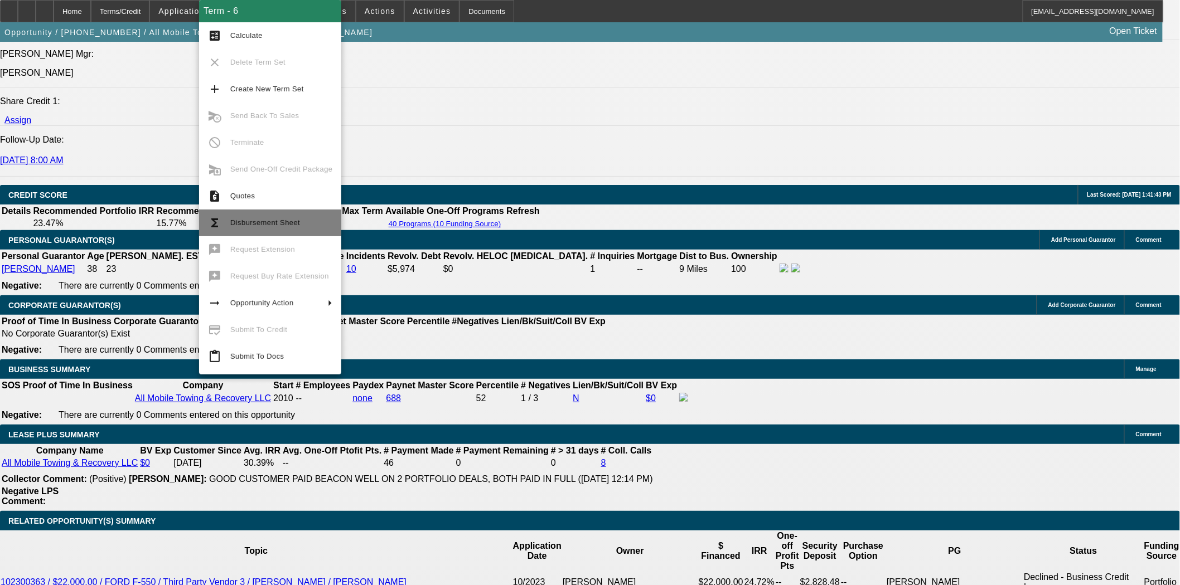
click at [255, 221] on span "Disbursement Sheet" at bounding box center [265, 223] width 70 height 8
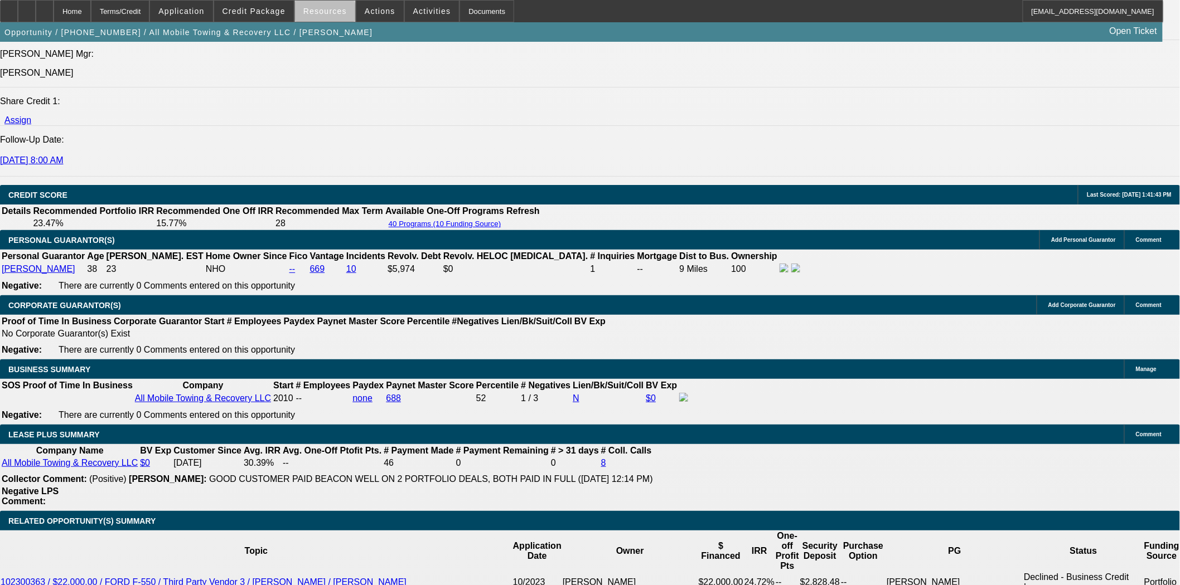
click at [329, 15] on span at bounding box center [325, 11] width 60 height 27
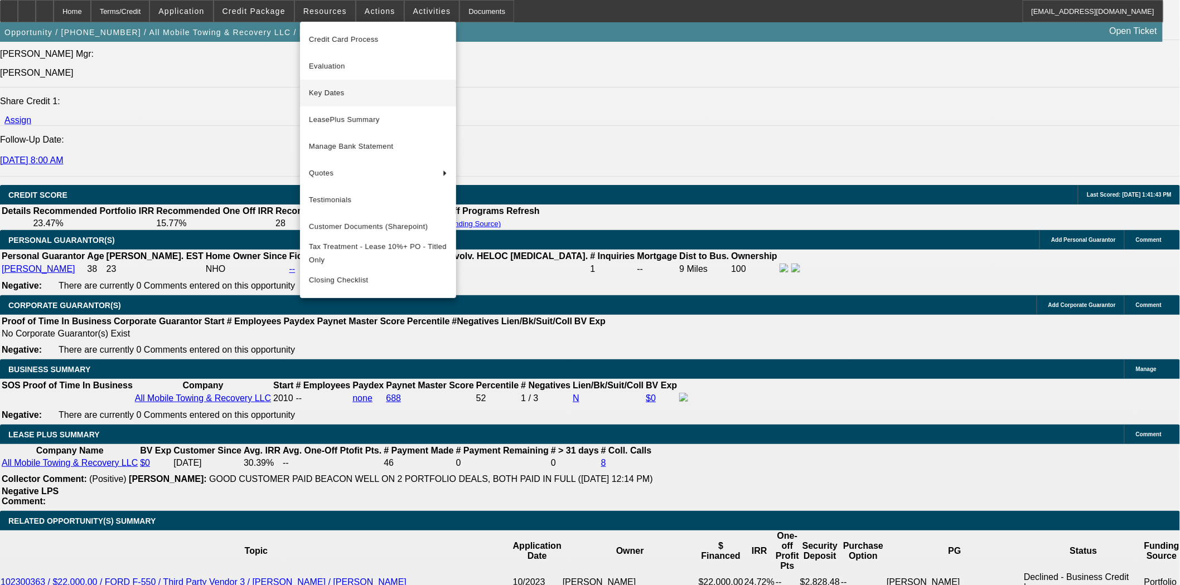
click at [342, 93] on span "Key Dates" at bounding box center [378, 92] width 138 height 13
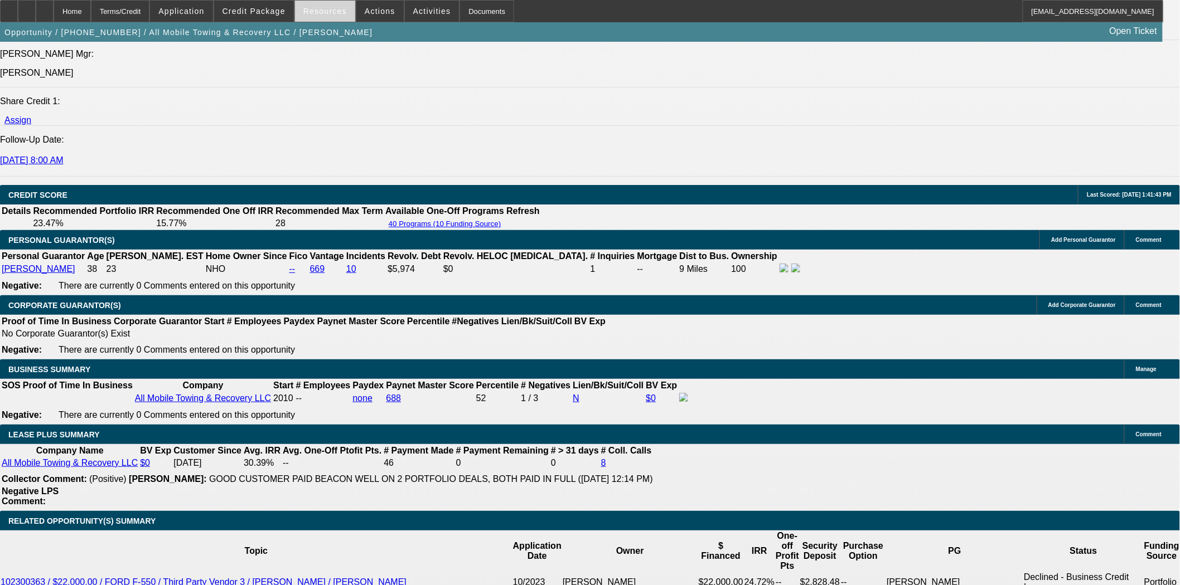
click at [318, 8] on span "Resources" at bounding box center [324, 11] width 43 height 9
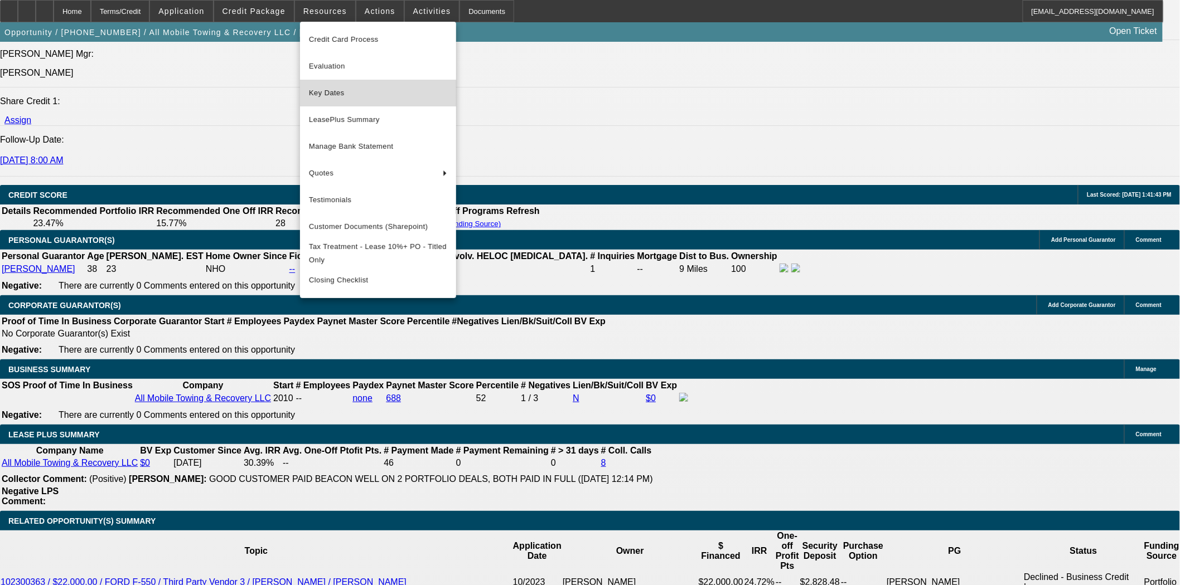
click at [335, 91] on span "Key Dates" at bounding box center [378, 92] width 138 height 13
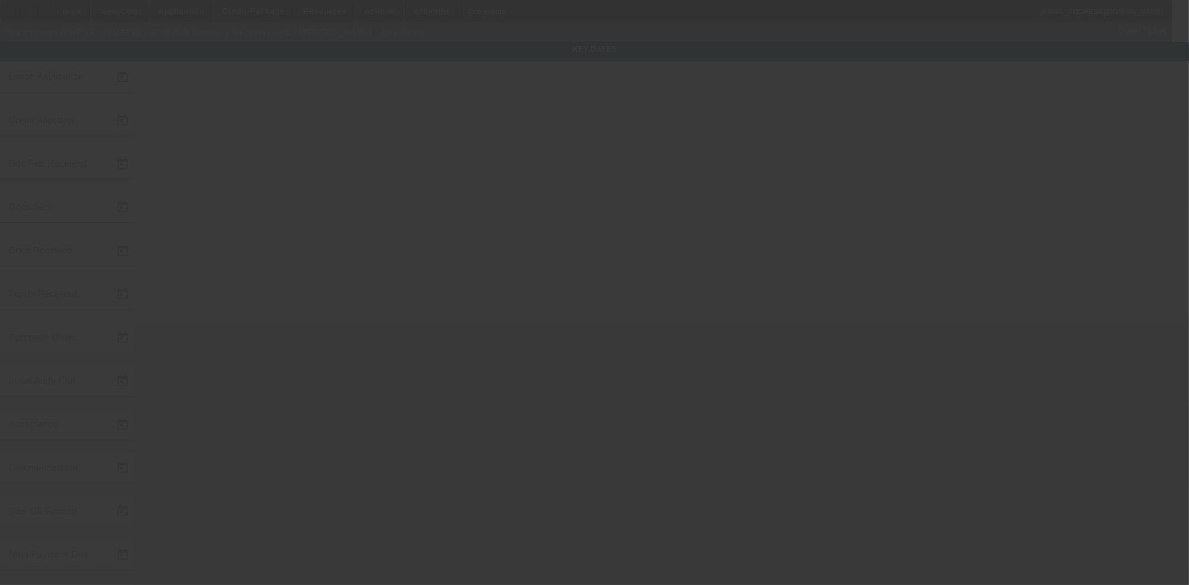
type input "1/22/2025"
type input "6/23/2025"
type input "8/11/2025"
type input "6/23/2025"
type input "8/11/2025"
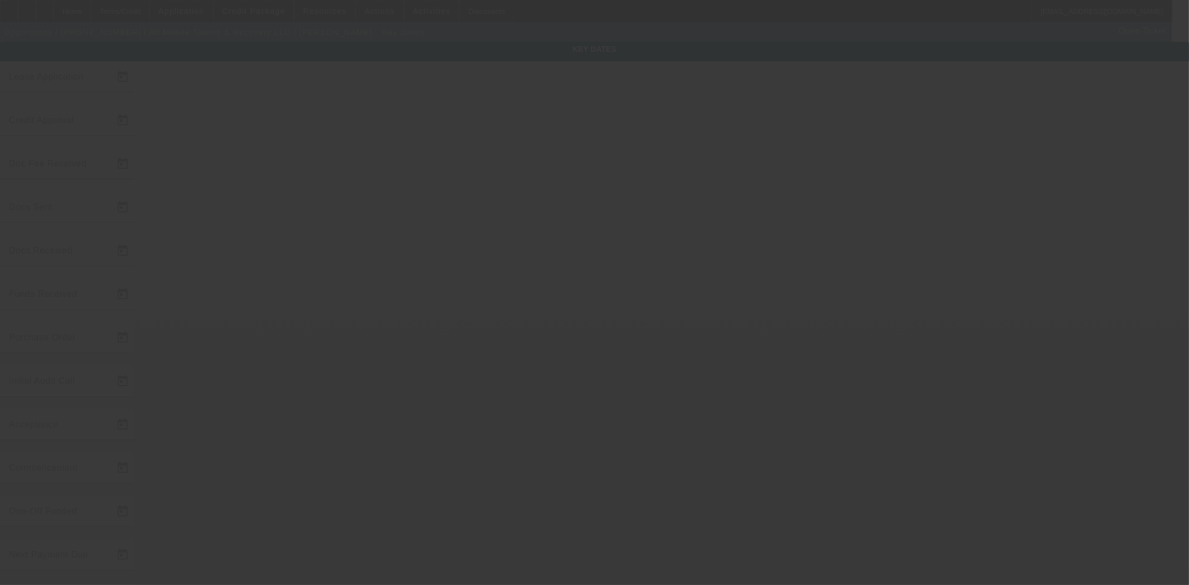
type input "8/11/2025"
type input "9/1/2025"
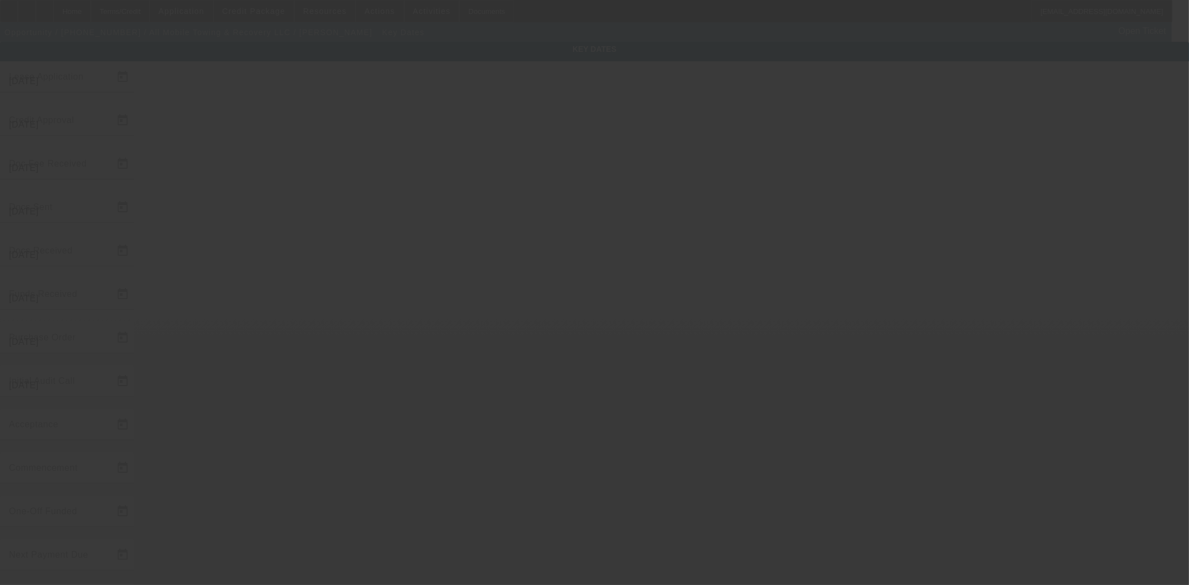
type input "10/1/2025"
type input "8/26/2025"
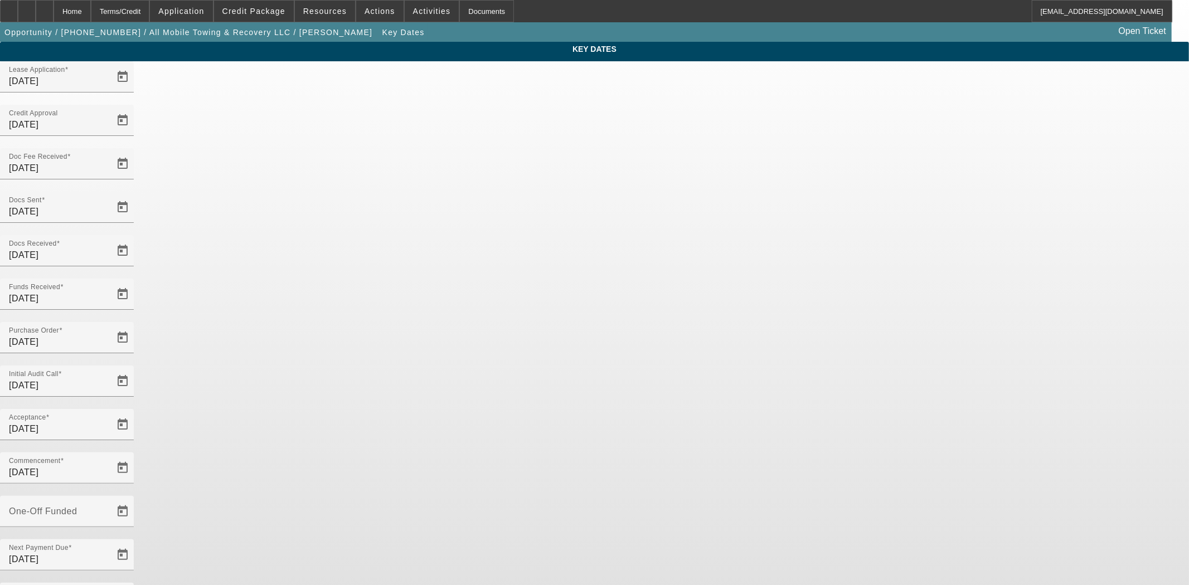
click at [91, 13] on div "Home" at bounding box center [72, 11] width 37 height 22
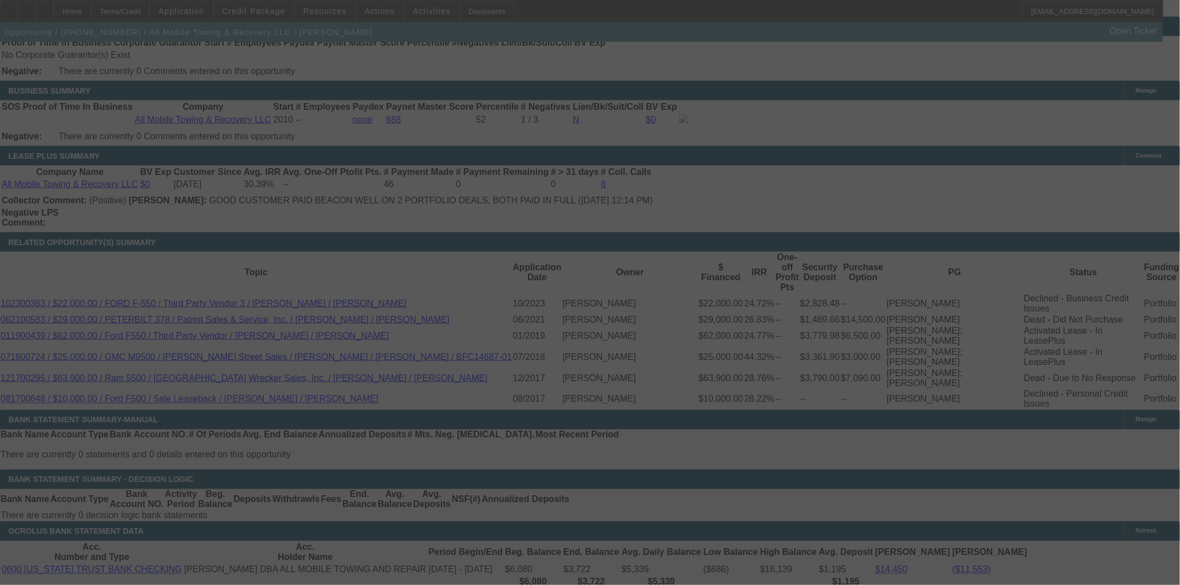
select select "4"
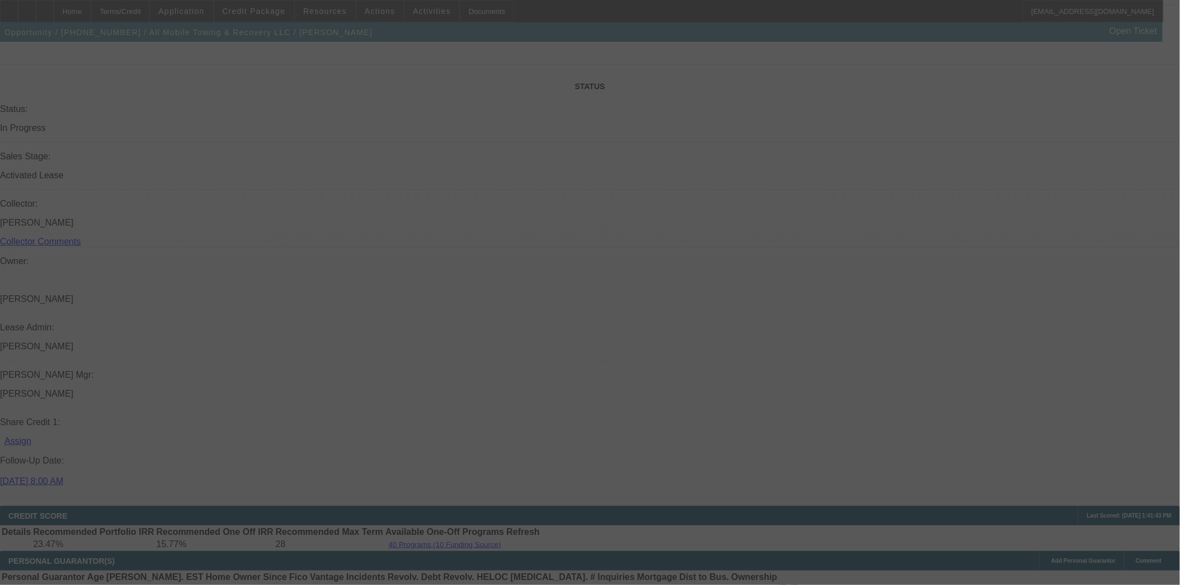
scroll to position [1223, 0]
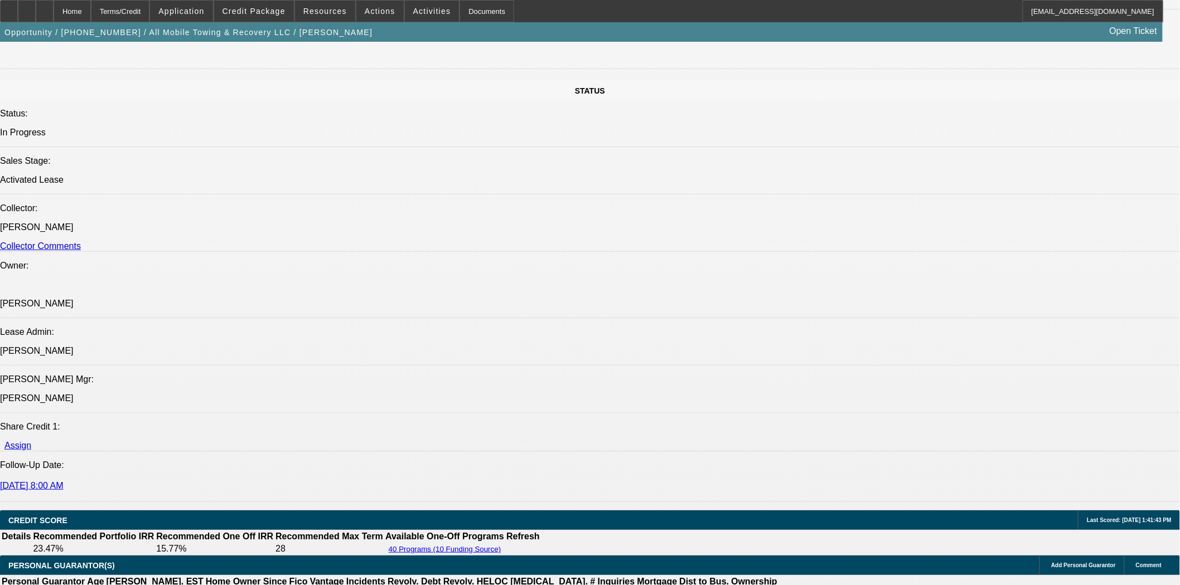
select select "0"
select select "2"
select select "0"
select select "6"
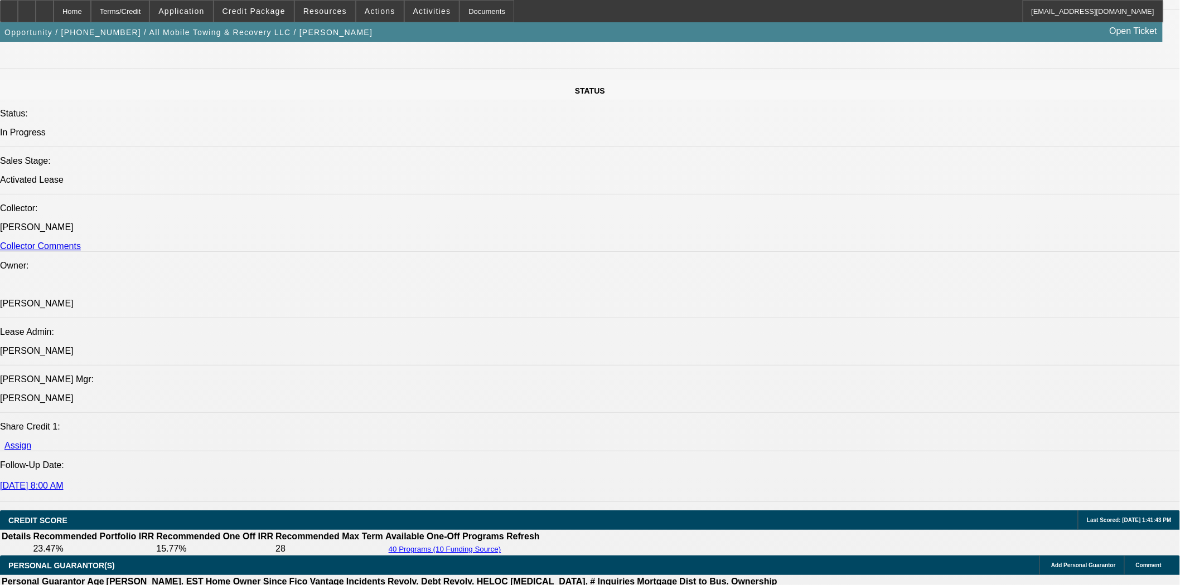
scroll to position [1594, 0]
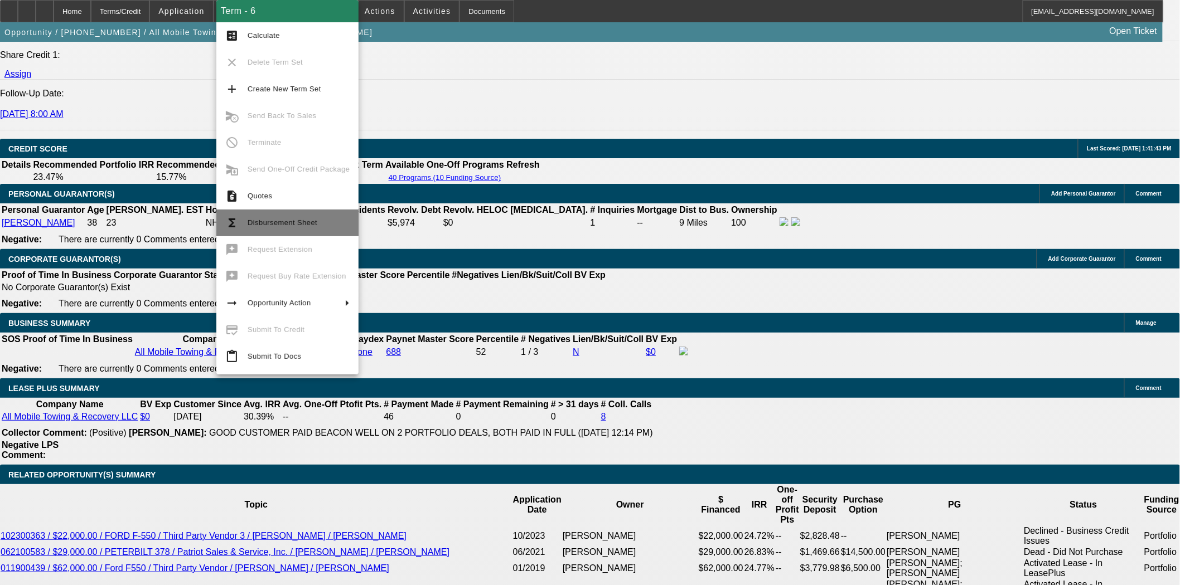
click at [272, 225] on span "Disbursement Sheet" at bounding box center [283, 223] width 70 height 8
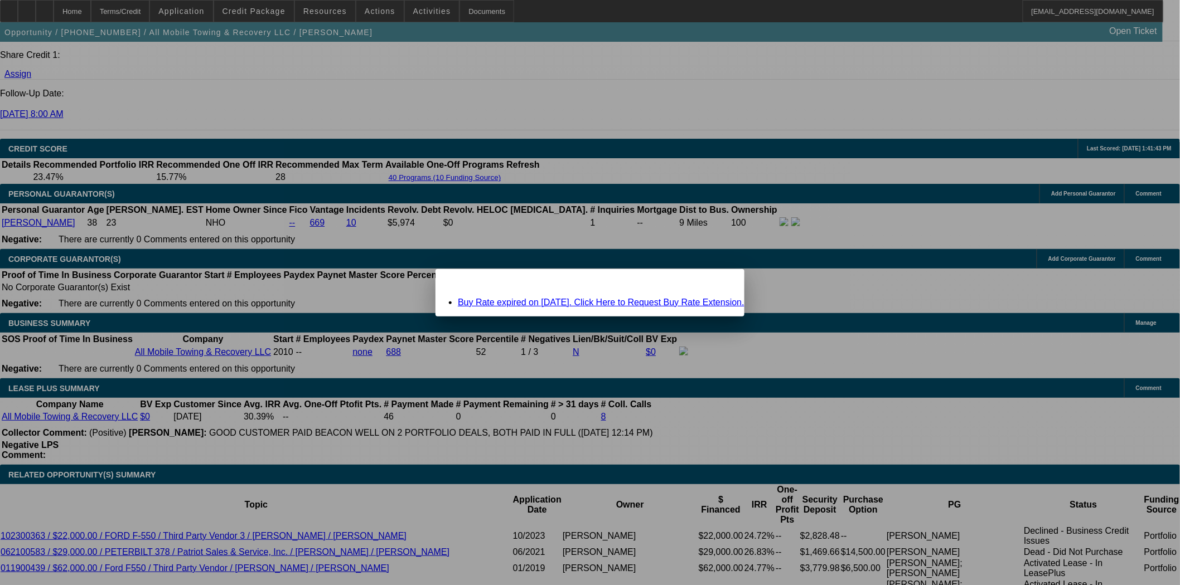
scroll to position [0, 0]
click at [723, 282] on span "Close" at bounding box center [730, 279] width 15 height 6
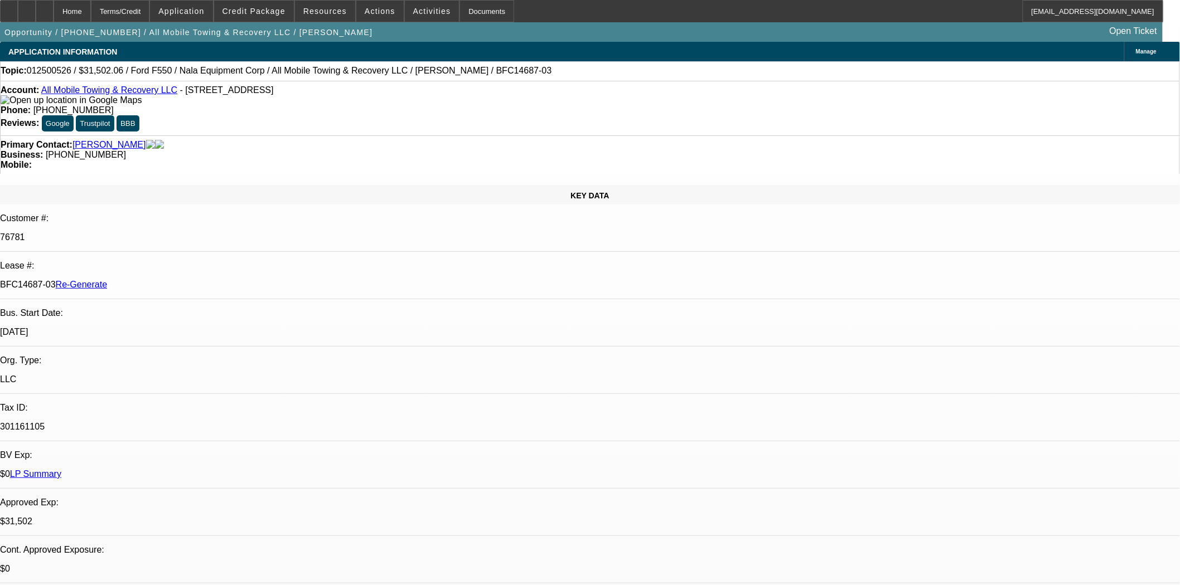
scroll to position [1594, 0]
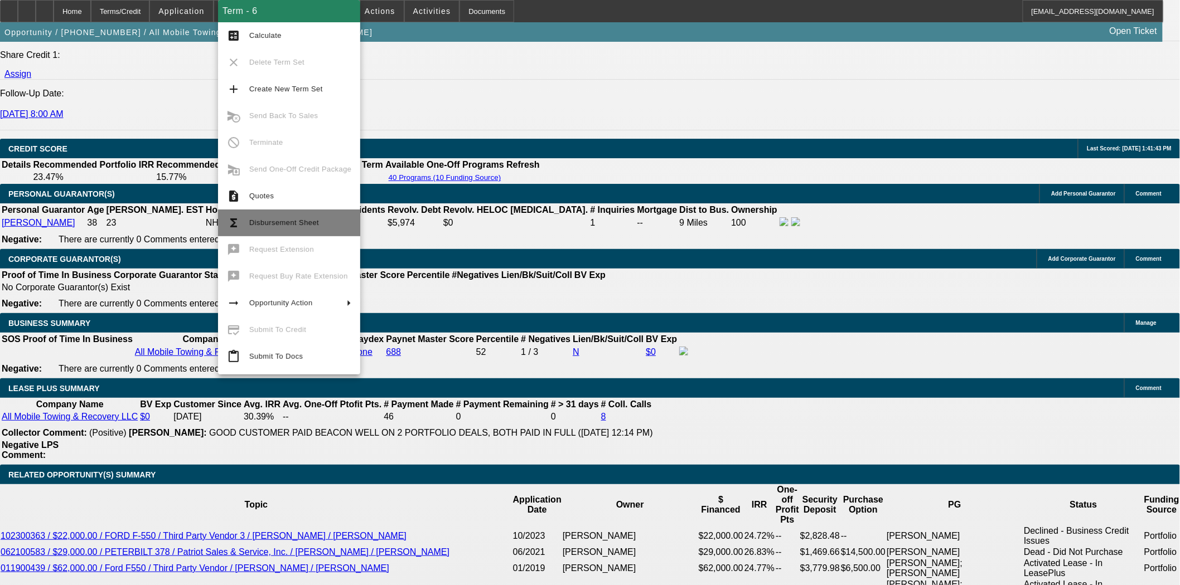
click at [278, 221] on span "Disbursement Sheet" at bounding box center [284, 223] width 70 height 8
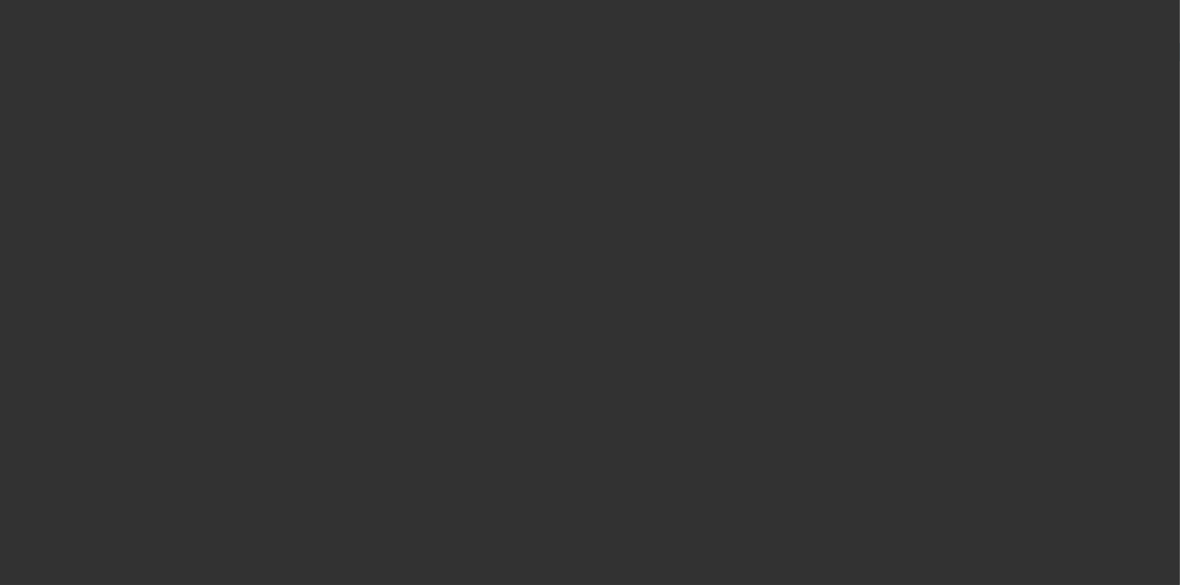
radio input "true"
type input "12"
type input "$25,000.00"
type input "$2,500.00"
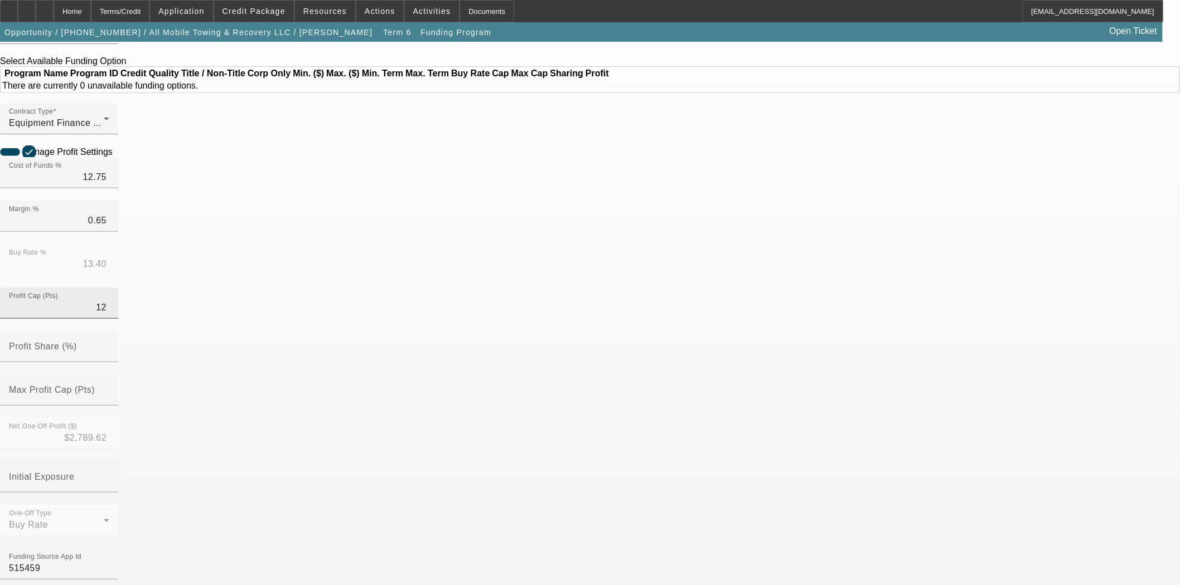
scroll to position [186, 0]
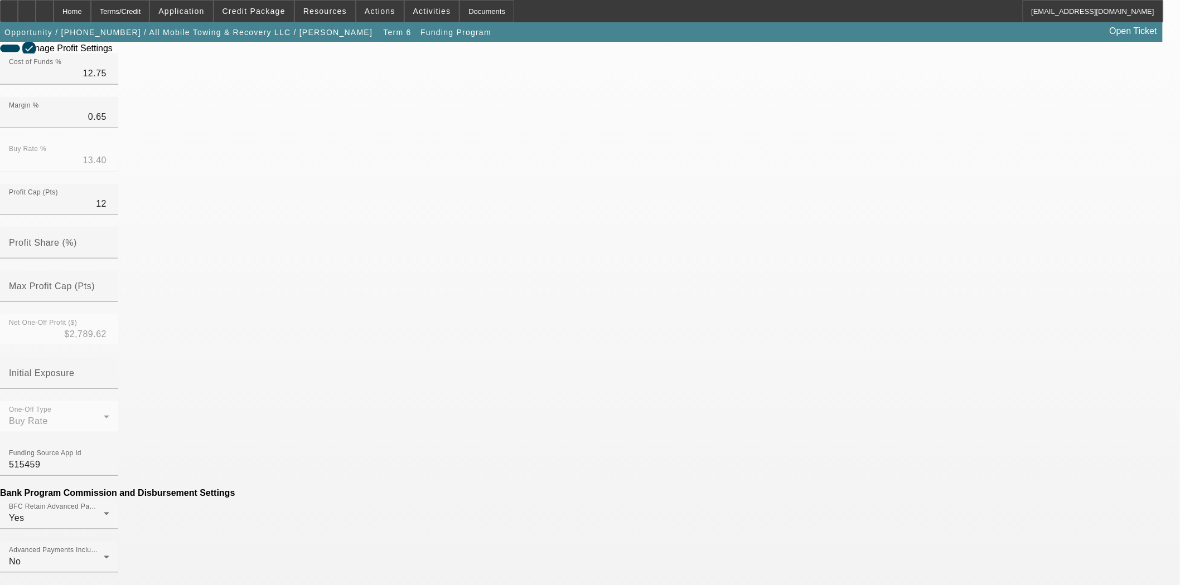
drag, startPoint x: 348, startPoint y: 483, endPoint x: 440, endPoint y: 484, distance: 92.0
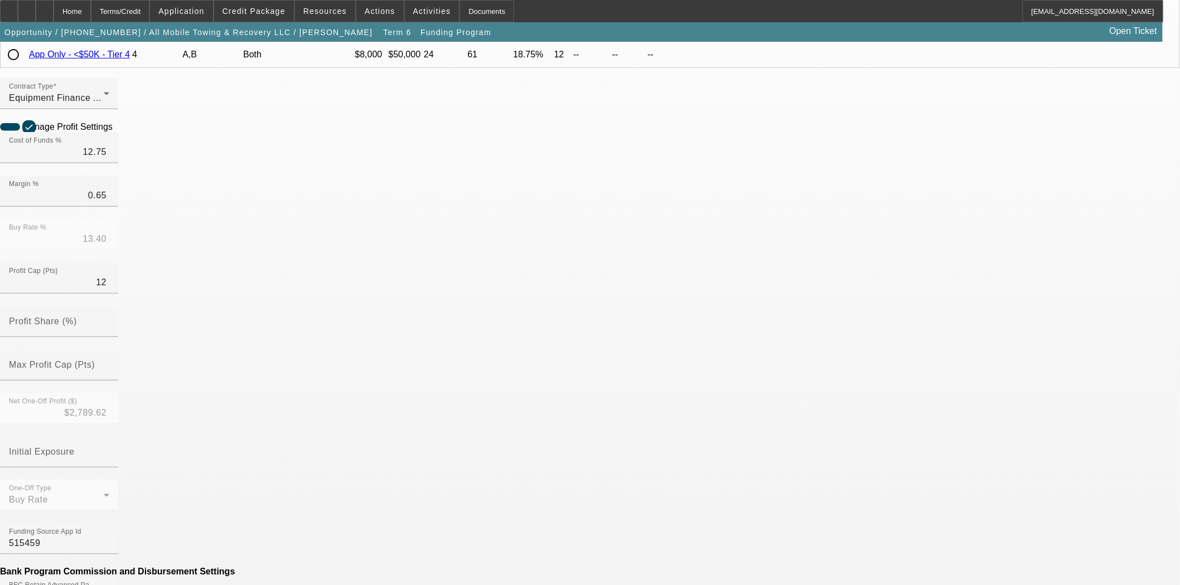
type input "$96.59"
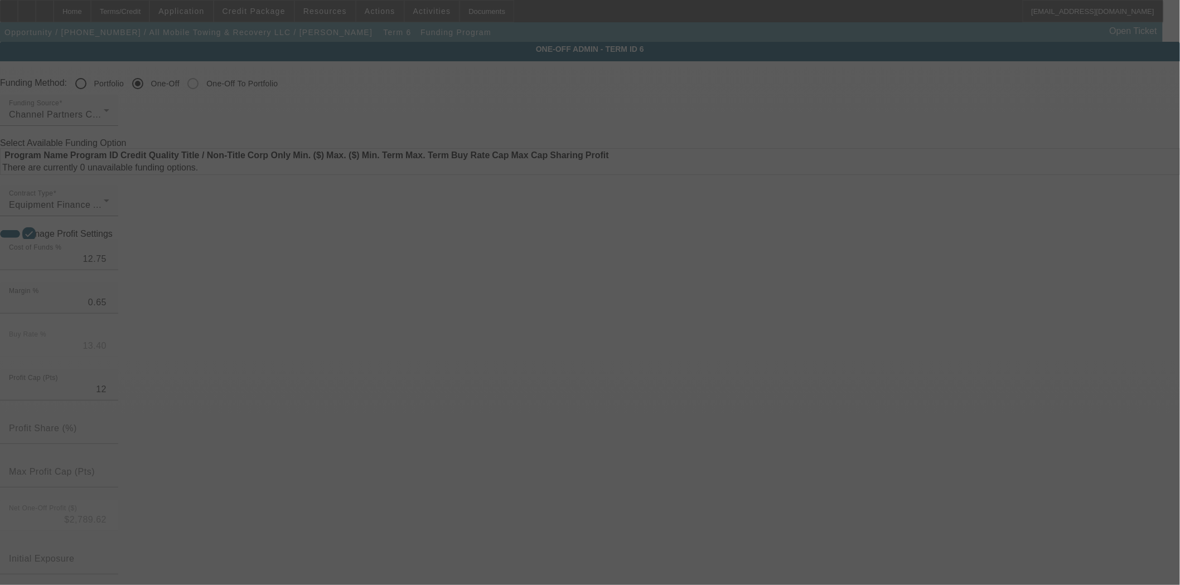
radio input "true"
type input "12"
type input "$25,000.00"
type input "$2,500.00"
